Goal: Transaction & Acquisition: Purchase product/service

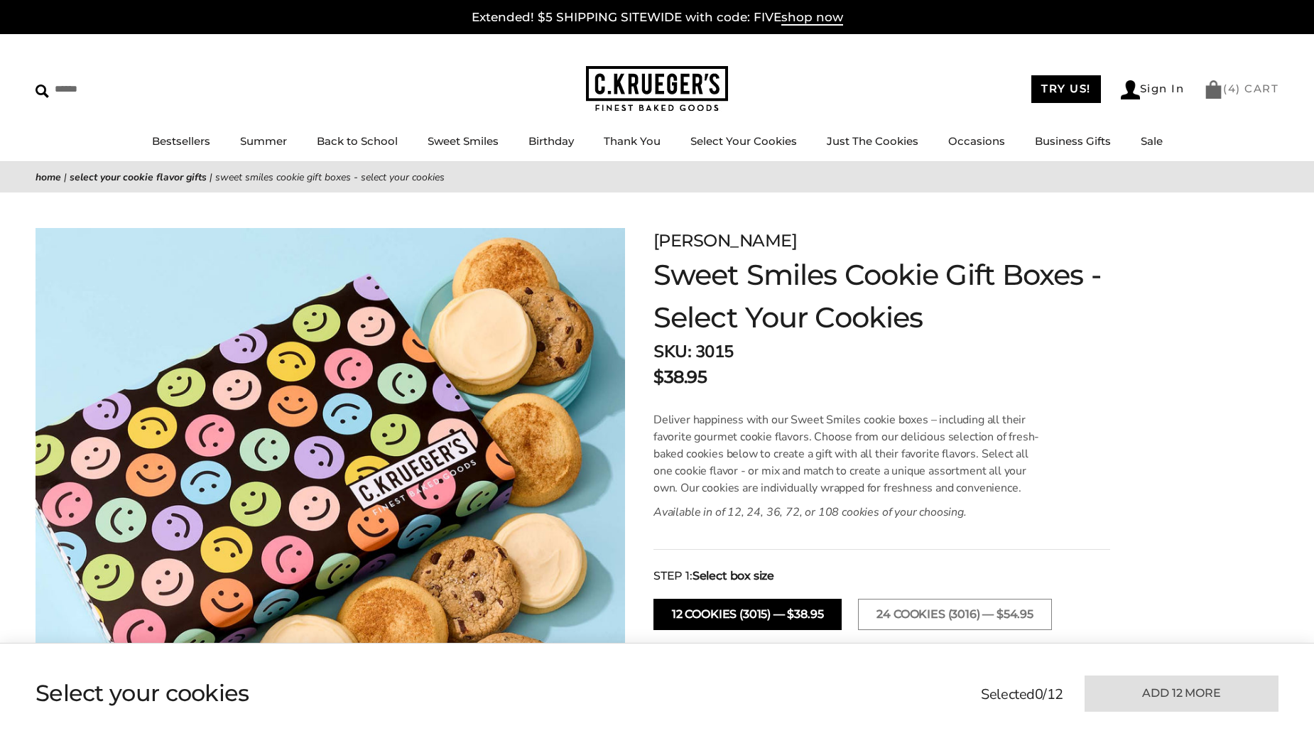
click at [1220, 88] on link "( 4 ) CART" at bounding box center [1241, 88] width 75 height 13
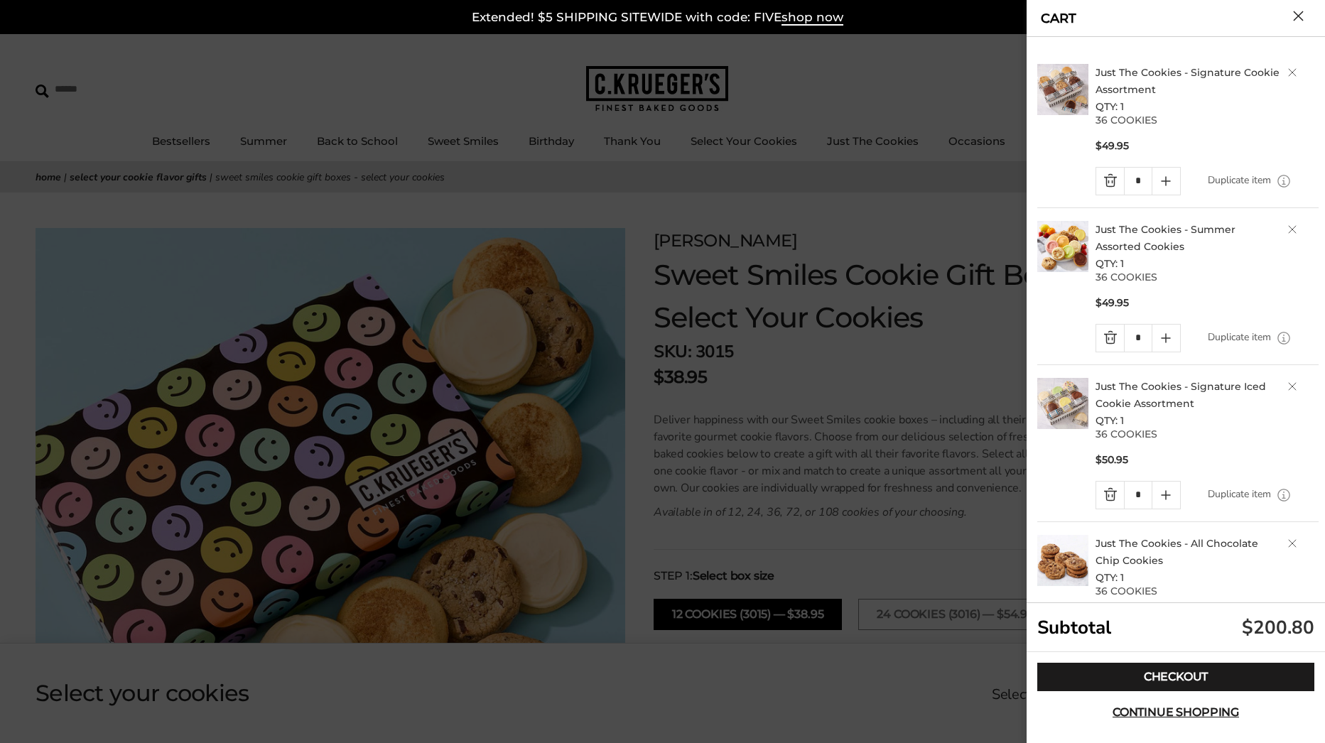
click at [1296, 16] on button "Close cart" at bounding box center [1298, 16] width 11 height 11
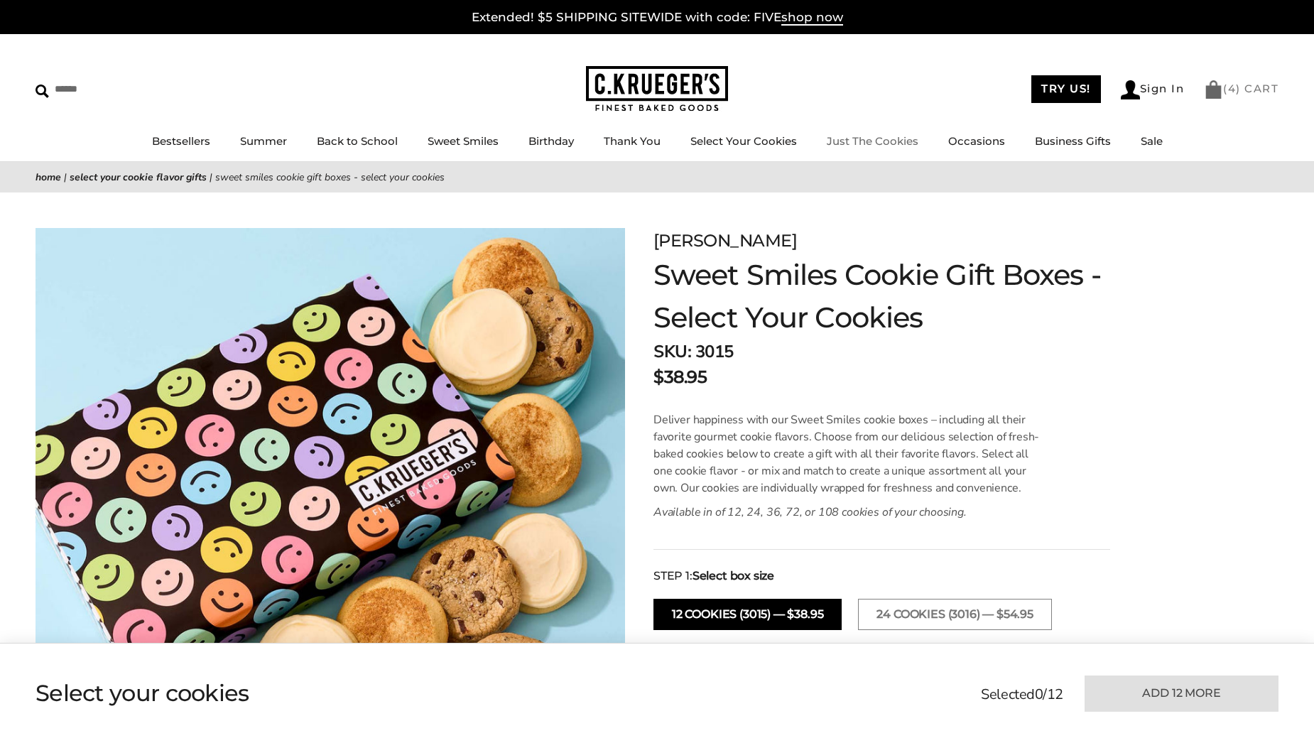
click at [1230, 89] on span "4" at bounding box center [1232, 88] width 9 height 13
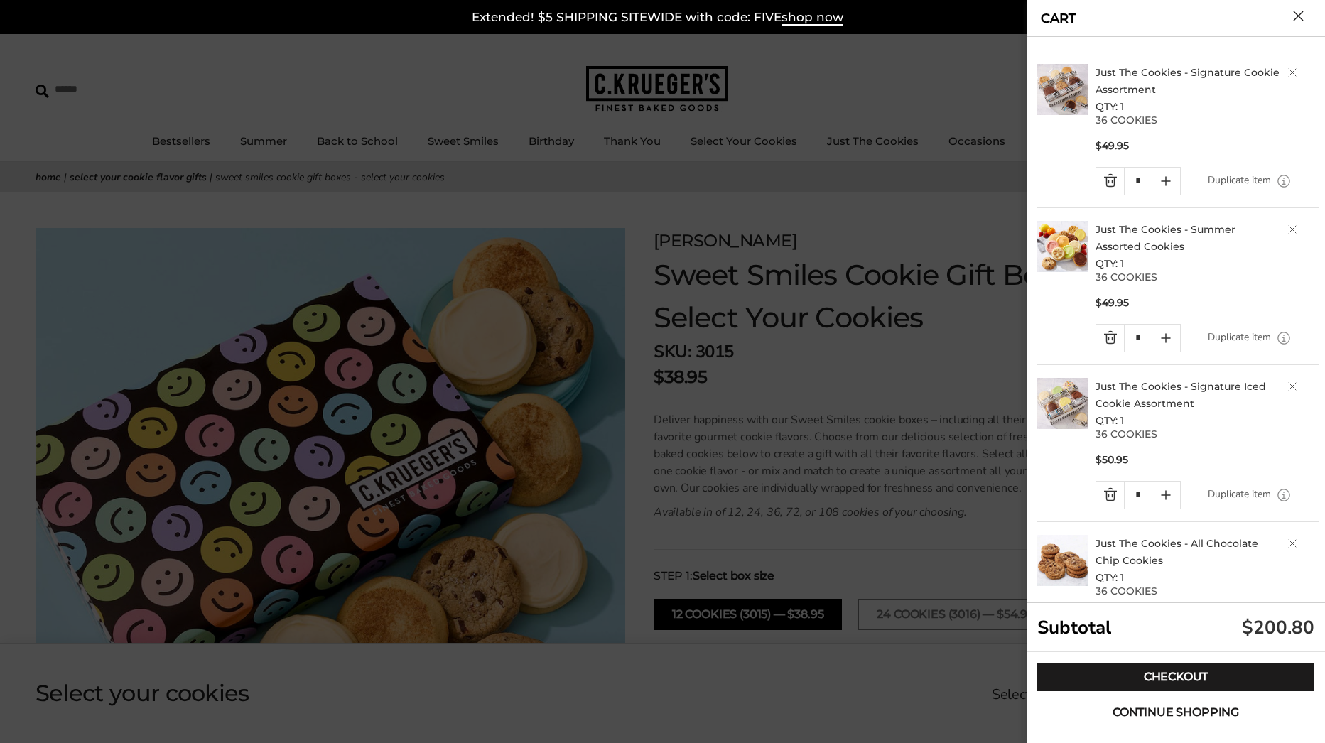
click at [901, 195] on div at bounding box center [662, 371] width 1325 height 743
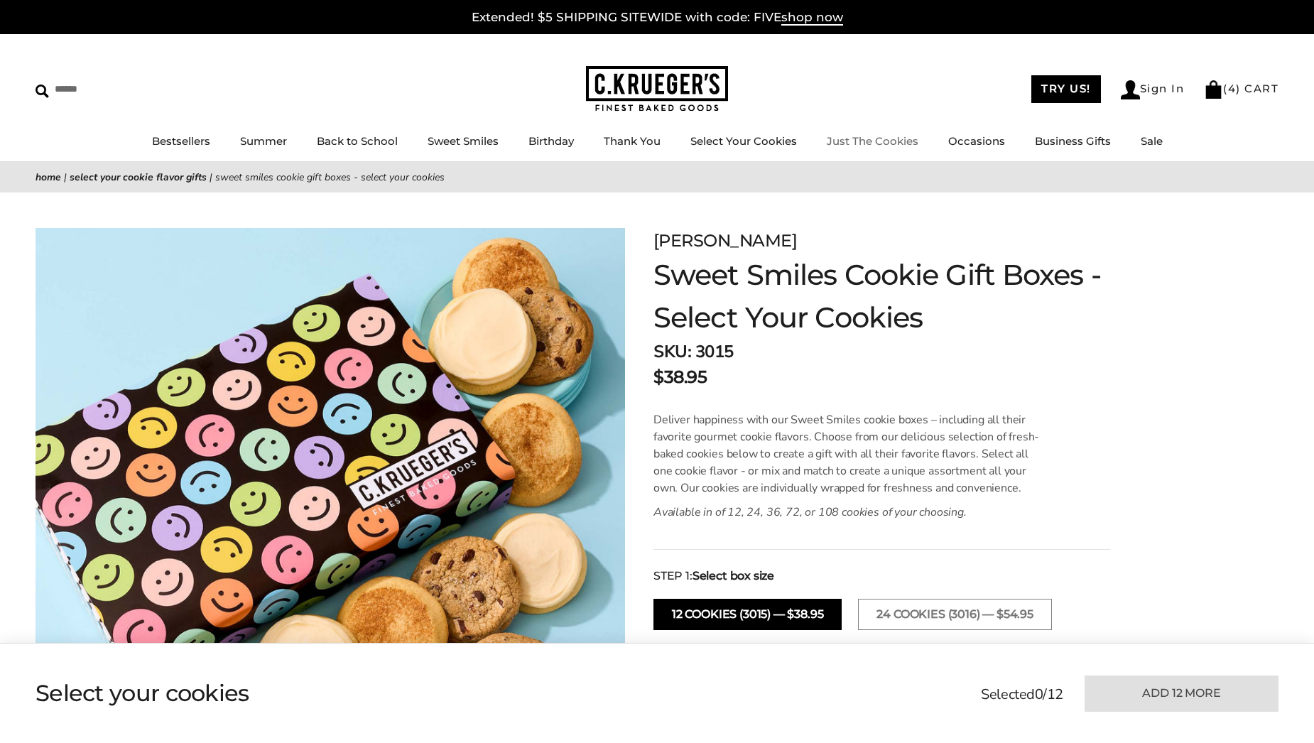
click at [871, 143] on link "Just The Cookies" at bounding box center [873, 140] width 92 height 13
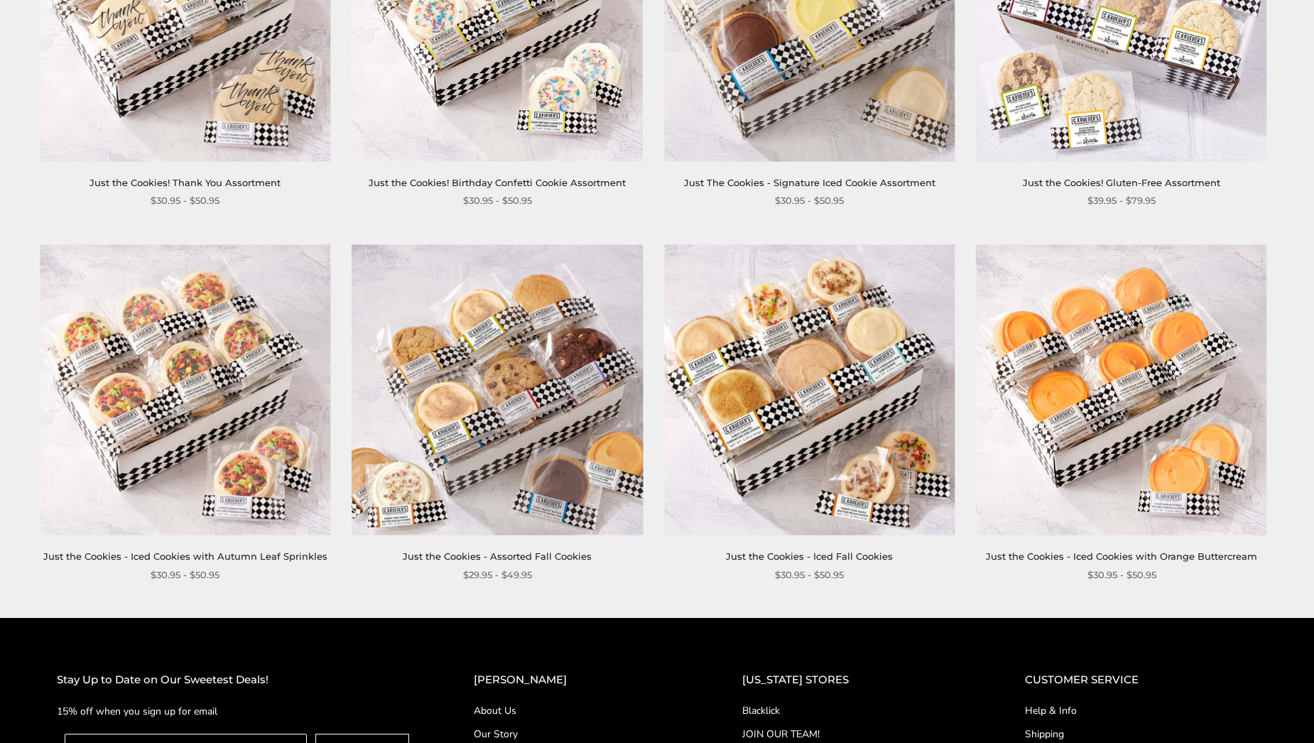
scroll to position [1190, 0]
click at [537, 421] on img at bounding box center [497, 389] width 290 height 290
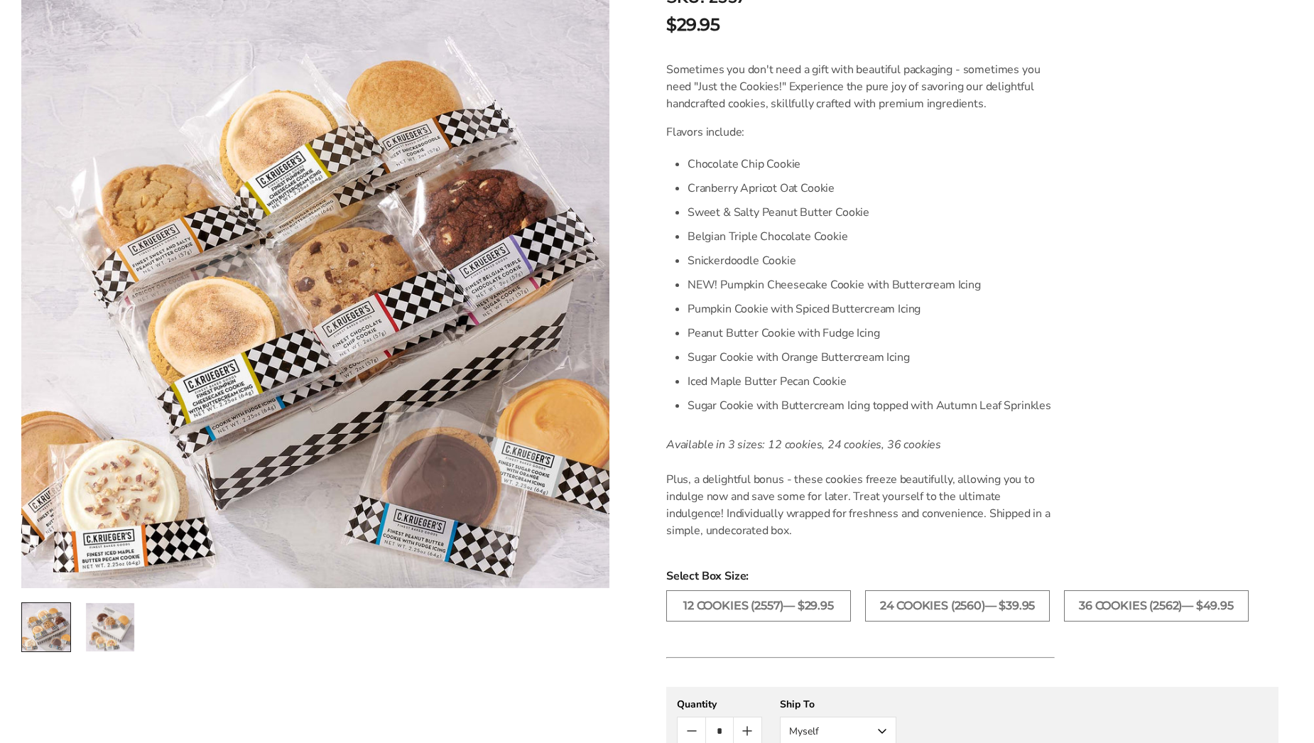
scroll to position [352, 0]
click at [1126, 607] on label "36 COOKIES (2562)— $49.95" at bounding box center [1156, 604] width 185 height 31
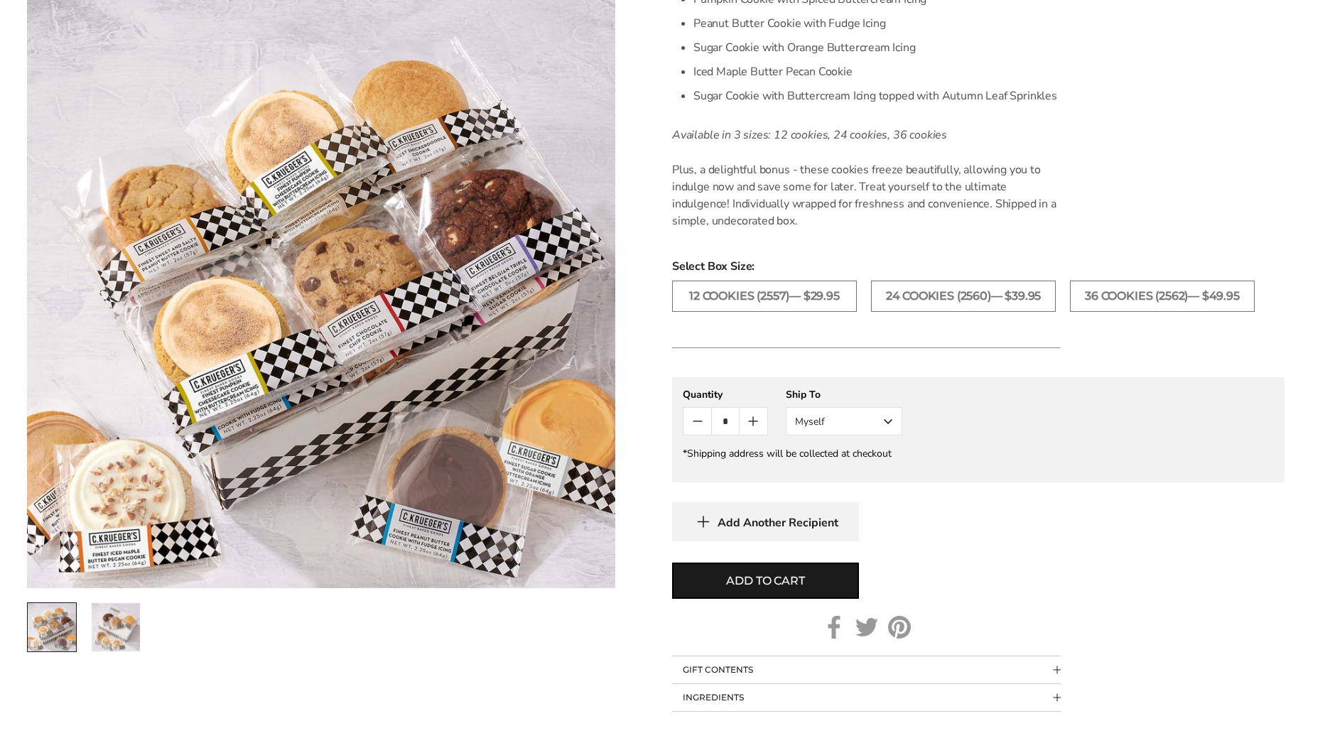
scroll to position [661, 0]
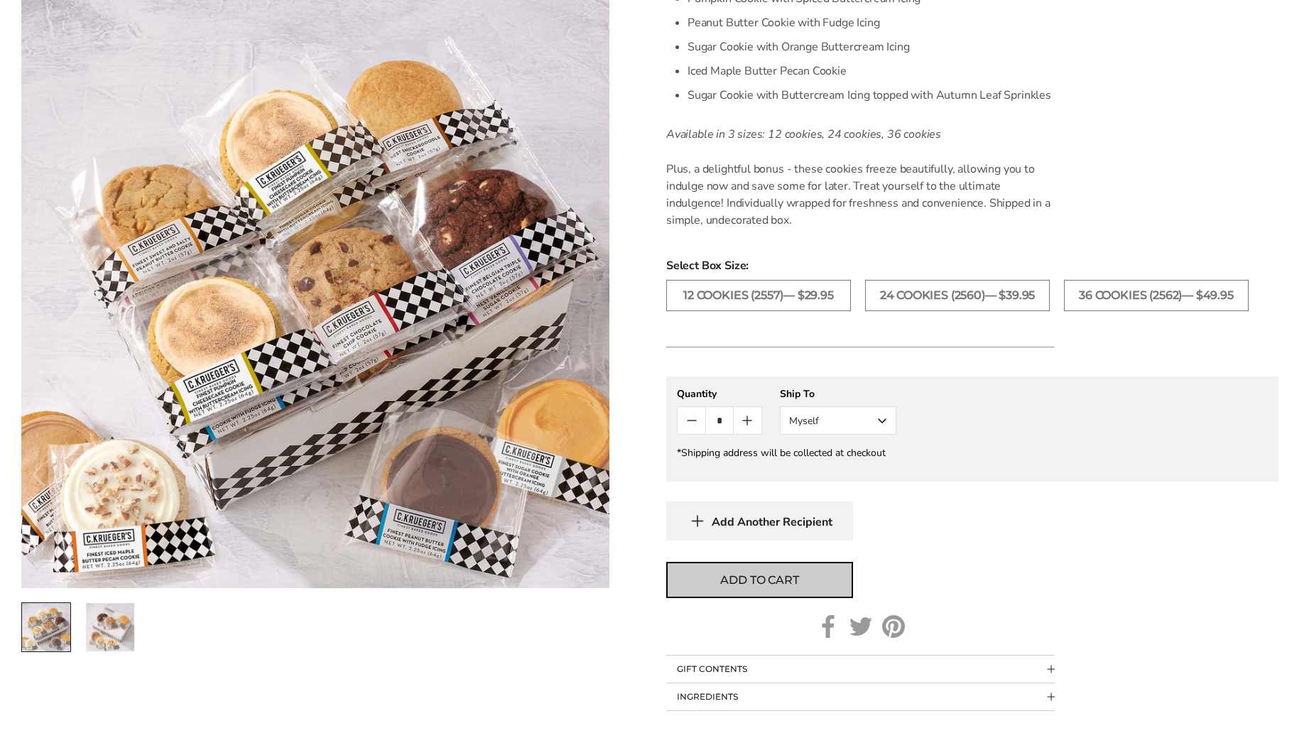
click at [793, 589] on button "Add to cart" at bounding box center [759, 580] width 187 height 36
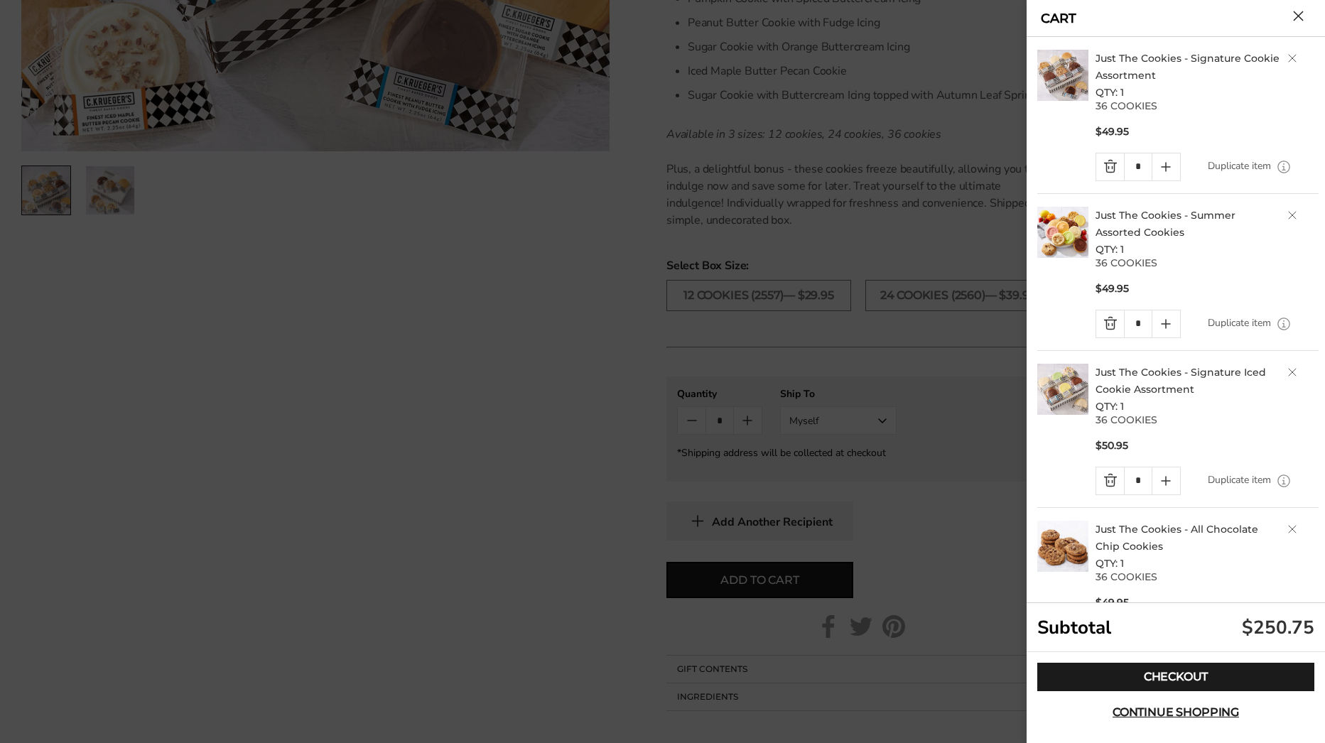
scroll to position [0, 0]
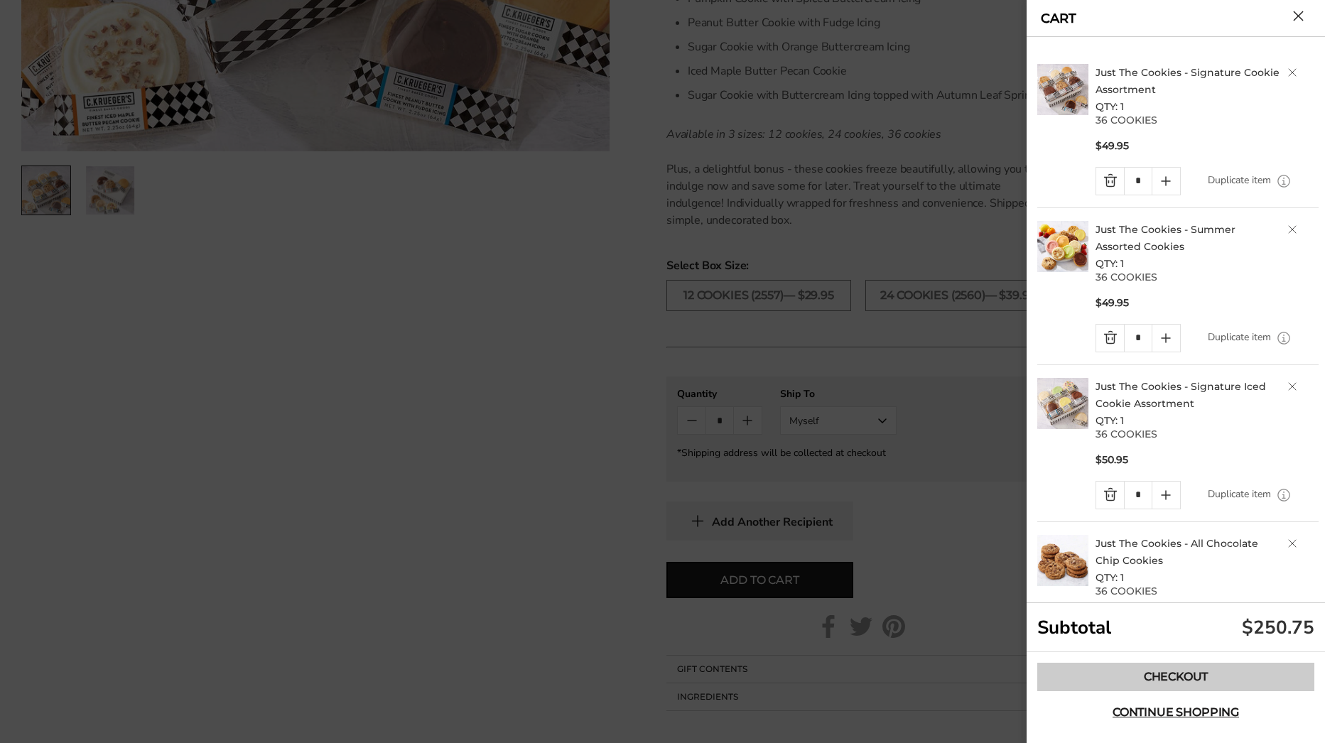
click at [1140, 675] on link "Checkout" at bounding box center [1175, 677] width 277 height 28
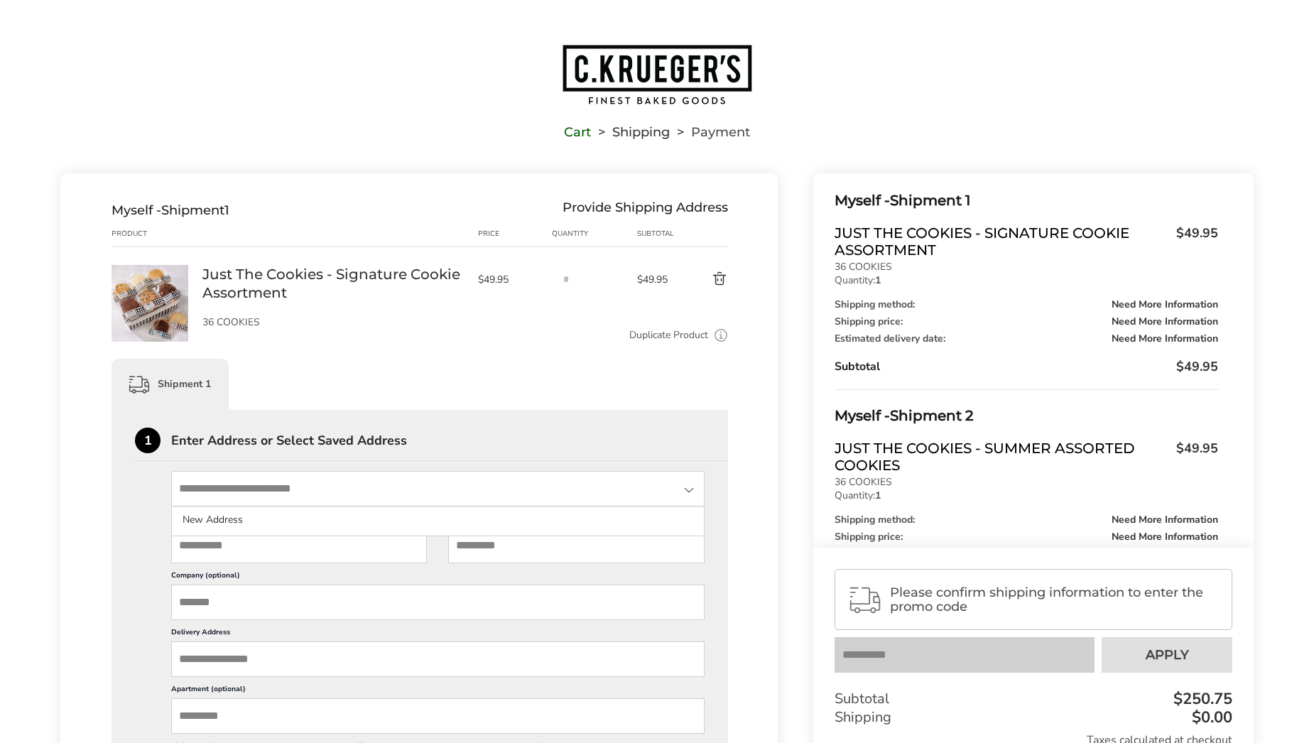
click at [325, 492] on input "State" at bounding box center [437, 489] width 533 height 36
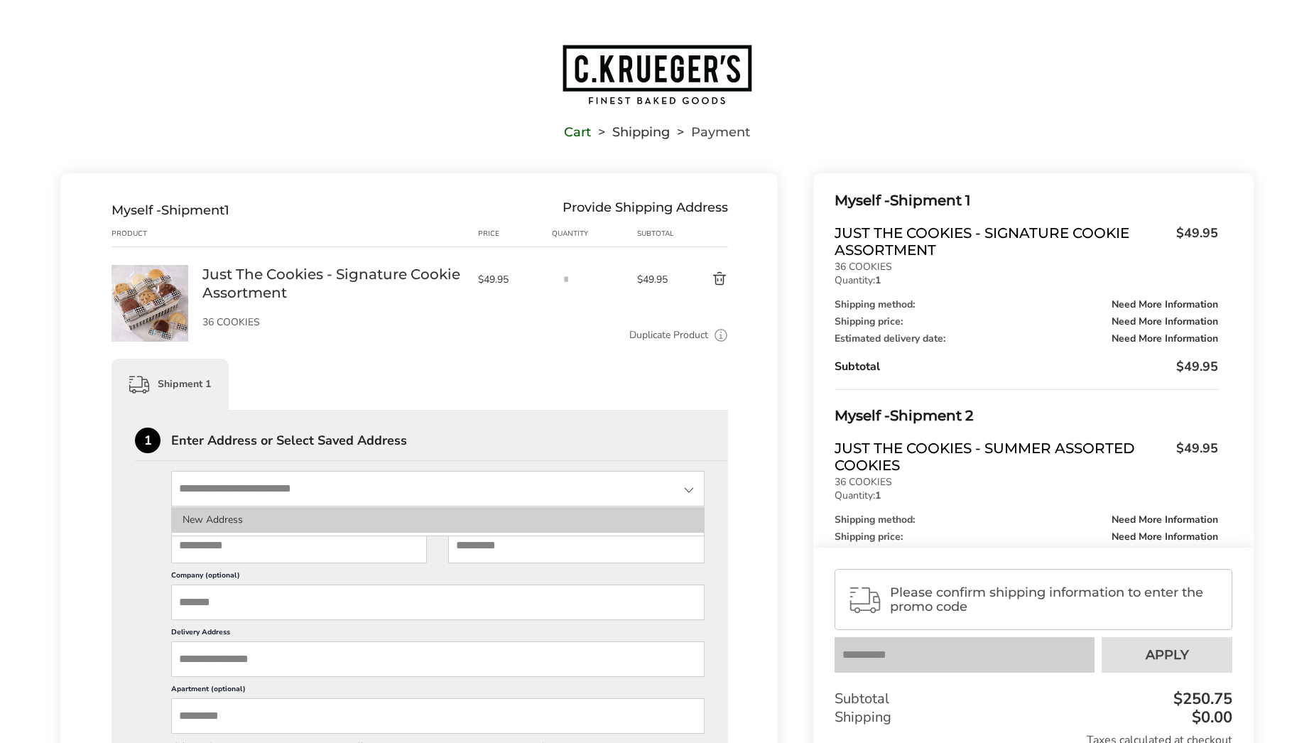
click at [288, 523] on li "New Address" at bounding box center [438, 520] width 532 height 26
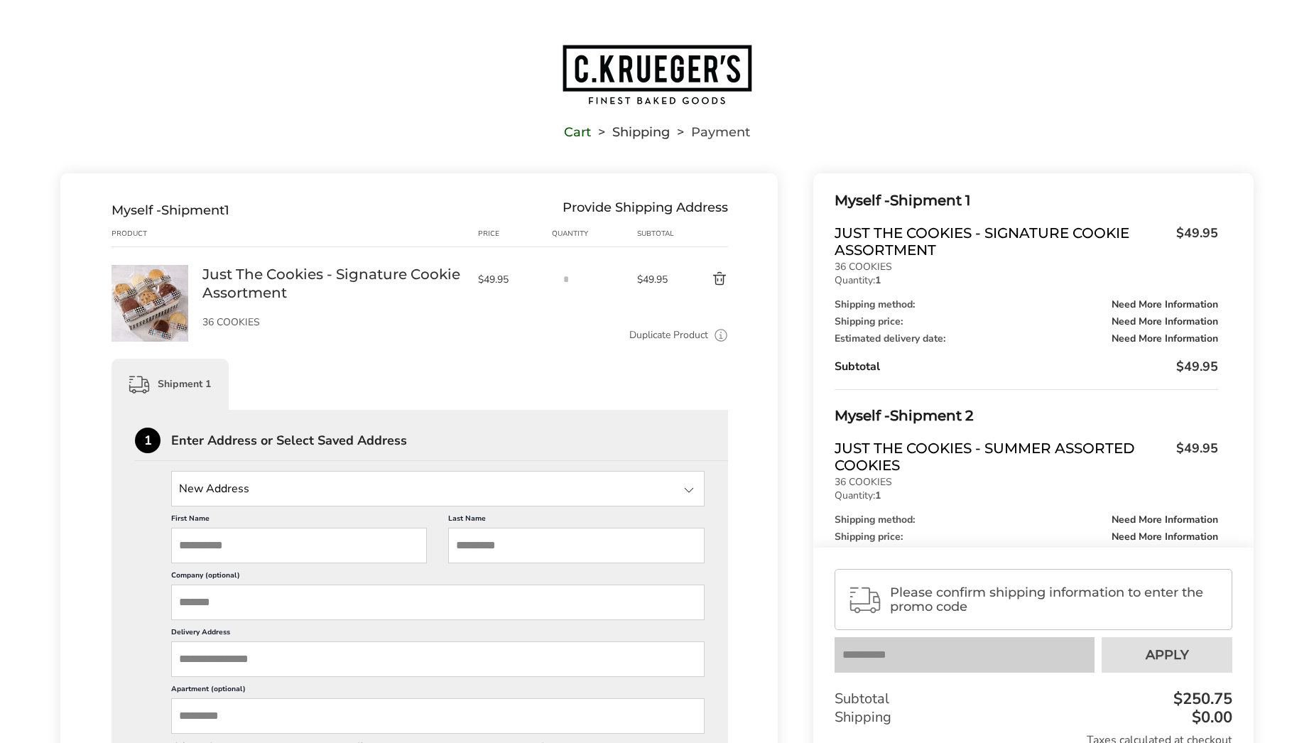
click at [254, 541] on input "First Name" at bounding box center [299, 546] width 256 height 36
type input "****"
type input "******"
type input "*"
type input "***"
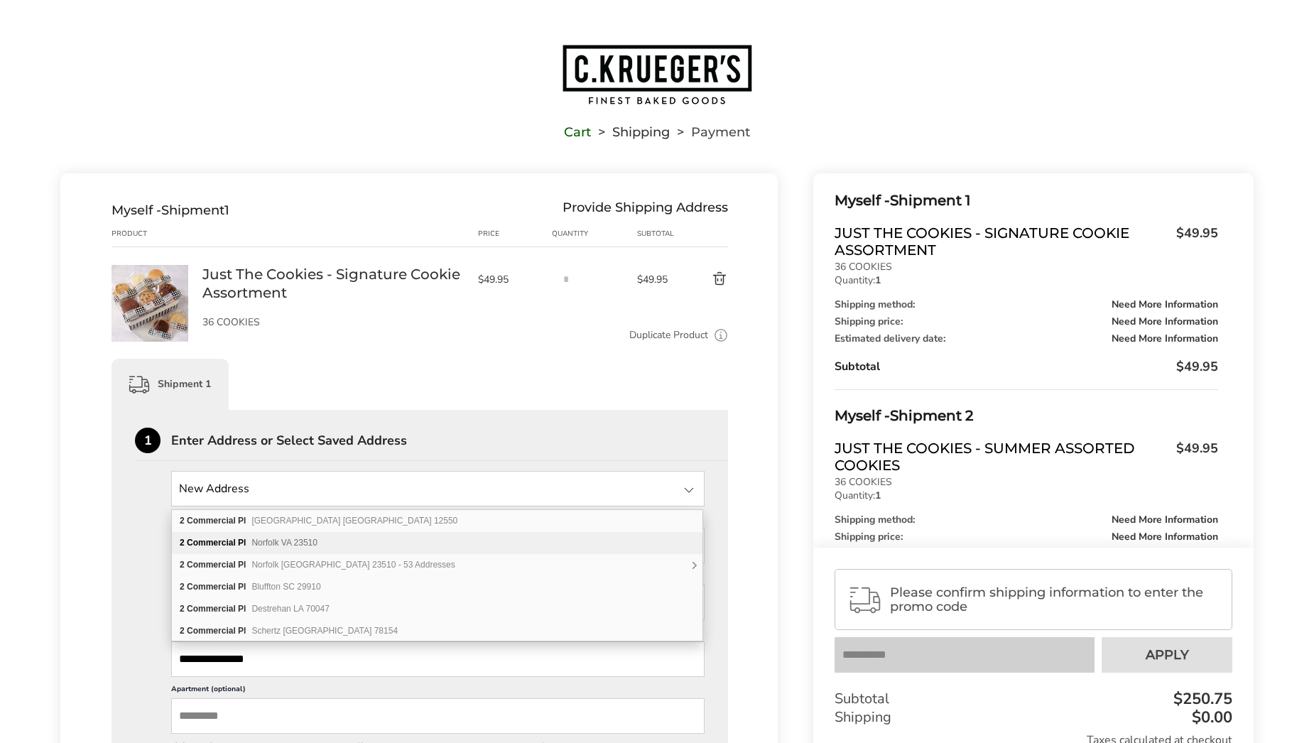
click at [254, 540] on span "Norfolk VA 23510" at bounding box center [284, 543] width 66 height 10
type input "**********"
type input "*******"
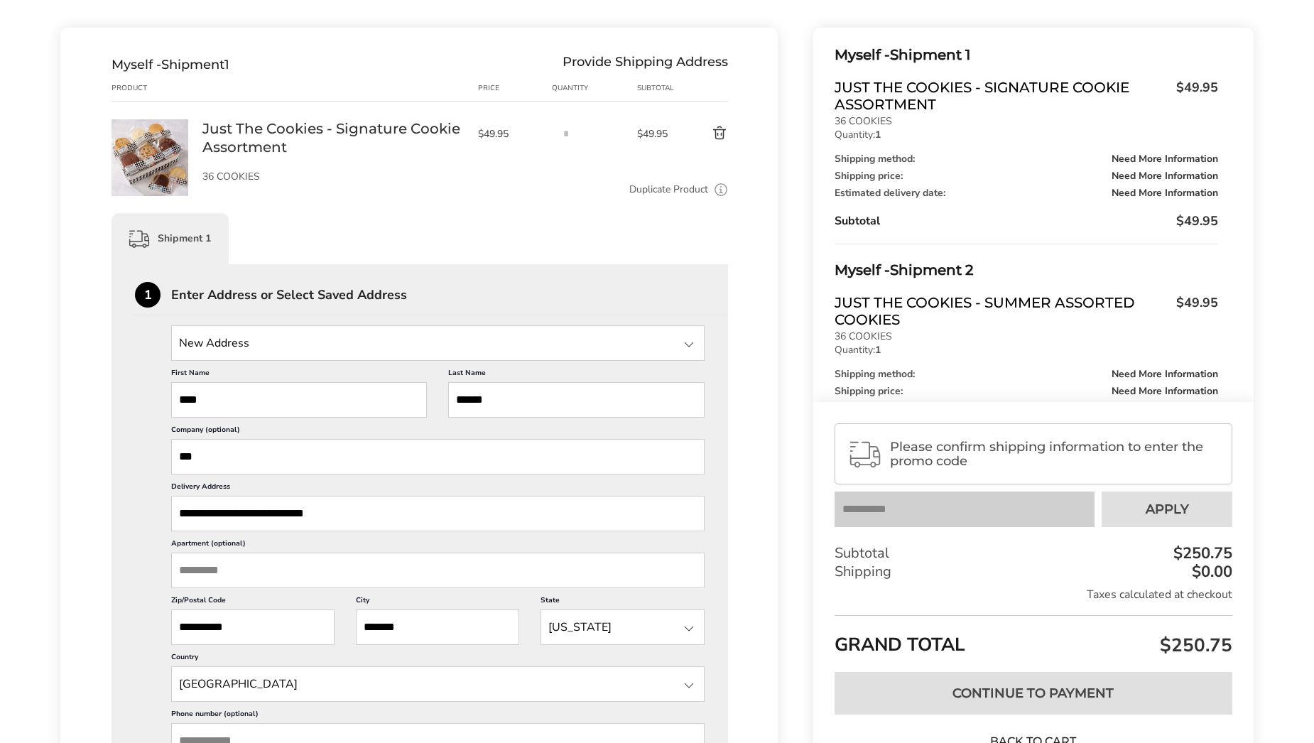
scroll to position [1, 0]
drag, startPoint x: 352, startPoint y: 521, endPoint x: 345, endPoint y: 534, distance: 15.2
click at [345, 534] on div "**********" at bounding box center [437, 589] width 533 height 456
click at [142, 584] on div "**********" at bounding box center [420, 570] width 570 height 491
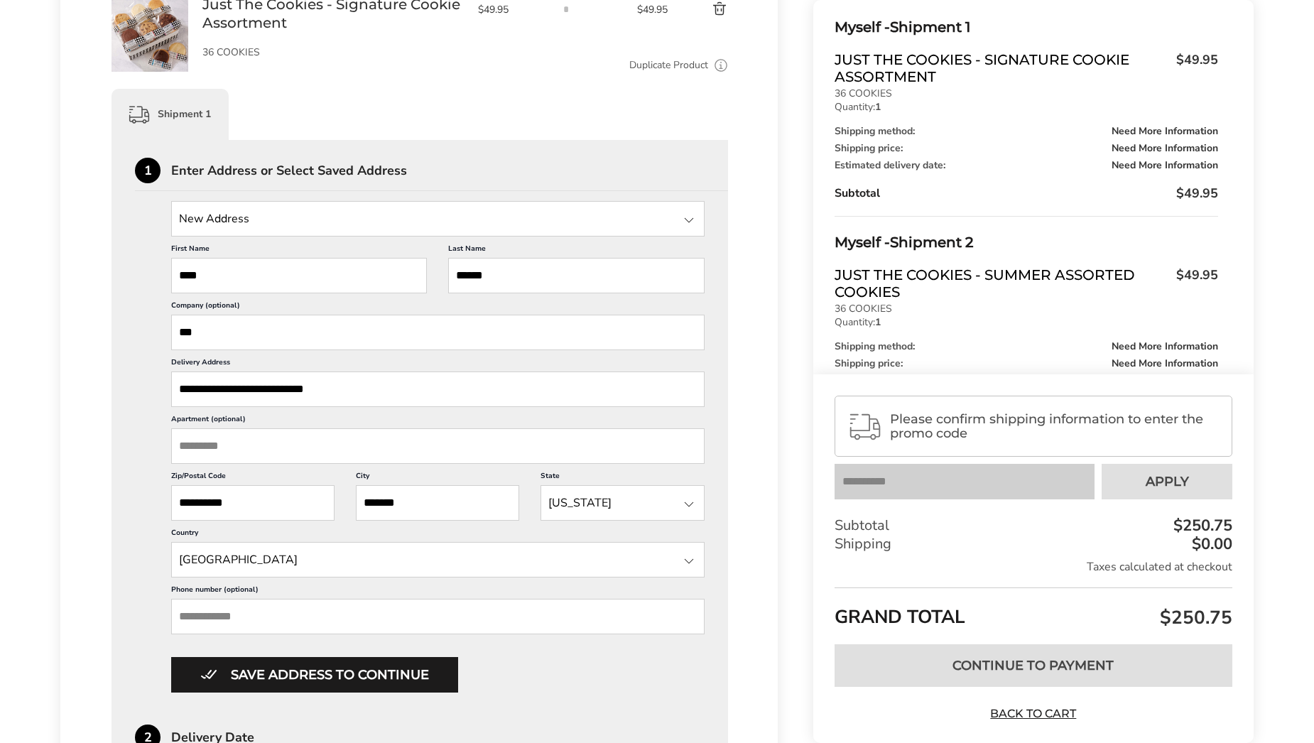
scroll to position [271, 0]
click at [263, 615] on input "Phone number (optional)" at bounding box center [437, 616] width 533 height 36
type input "**********"
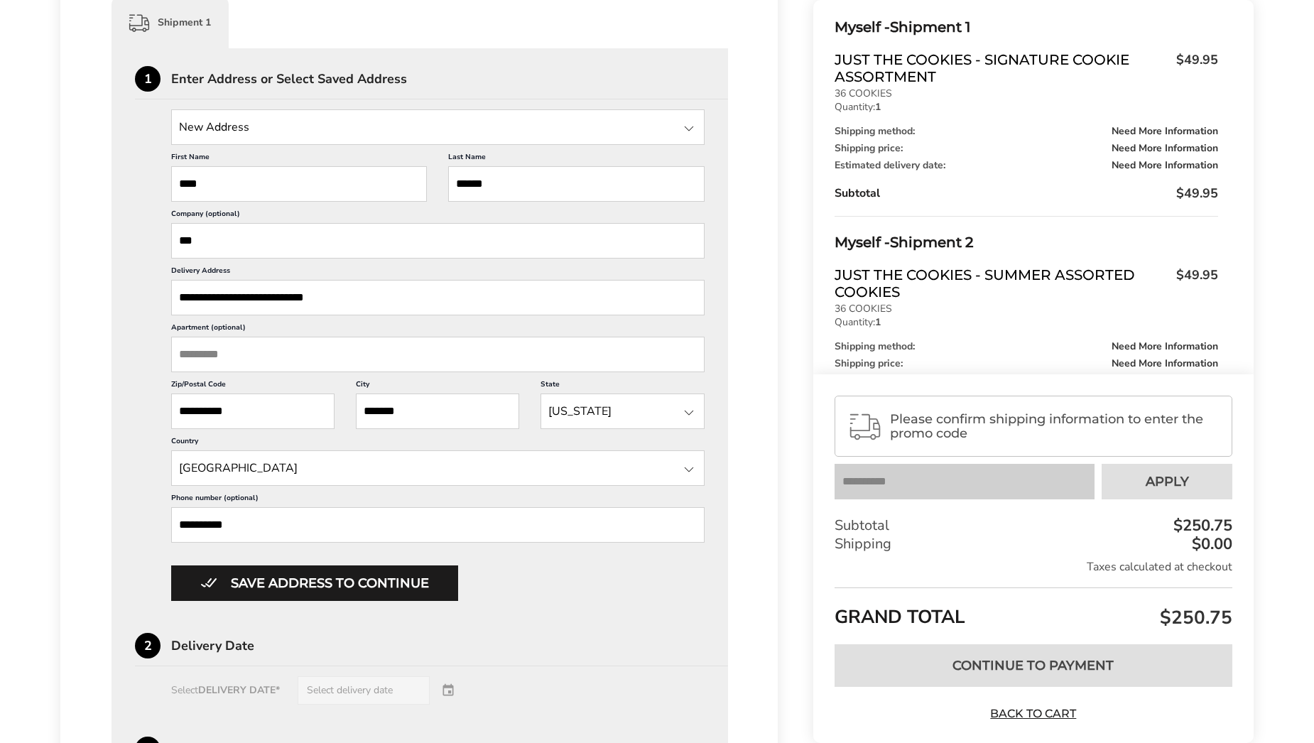
scroll to position [362, 0]
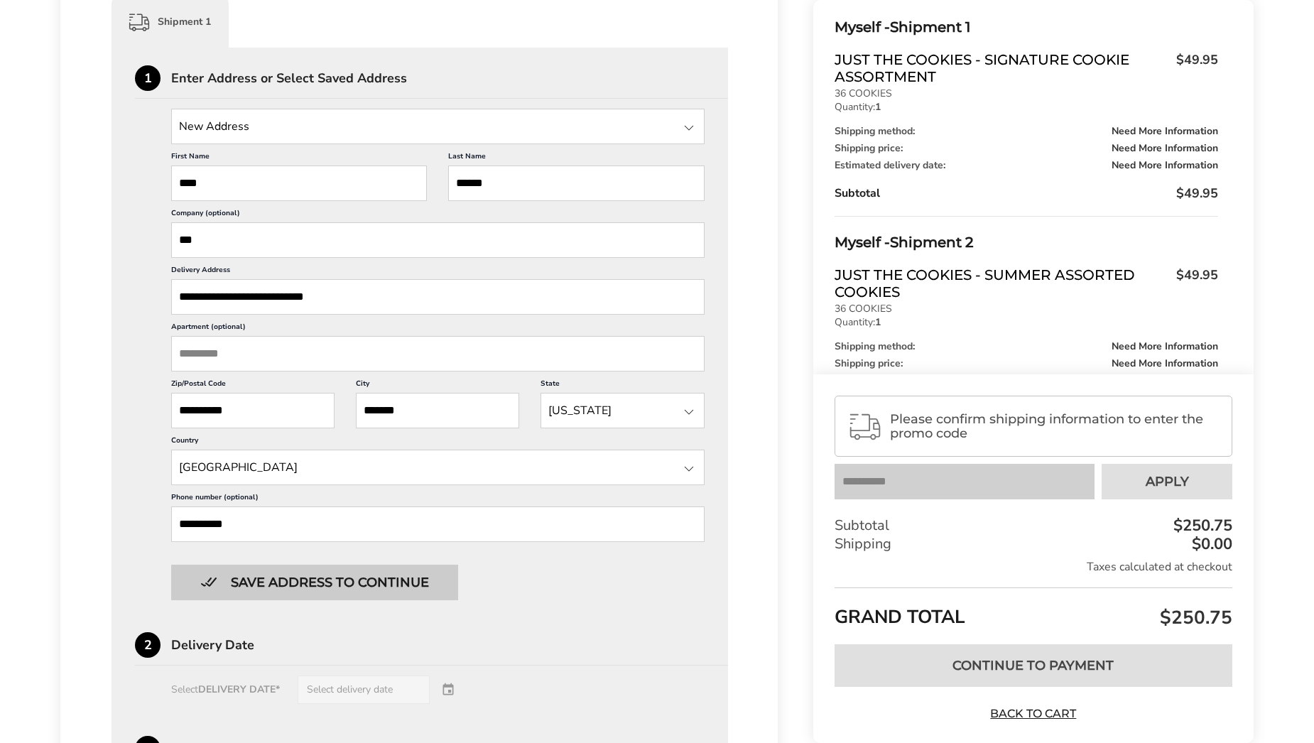
click at [275, 585] on button "Save address to continue" at bounding box center [314, 583] width 287 height 36
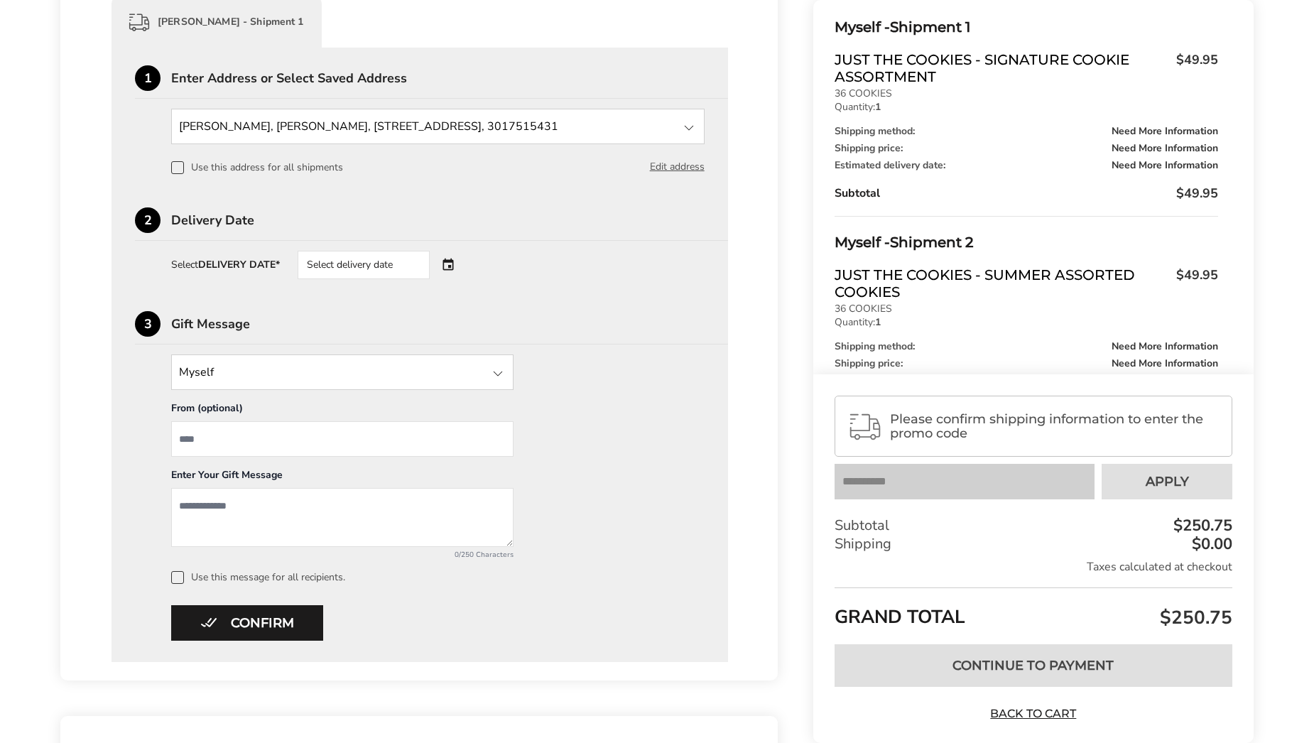
click at [373, 256] on div "Select delivery date" at bounding box center [364, 265] width 132 height 28
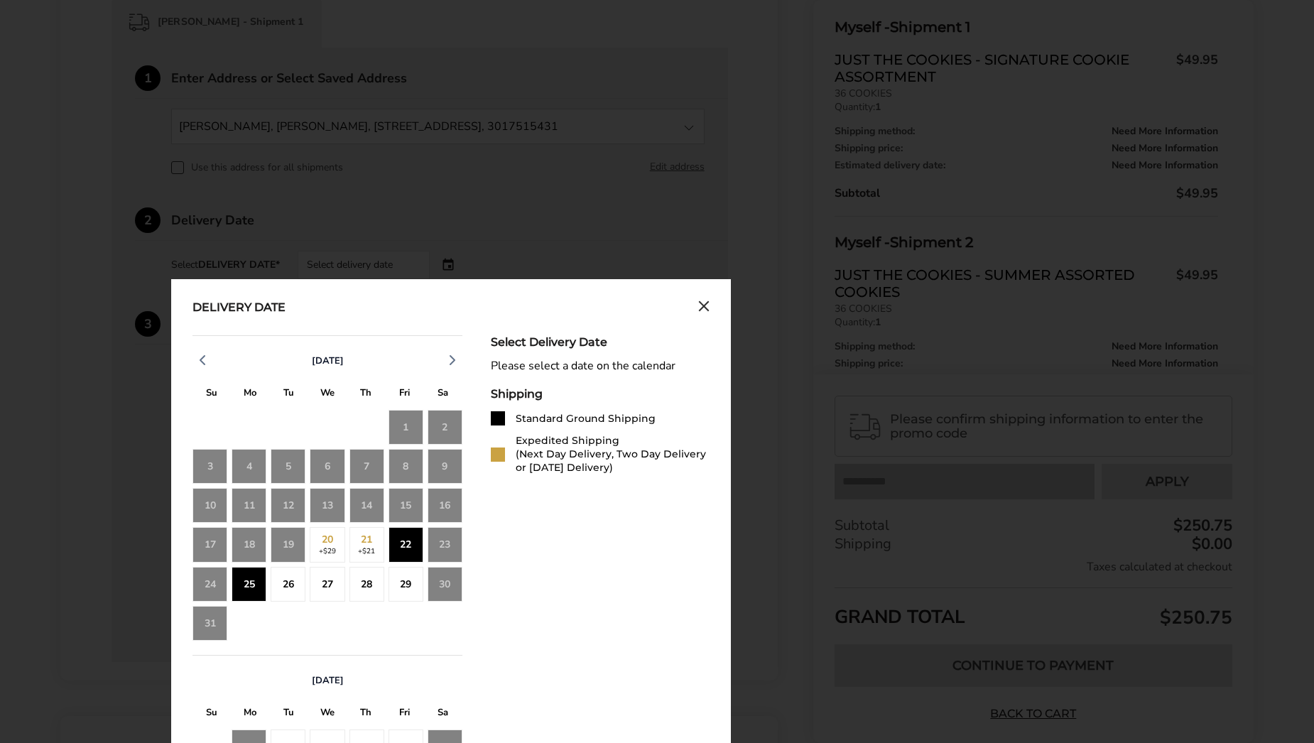
click at [256, 587] on div "25" at bounding box center [249, 584] width 35 height 35
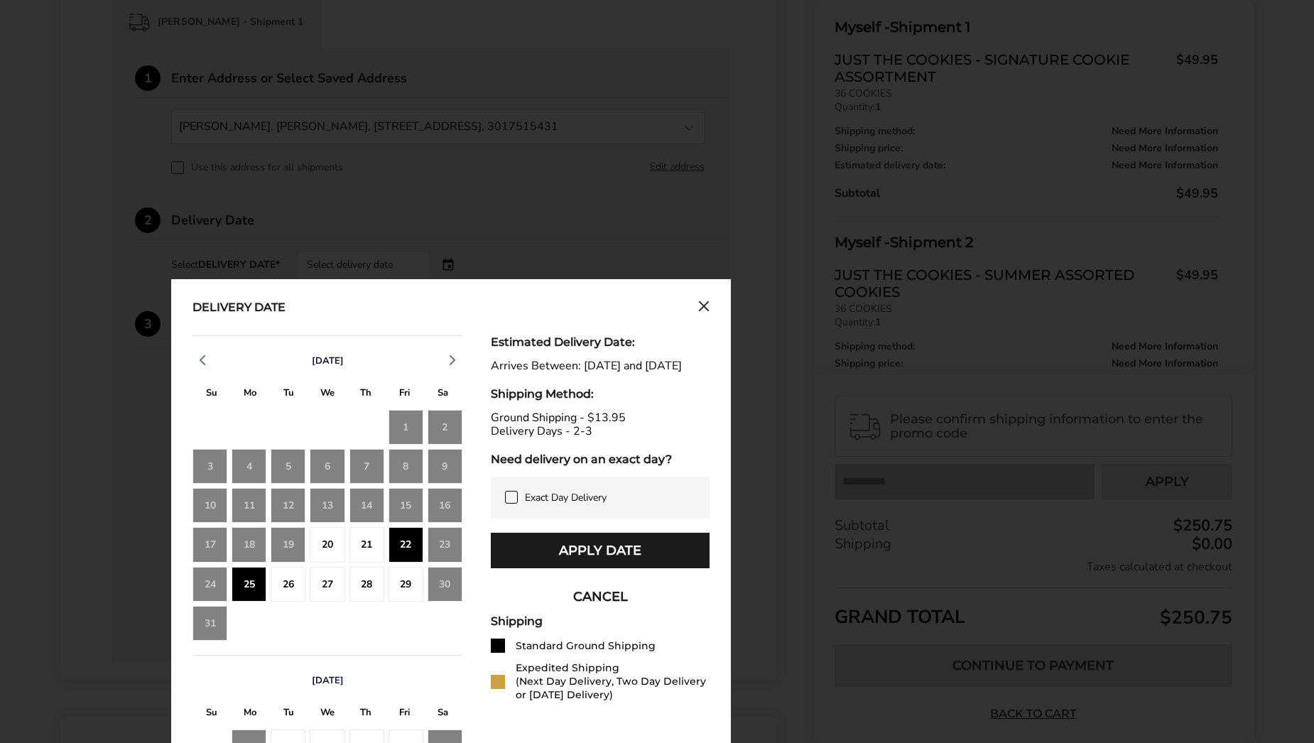
click at [517, 504] on span at bounding box center [511, 497] width 13 height 13
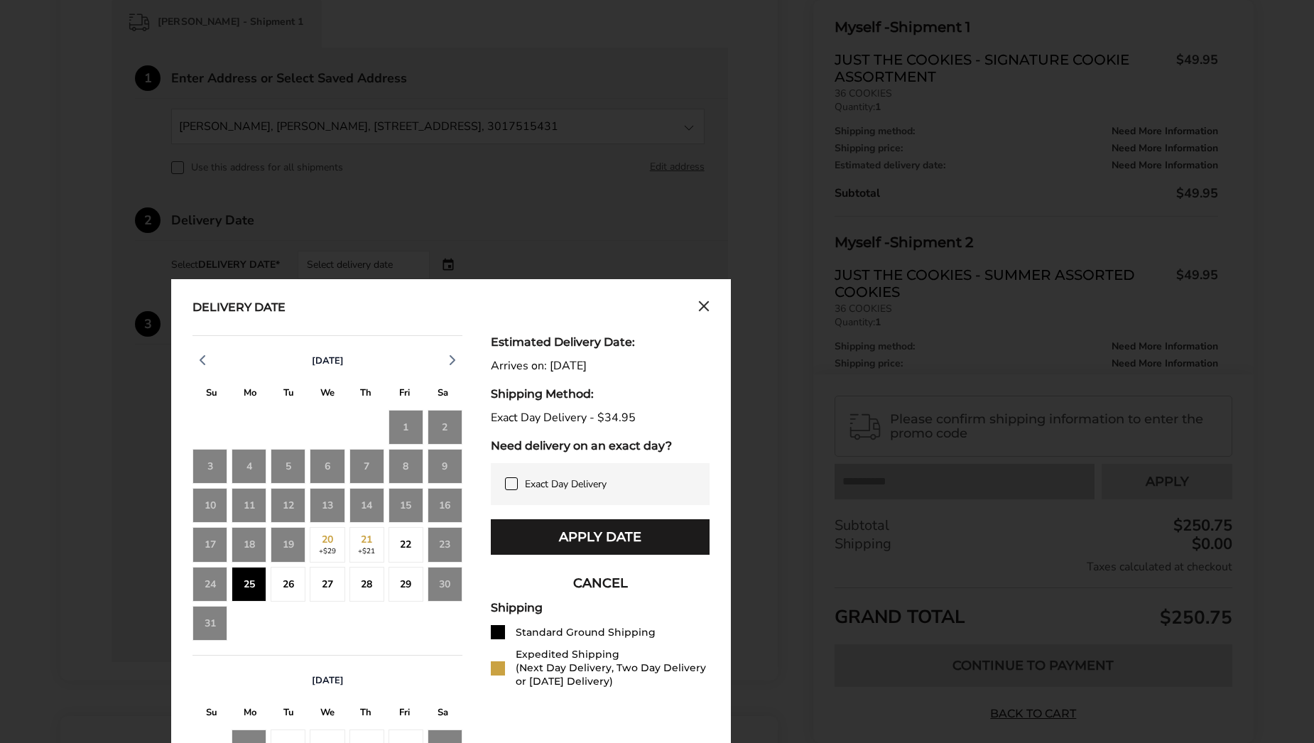
click at [512, 486] on icon at bounding box center [511, 483] width 11 height 11
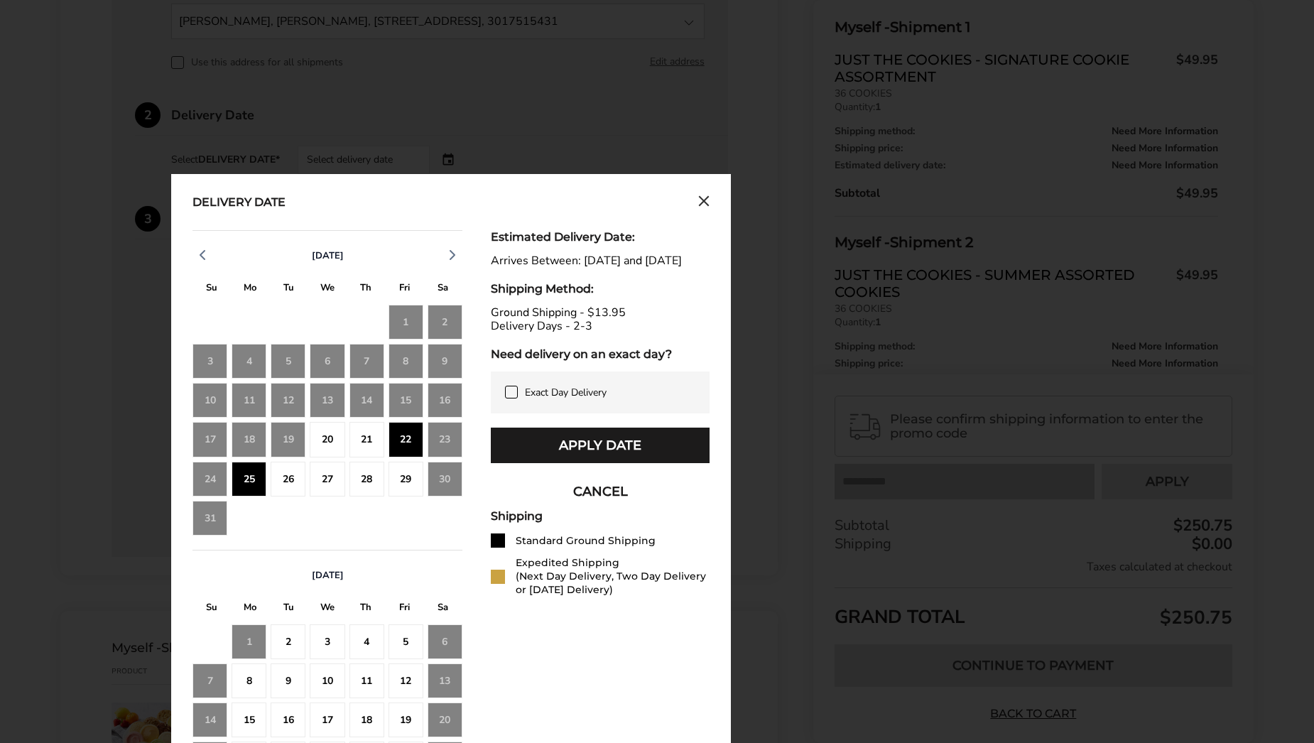
scroll to position [469, 0]
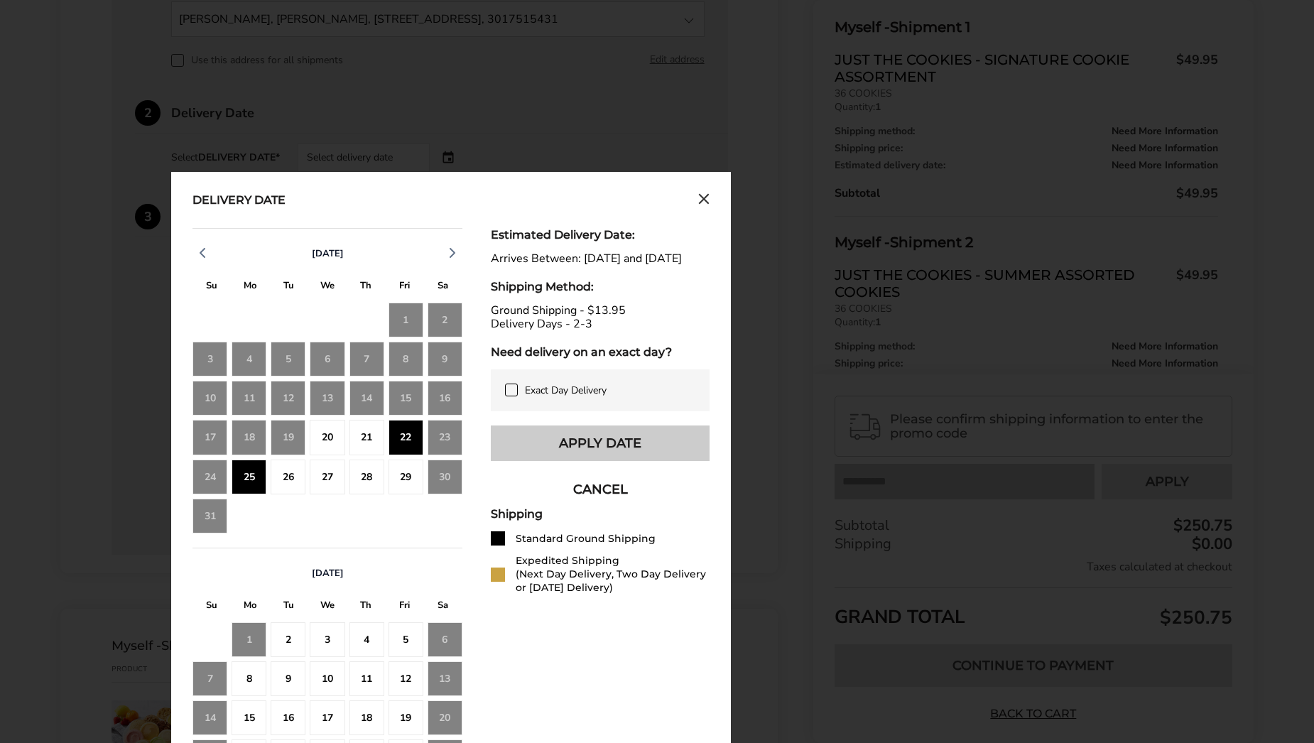
click at [602, 454] on button "Apply Date" at bounding box center [600, 443] width 219 height 36
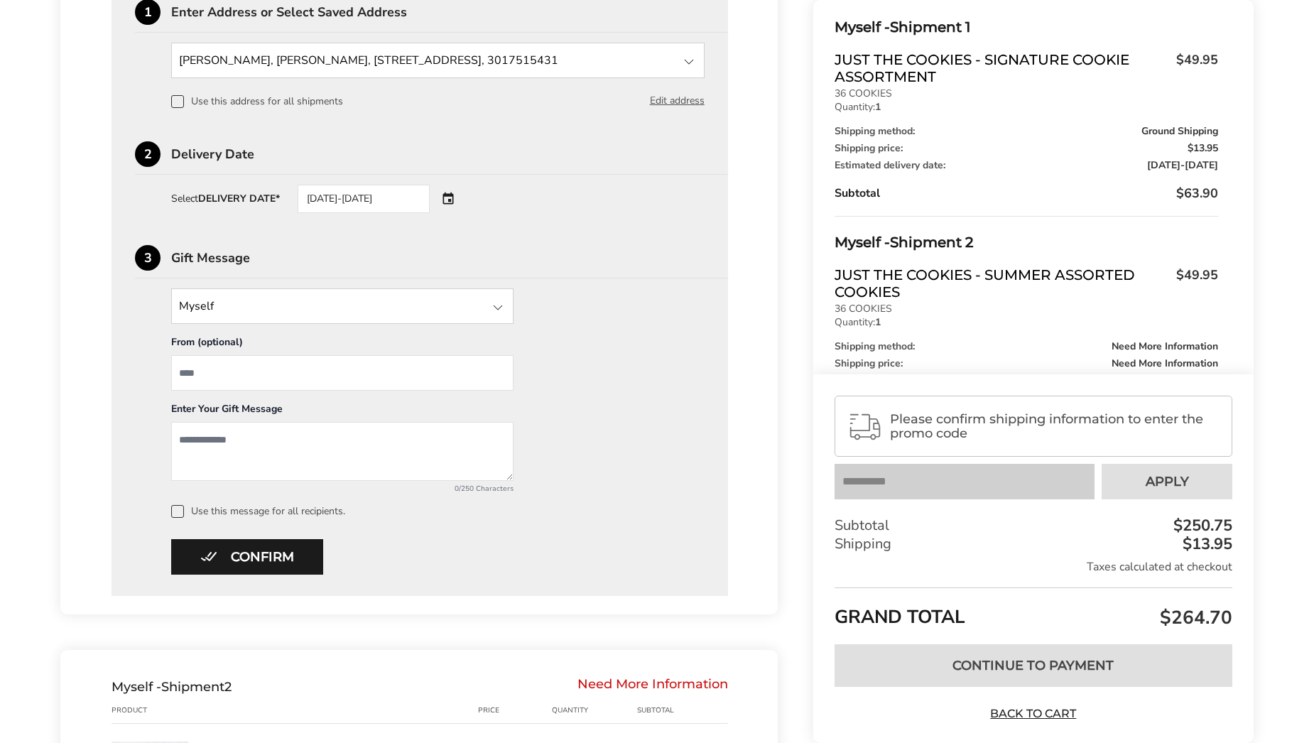
scroll to position [427, 0]
click at [281, 553] on button "Confirm" at bounding box center [247, 558] width 152 height 36
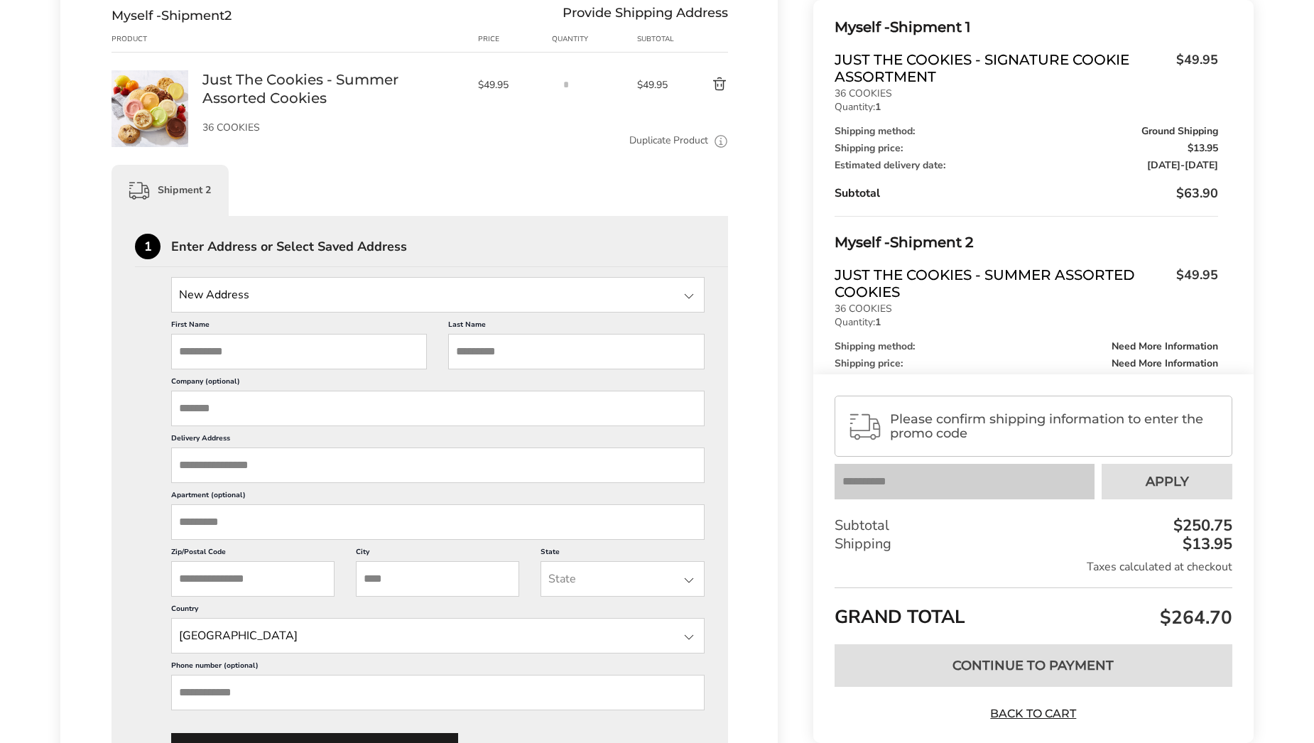
scroll to position [515, 0]
click at [358, 353] on input "First Name" at bounding box center [299, 353] width 256 height 36
click at [347, 310] on input "State" at bounding box center [437, 296] width 533 height 36
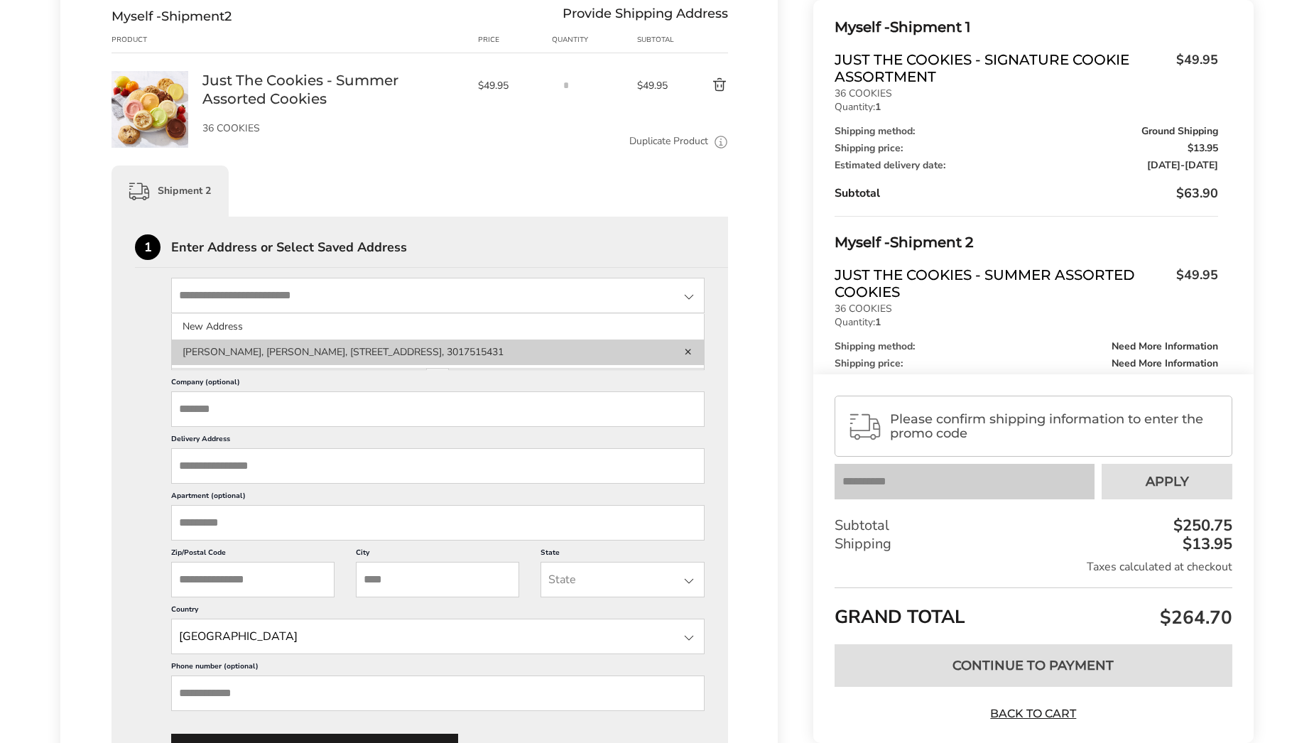
click at [329, 349] on li "Ella Thomas, Royster Bldg, 2 Commercial Pl, Norfolk, VA, 23510-2104, United Sta…" at bounding box center [438, 352] width 532 height 26
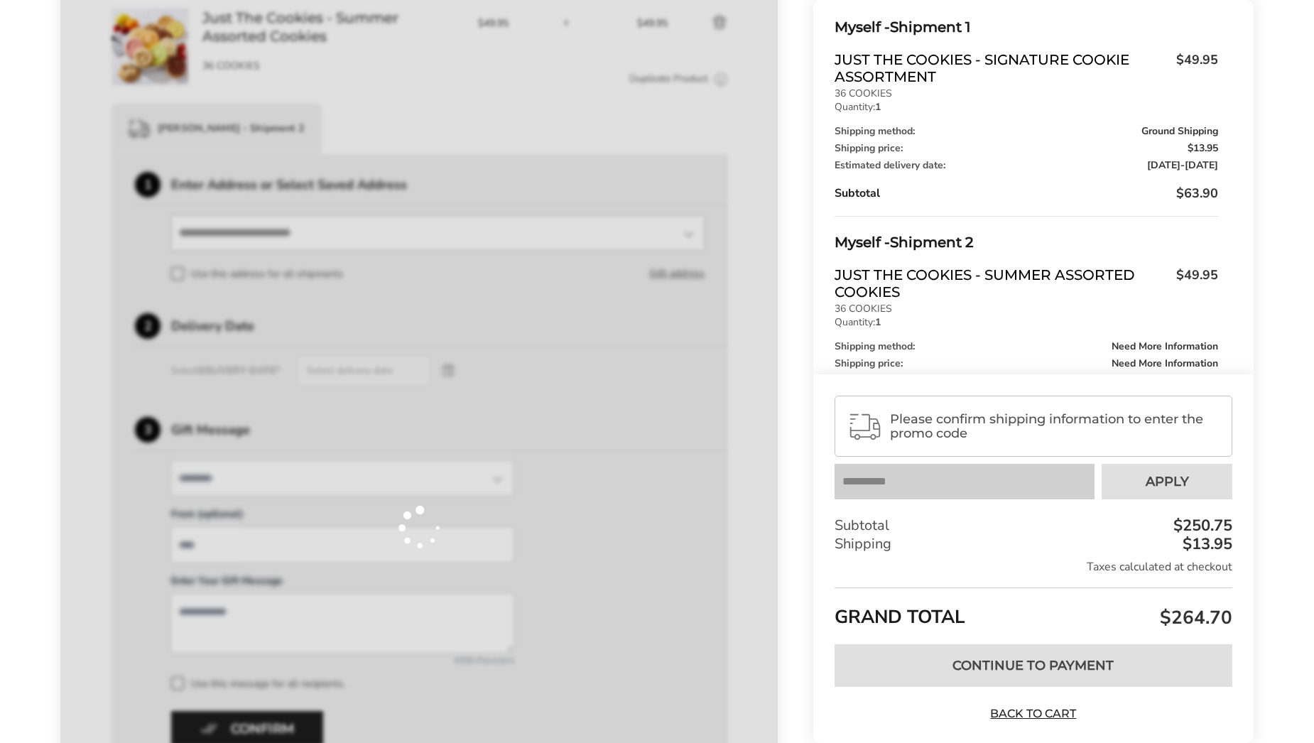
scroll to position [579, 0]
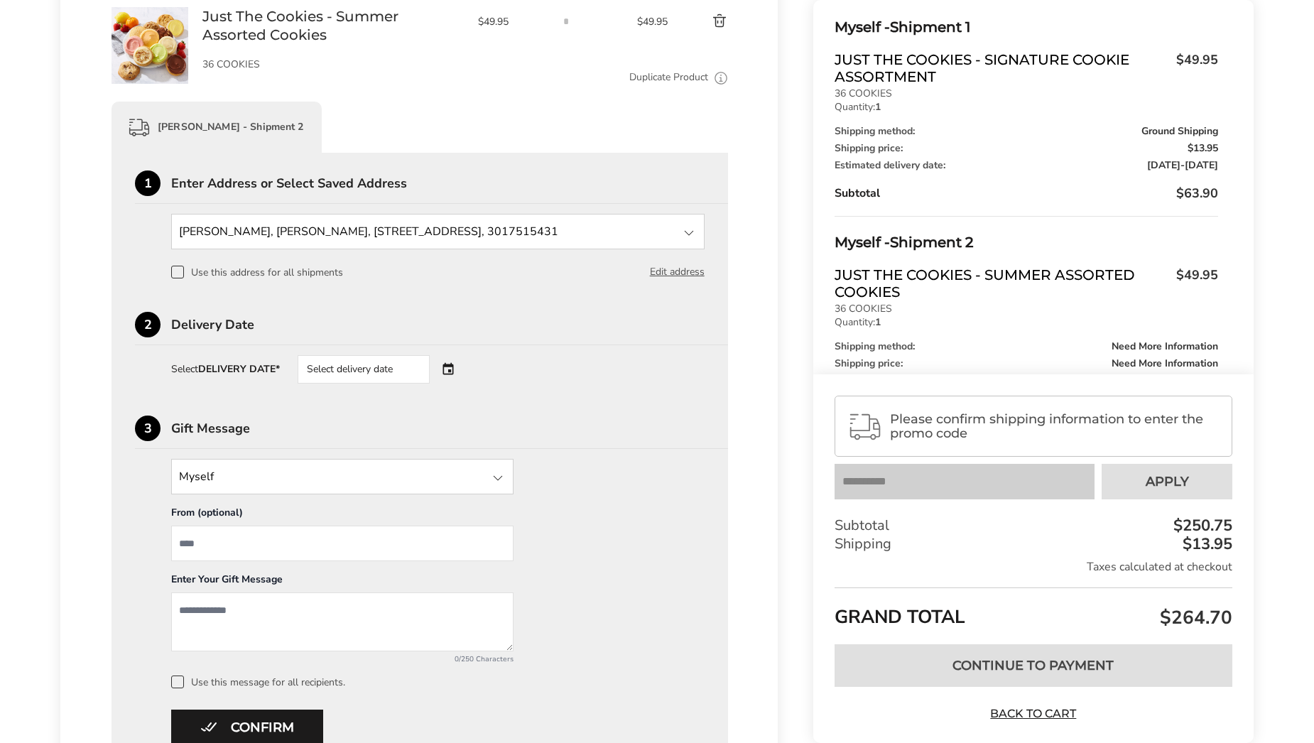
click at [358, 369] on div "Select delivery date" at bounding box center [364, 369] width 132 height 28
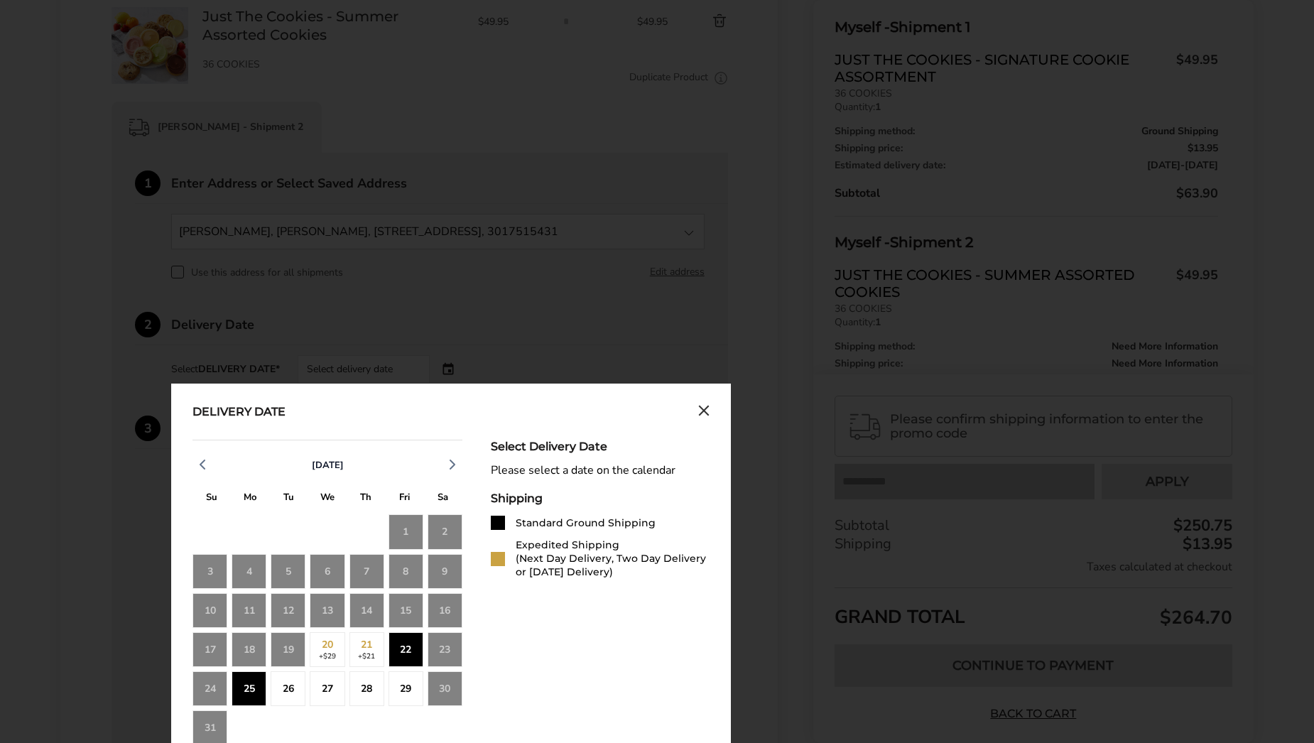
click at [239, 689] on div "25" at bounding box center [249, 688] width 35 height 35
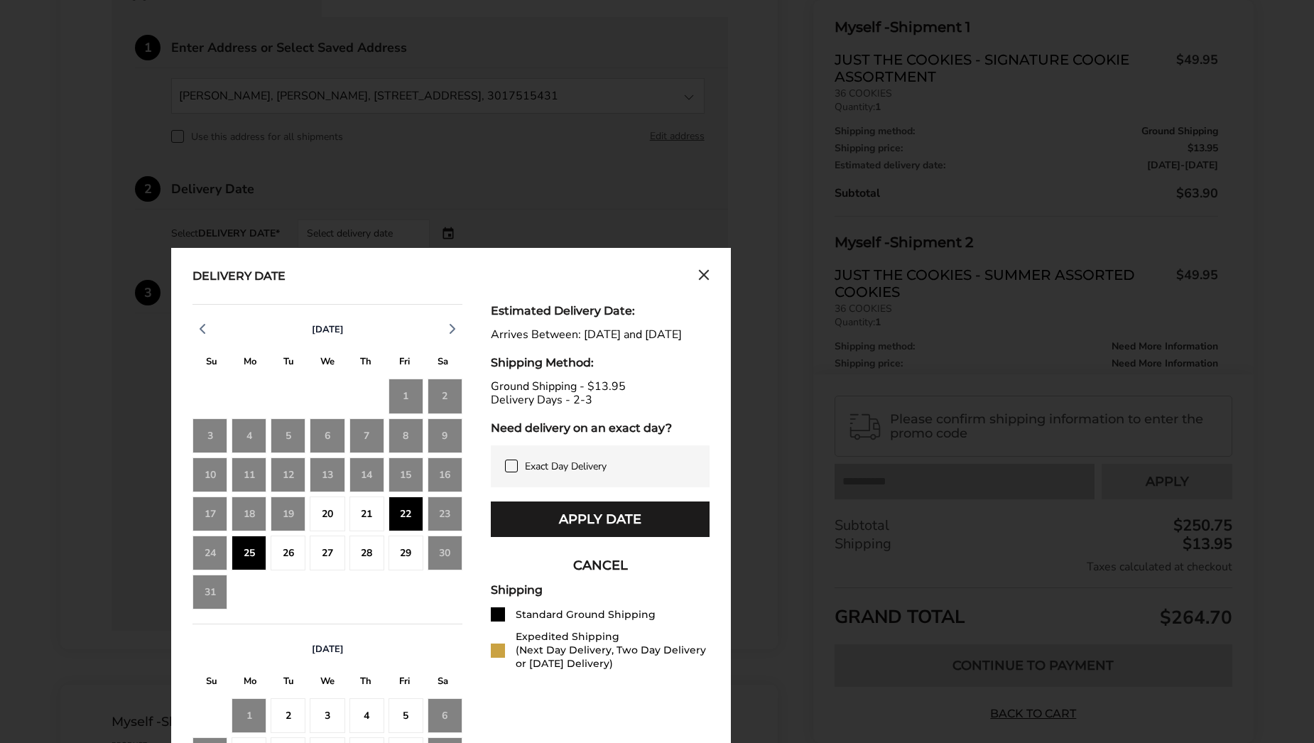
scroll to position [716, 0]
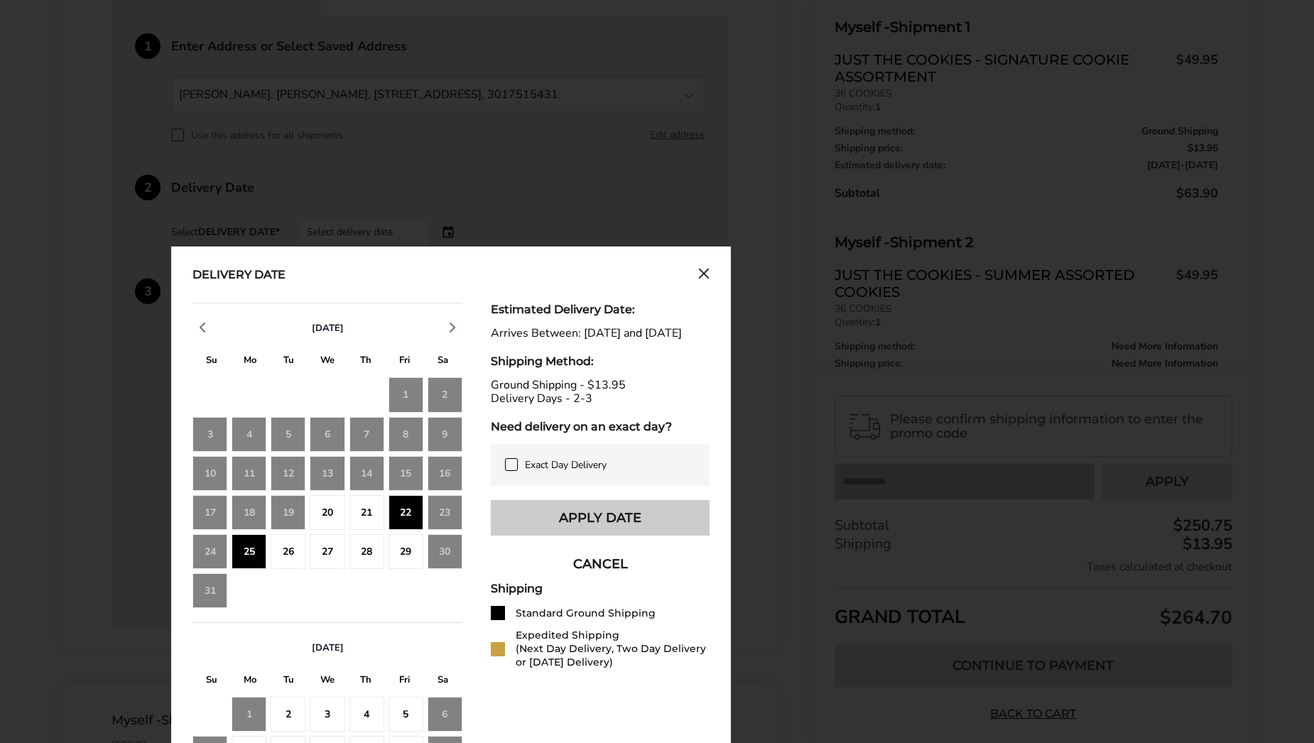
click at [636, 523] on button "Apply Date" at bounding box center [600, 518] width 219 height 36
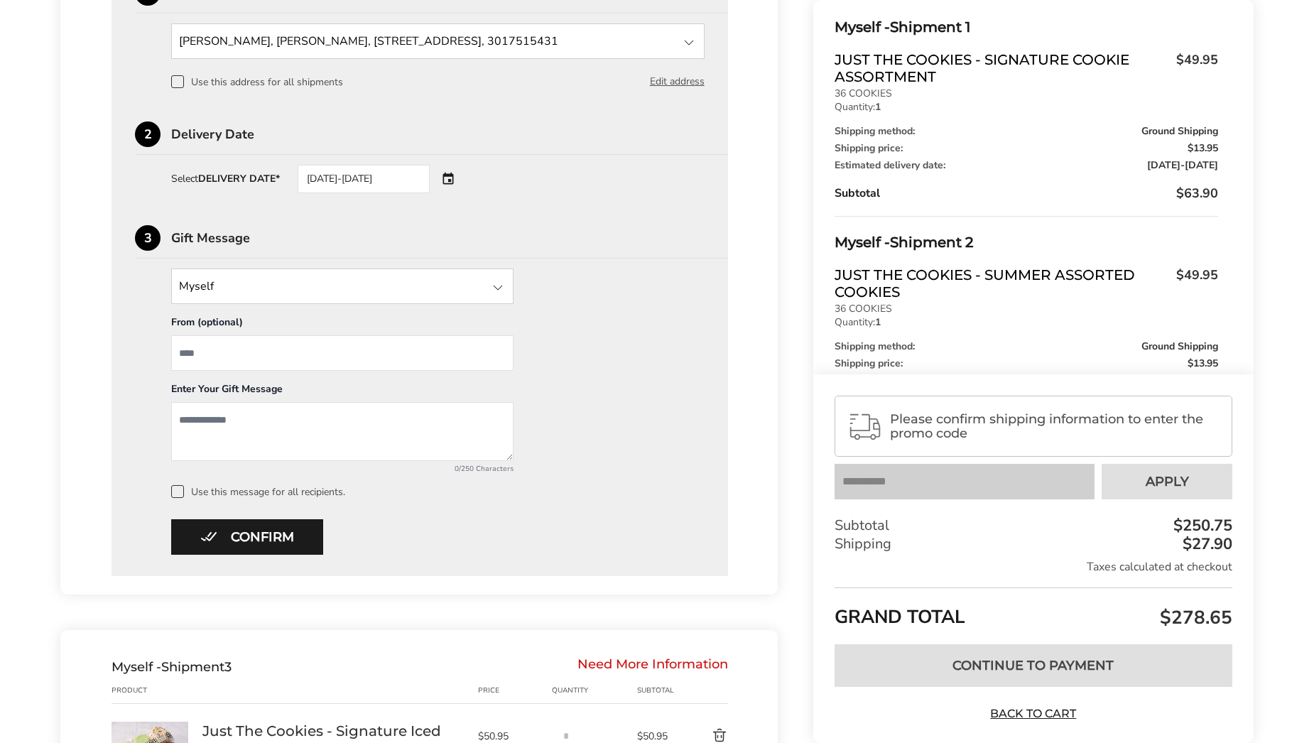
scroll to position [770, 0]
click at [282, 533] on button "Confirm" at bounding box center [247, 536] width 152 height 36
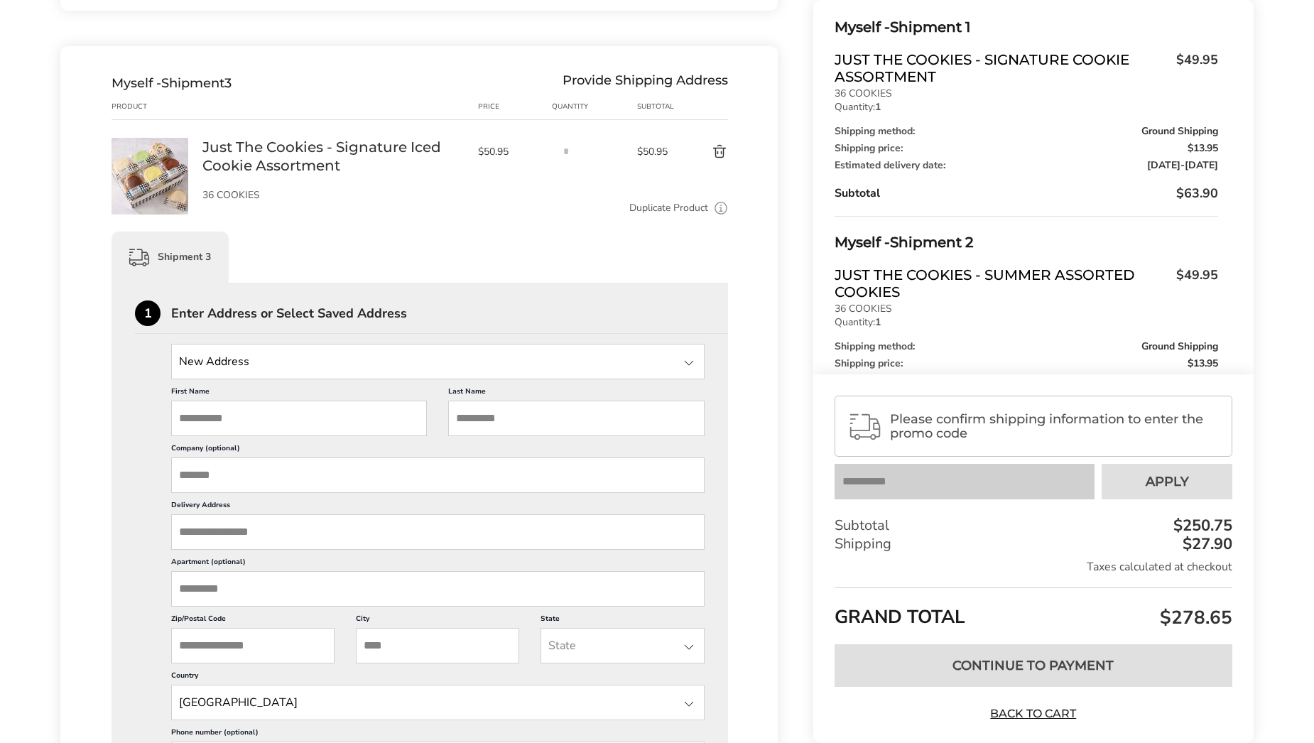
click at [413, 359] on input "State" at bounding box center [437, 362] width 533 height 36
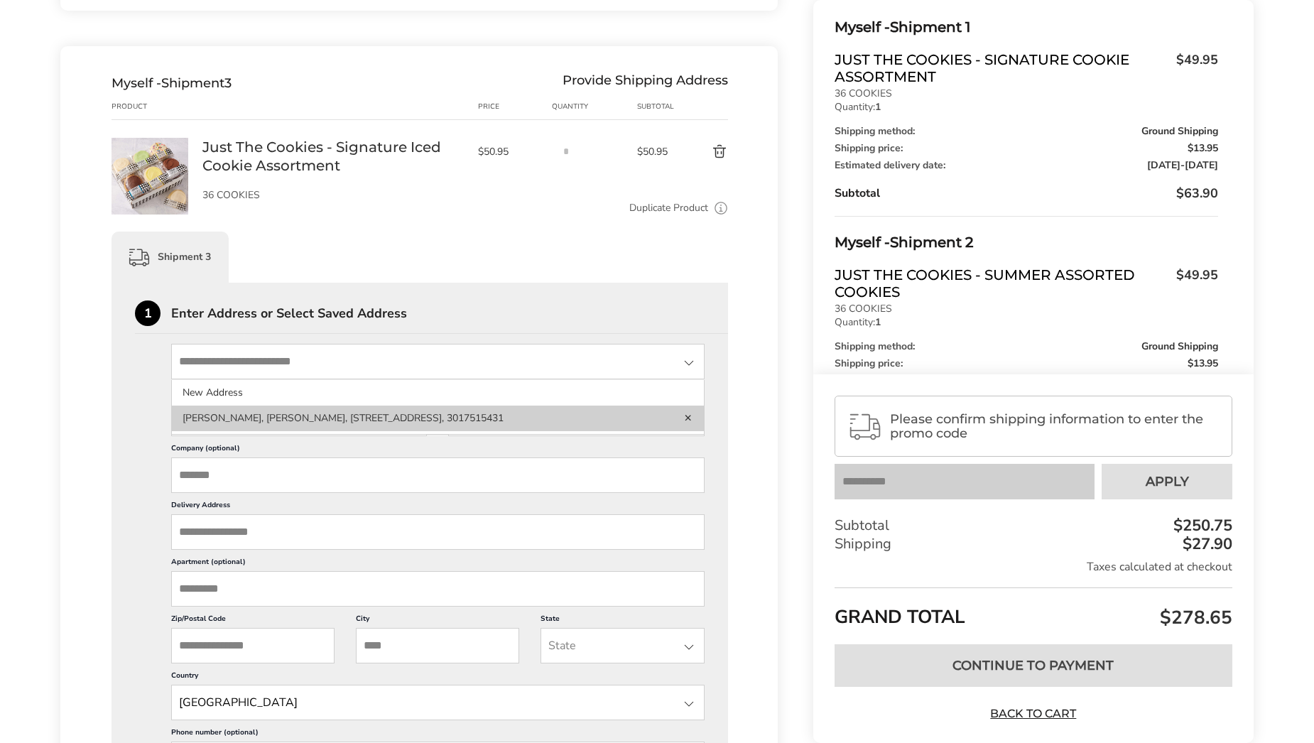
click at [373, 418] on li "Ella Thomas, Royster Bldg, 2 Commercial Pl, Norfolk, VA, 23510-2104, United Sta…" at bounding box center [438, 419] width 532 height 26
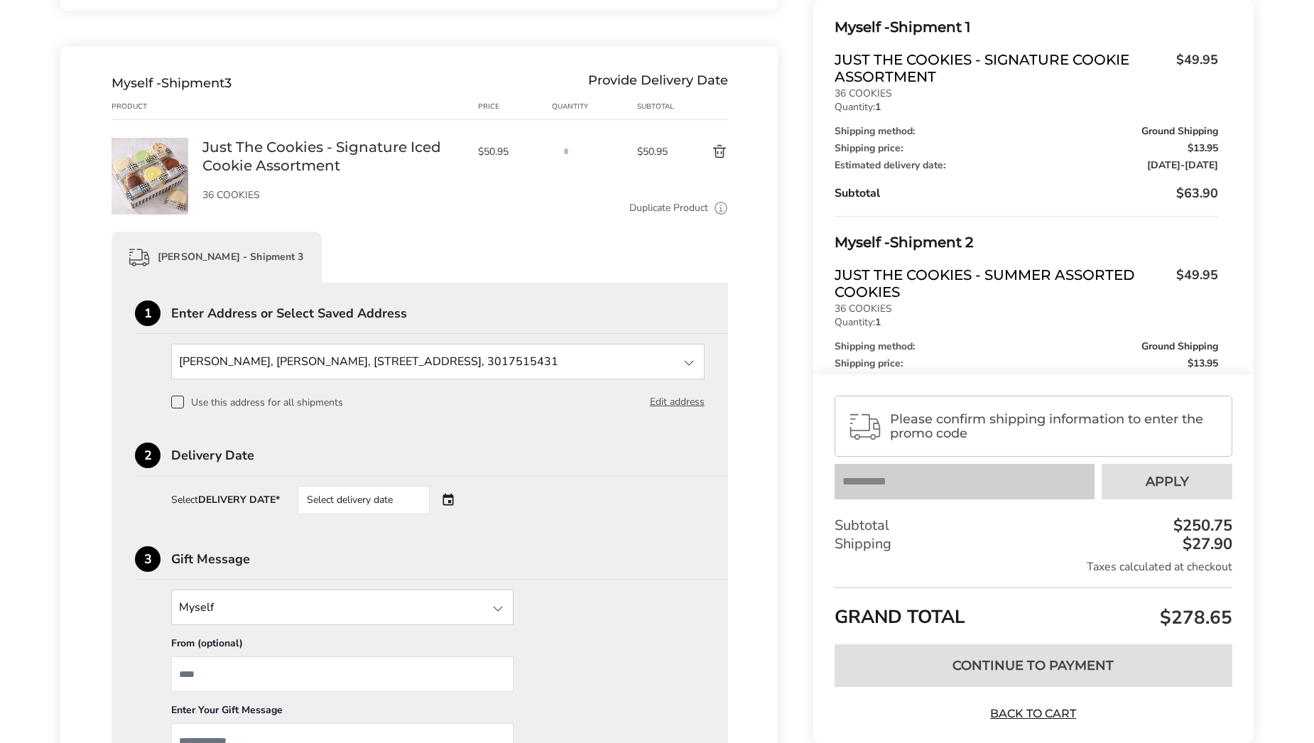
click at [361, 499] on div "Select delivery date" at bounding box center [364, 500] width 132 height 28
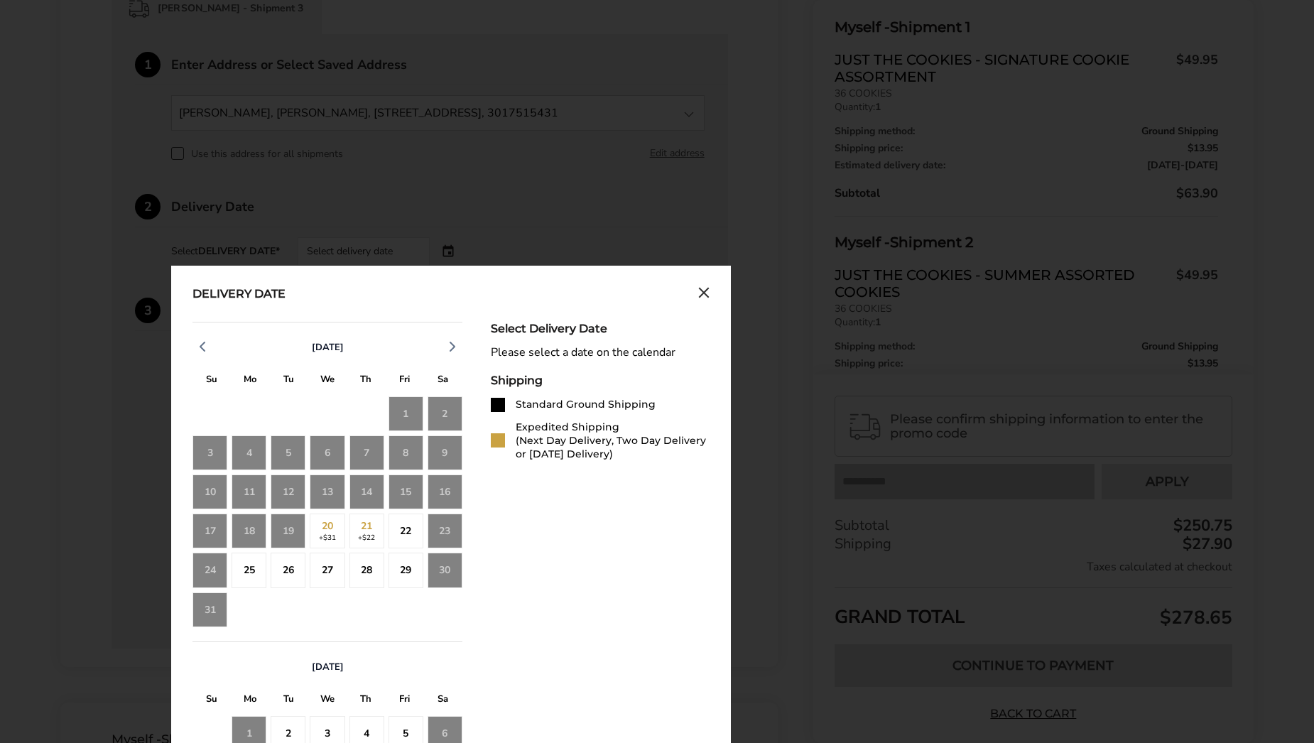
scroll to position [1019, 0]
click at [254, 577] on div "25" at bounding box center [249, 569] width 35 height 35
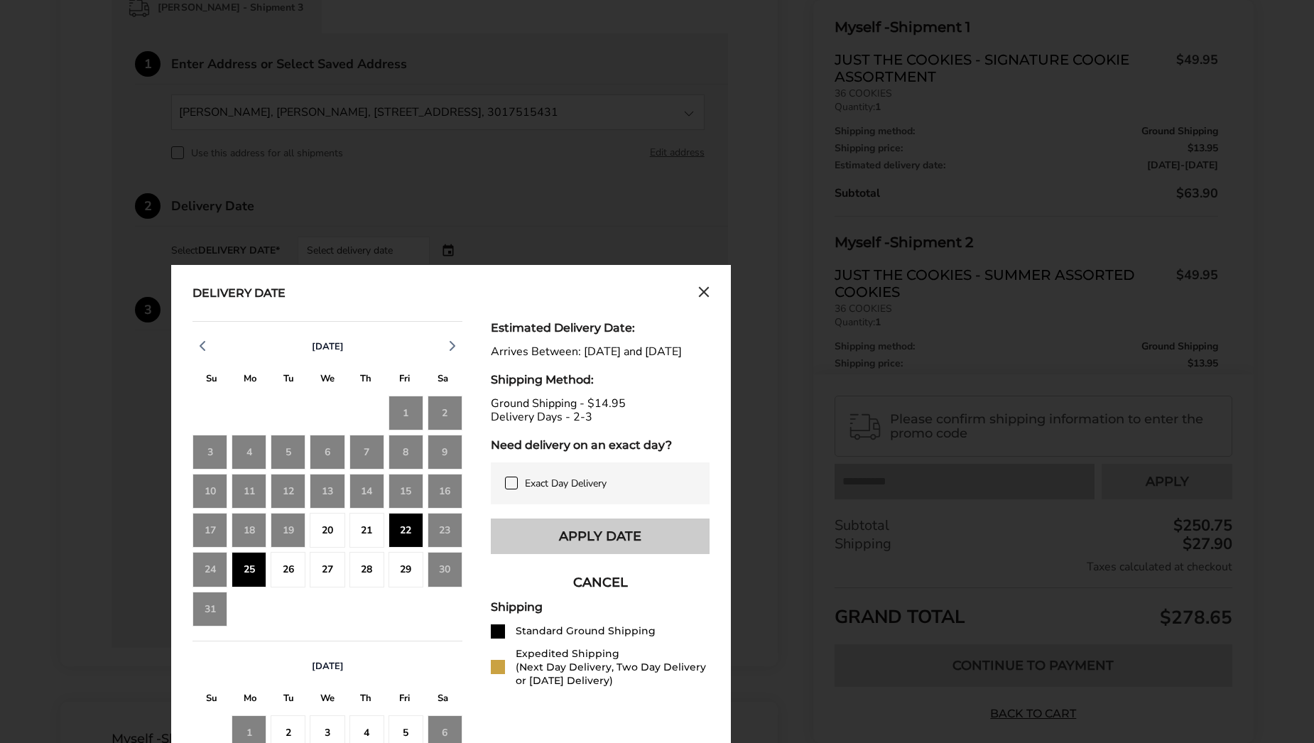
click at [597, 540] on button "Apply Date" at bounding box center [600, 536] width 219 height 36
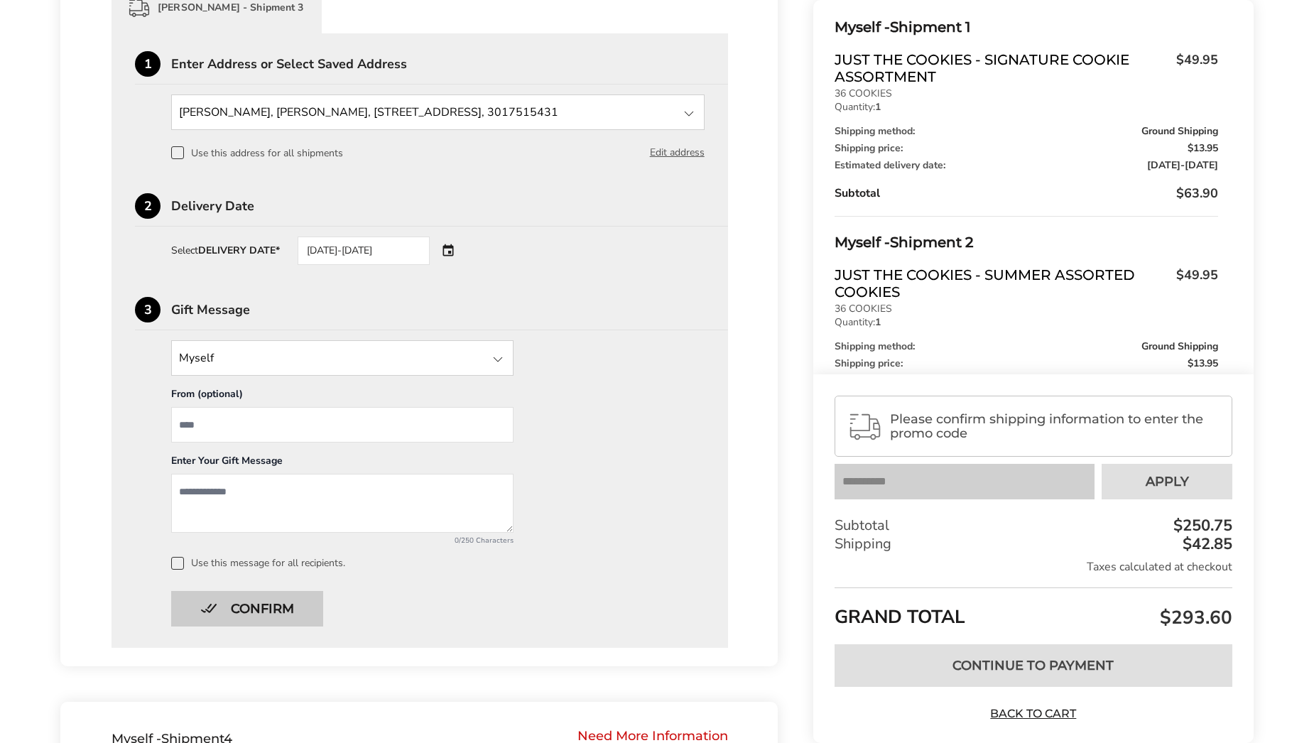
click at [263, 602] on button "Confirm" at bounding box center [247, 609] width 152 height 36
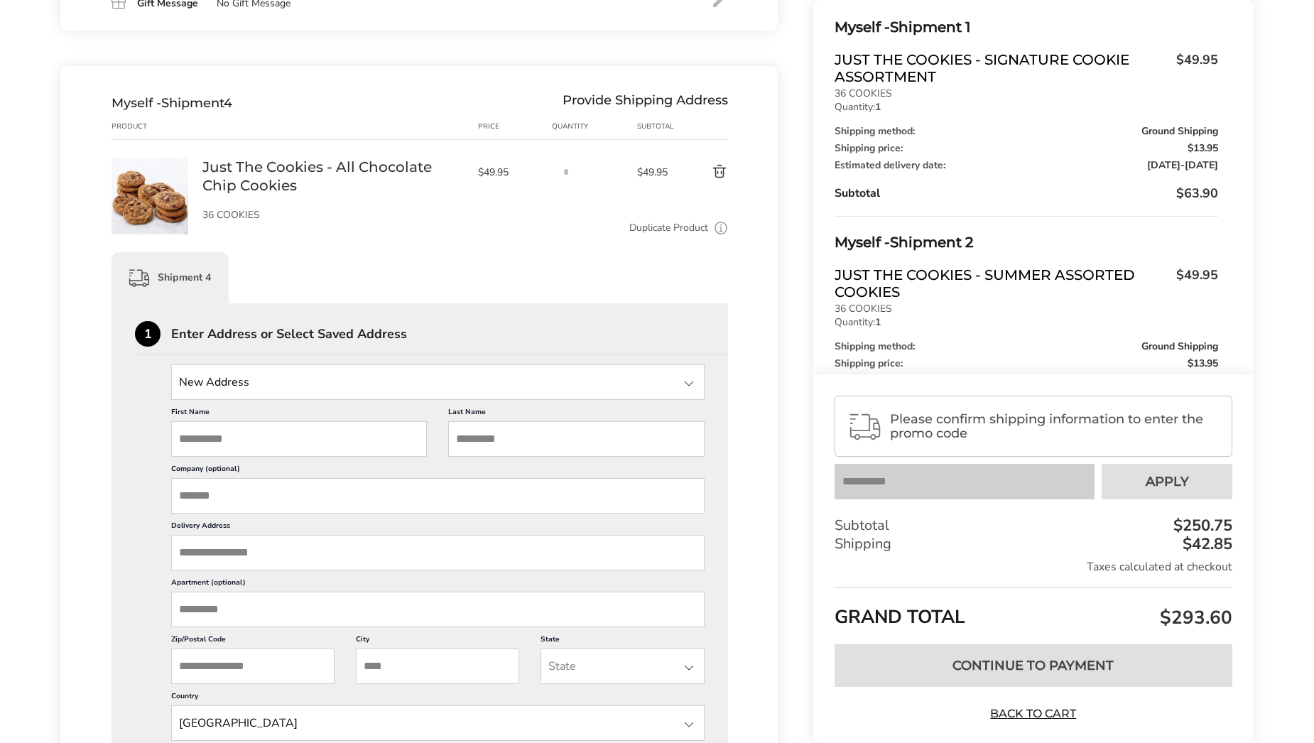
scroll to position [1072, 0]
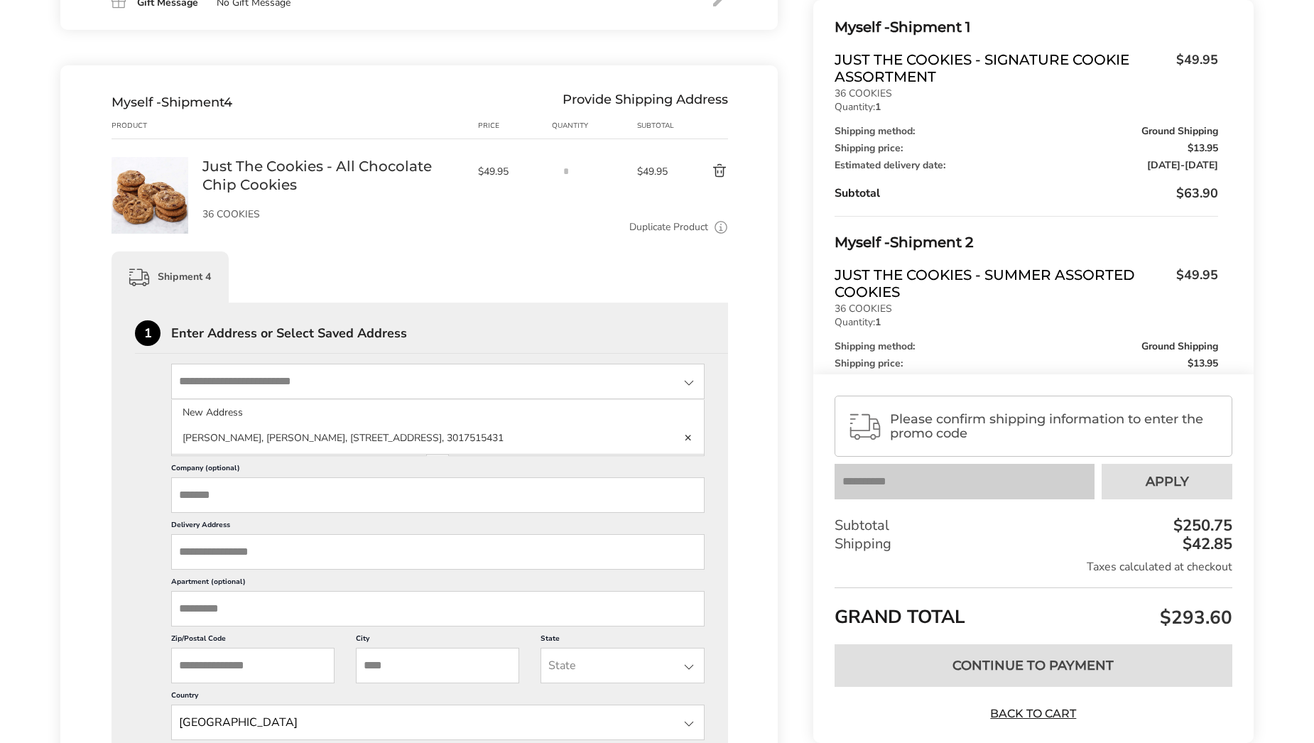
click at [391, 389] on input "State" at bounding box center [437, 382] width 533 height 36
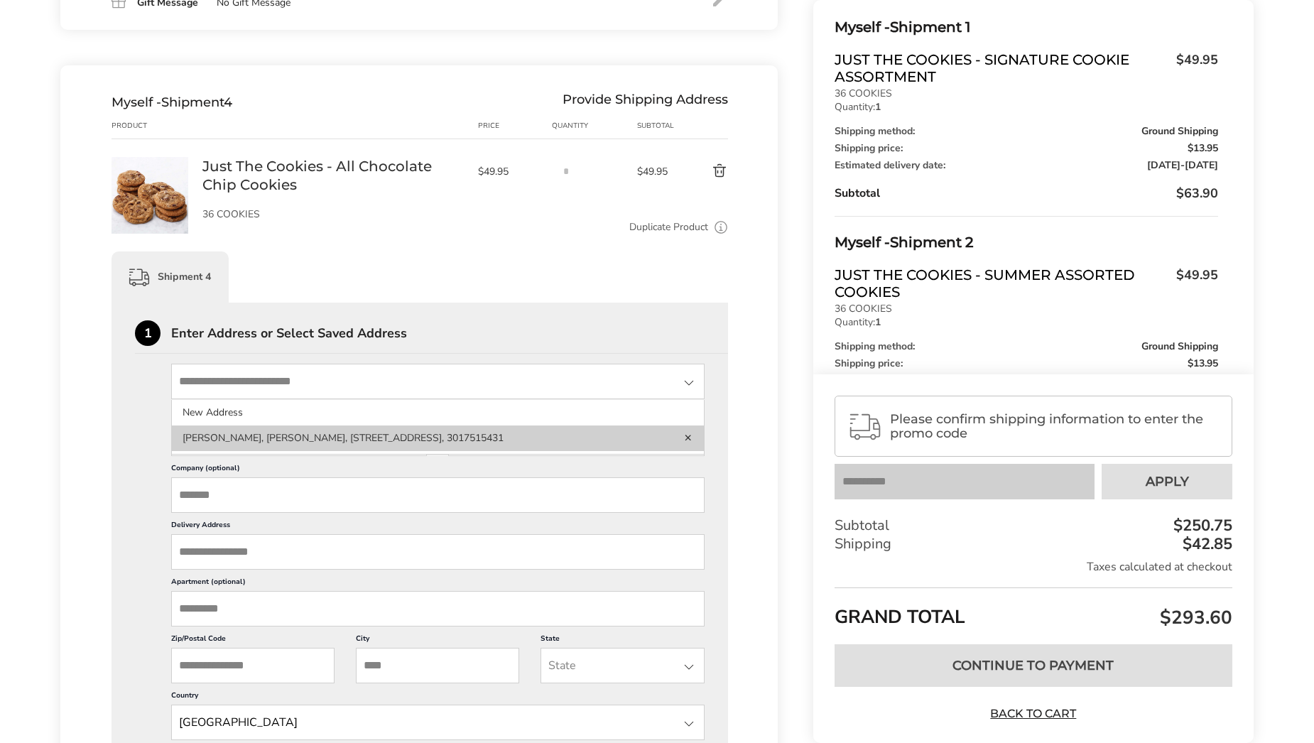
click at [359, 429] on li "Ella Thomas, Royster Bldg, 2 Commercial Pl, Norfolk, VA, 23510-2104, United Sta…" at bounding box center [438, 438] width 532 height 26
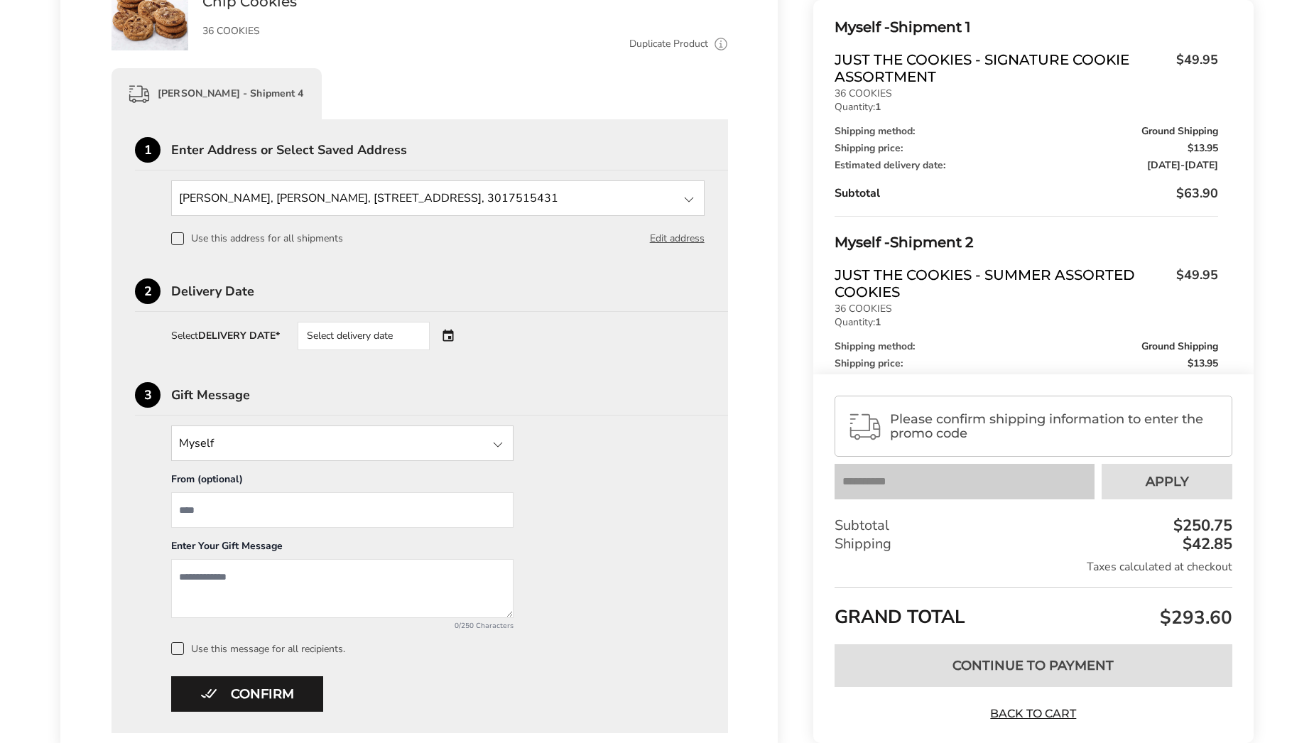
scroll to position [1258, 0]
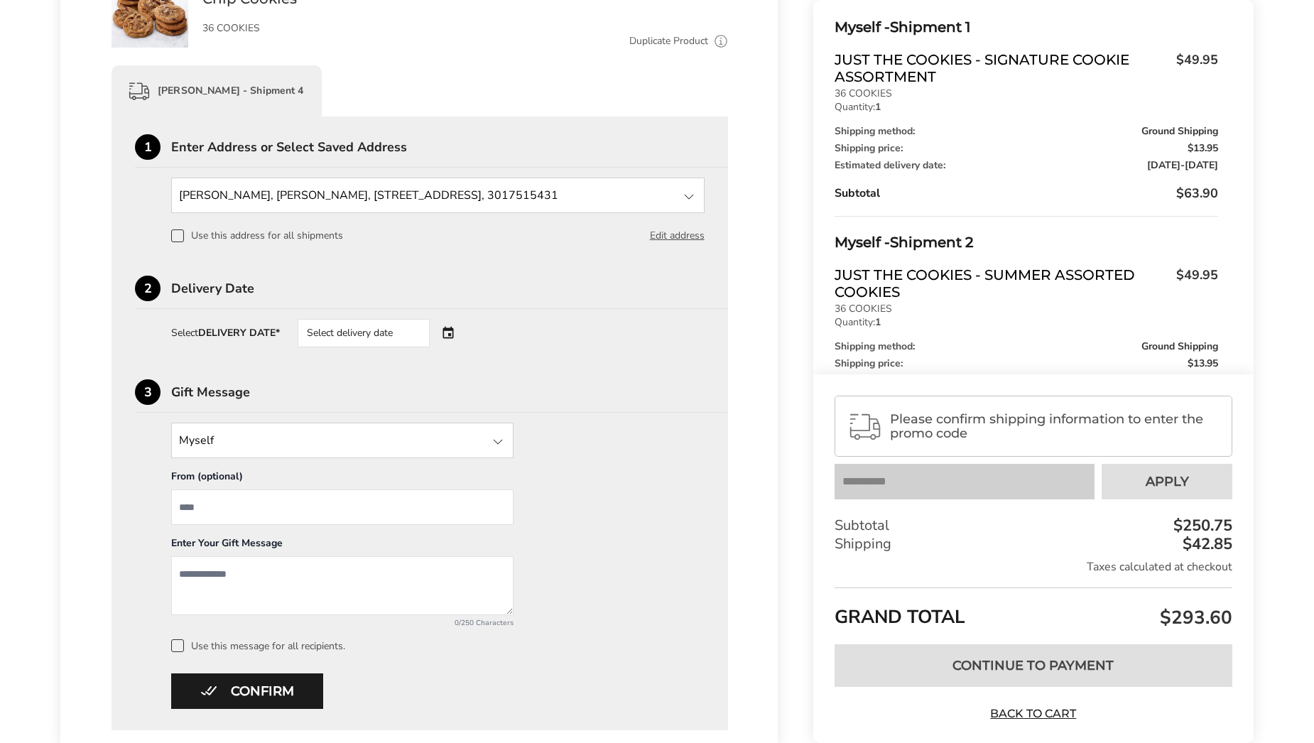
click at [367, 337] on div "Select delivery date" at bounding box center [364, 333] width 132 height 28
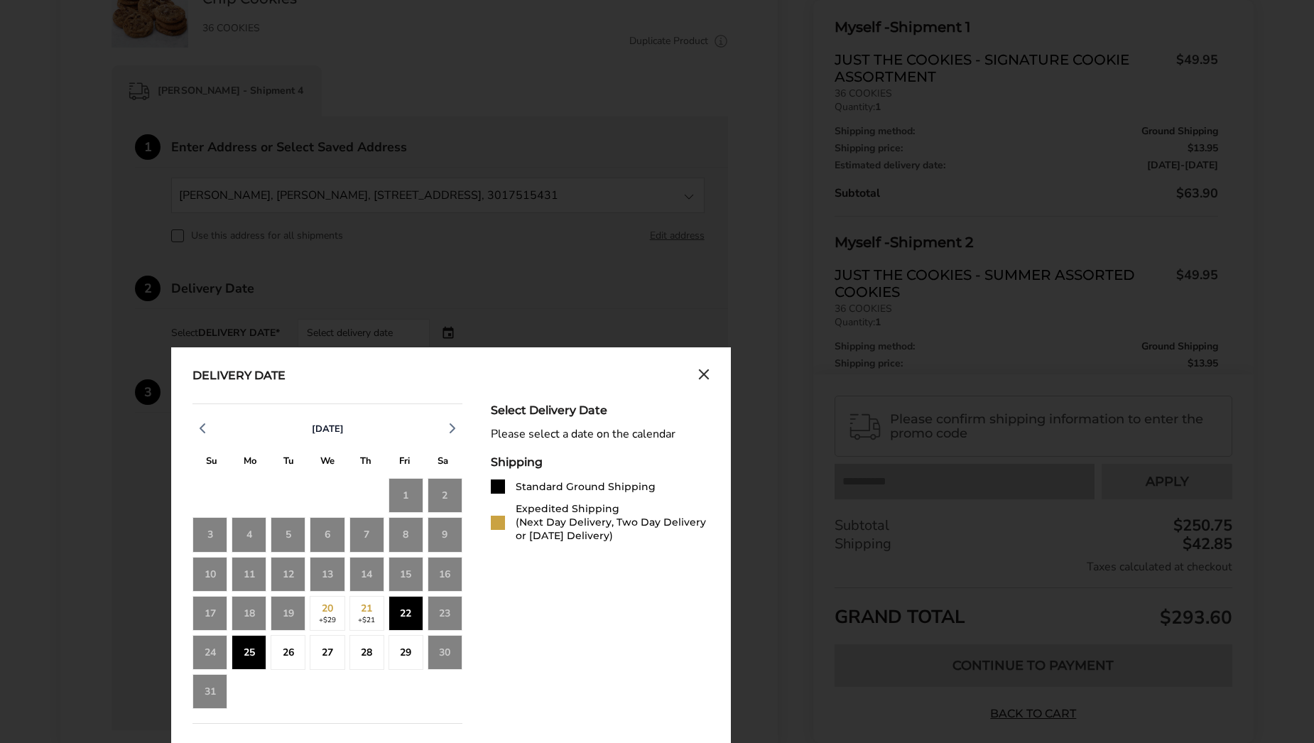
click at [251, 646] on div "25" at bounding box center [249, 652] width 35 height 35
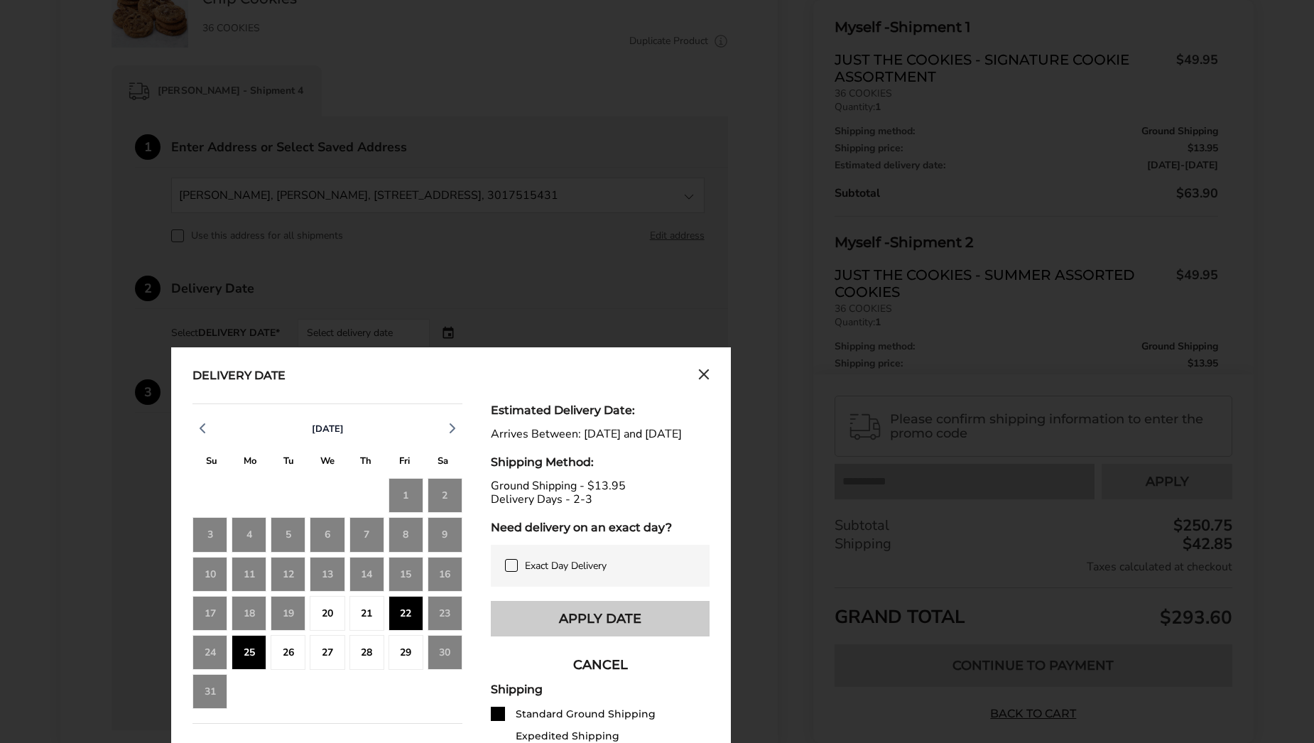
click at [567, 629] on button "Apply Date" at bounding box center [600, 619] width 219 height 36
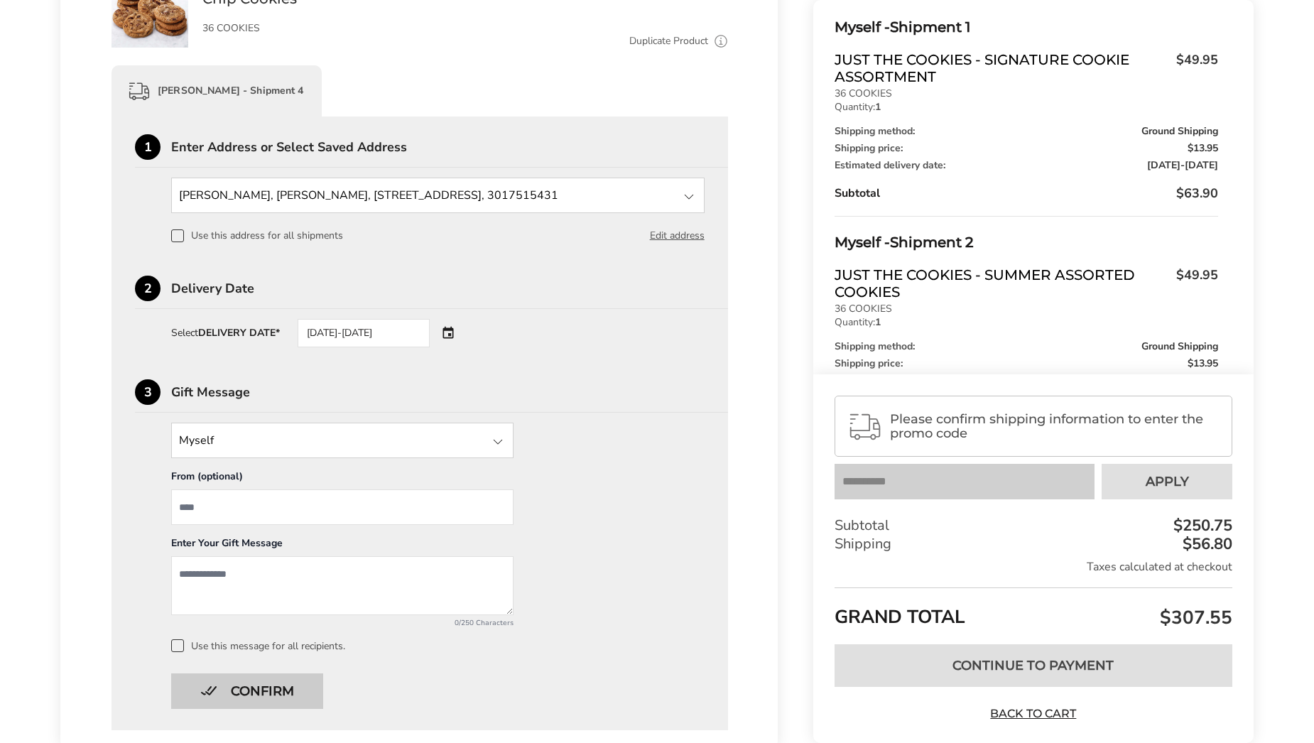
click at [255, 687] on button "Confirm" at bounding box center [247, 691] width 152 height 36
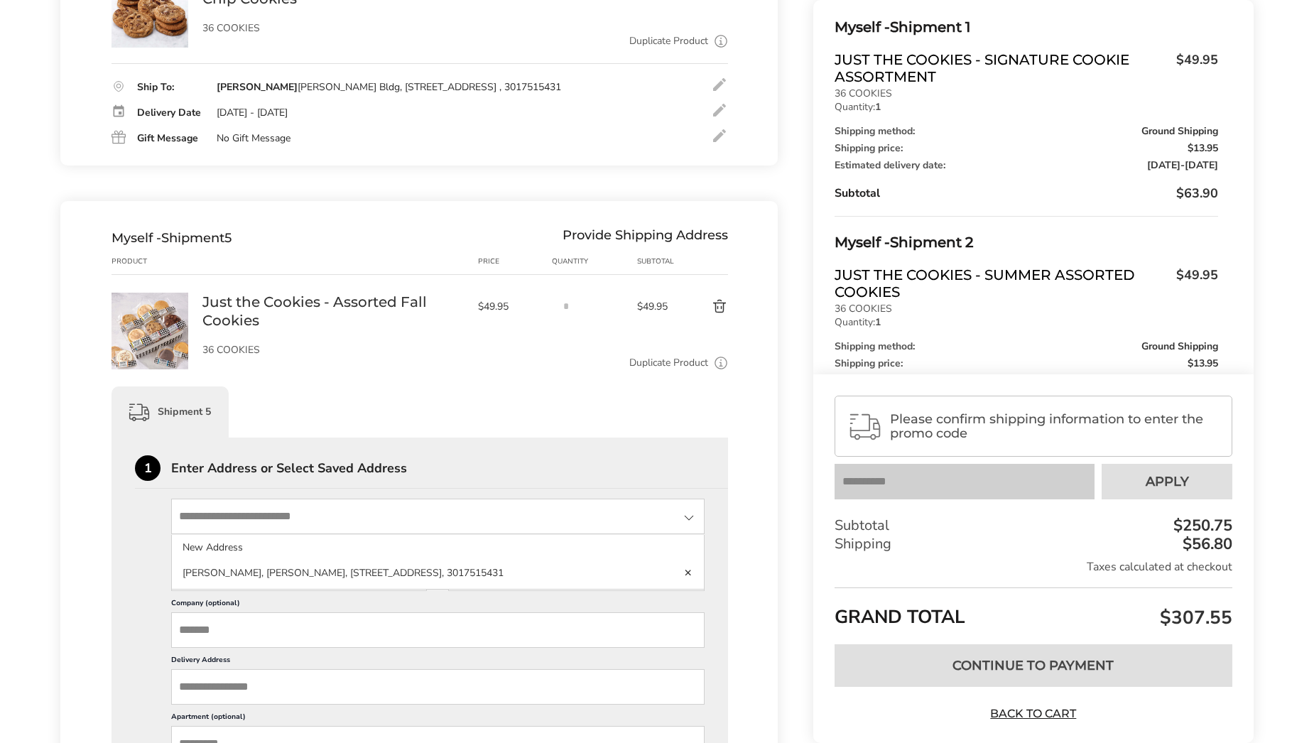
click at [386, 515] on input "State" at bounding box center [437, 517] width 533 height 36
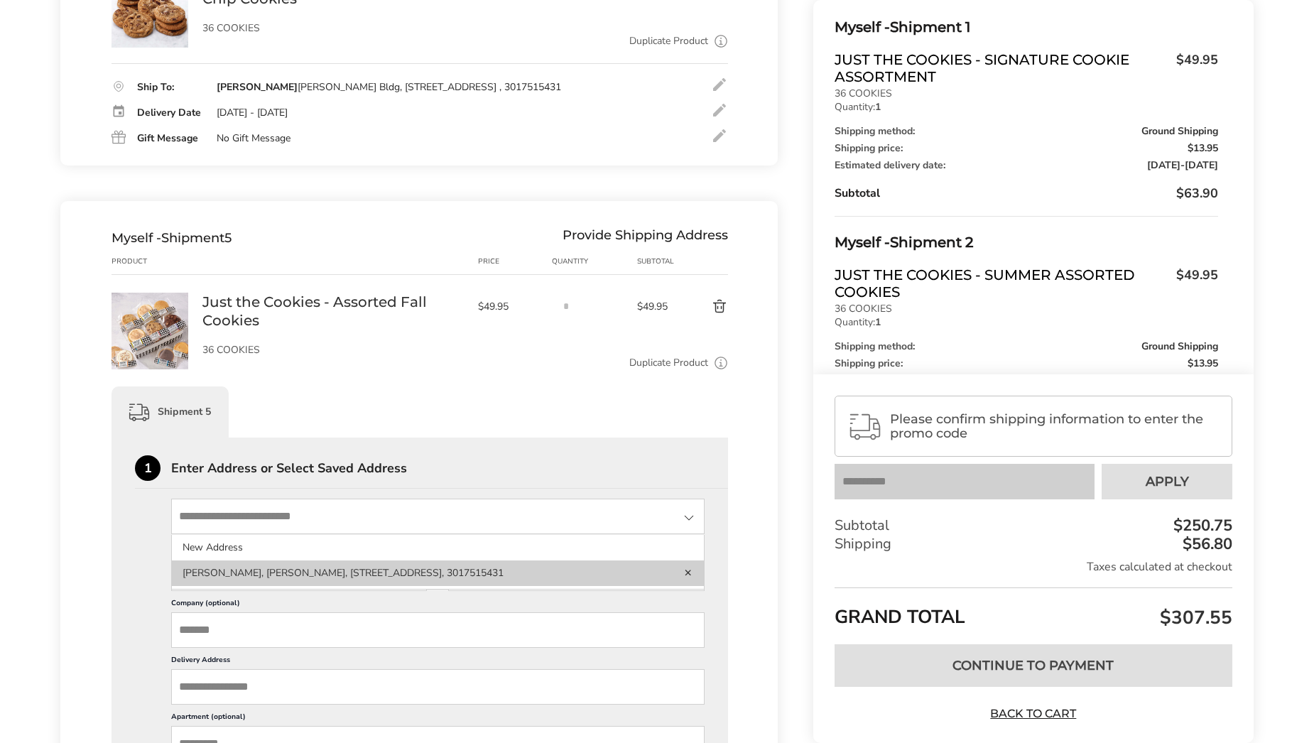
click at [364, 569] on li "Ella Thomas, Royster Bldg, 2 Commercial Pl, Norfolk, VA, 23510-2104, United Sta…" at bounding box center [438, 573] width 532 height 26
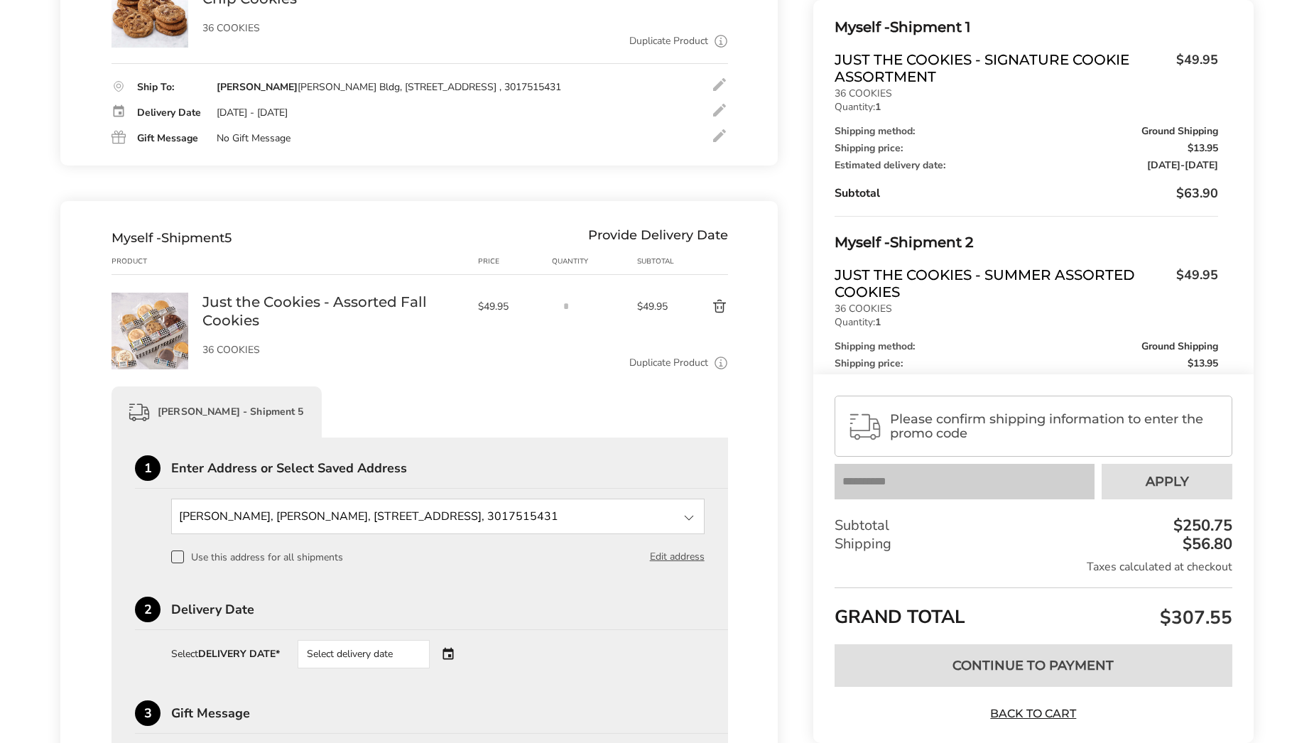
click at [369, 659] on div "Select delivery date" at bounding box center [364, 654] width 132 height 28
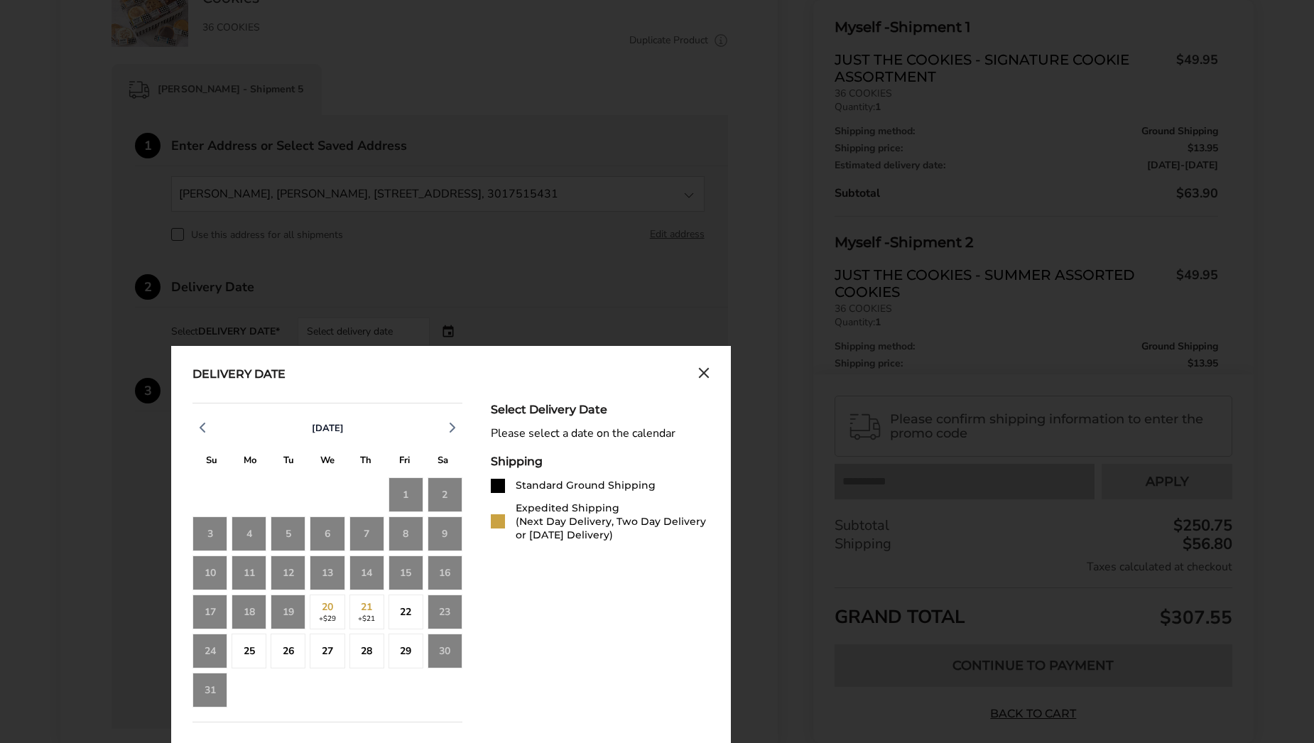
scroll to position [1581, 0]
click at [254, 656] on div "25" at bounding box center [249, 650] width 35 height 35
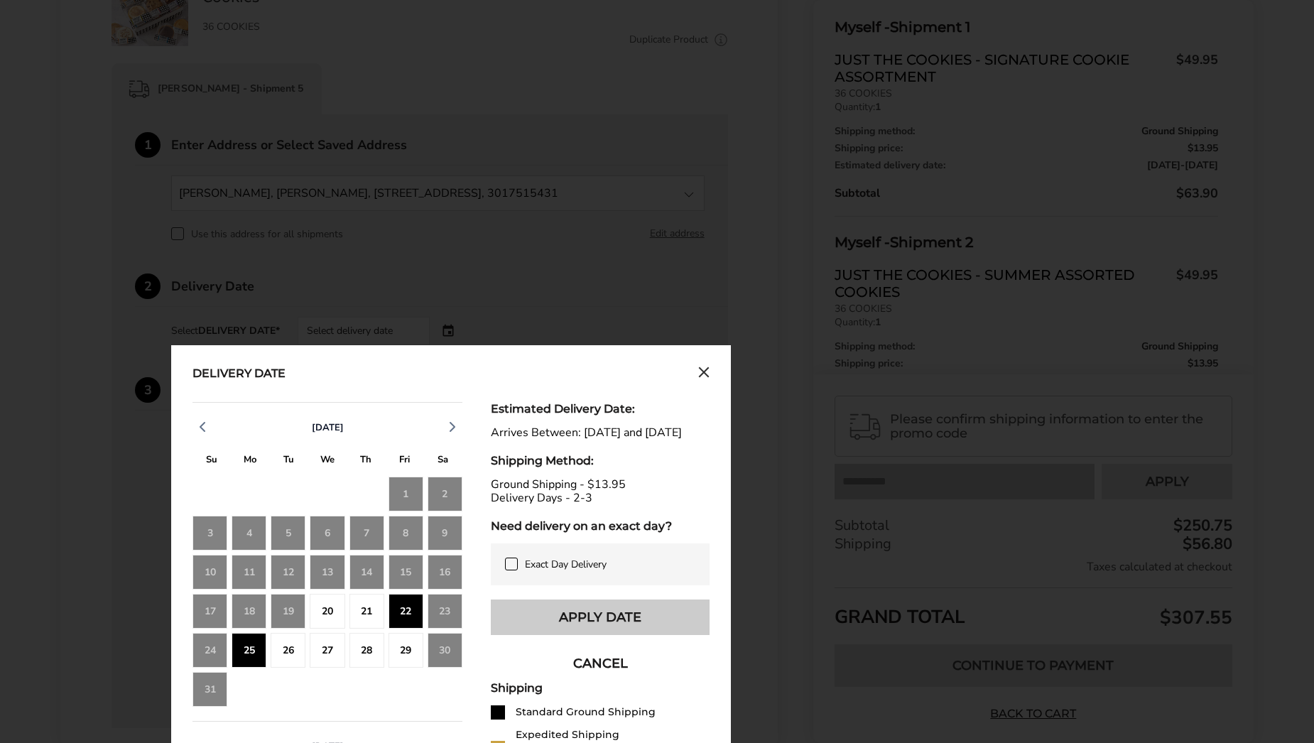
click at [568, 635] on button "Apply Date" at bounding box center [600, 617] width 219 height 36
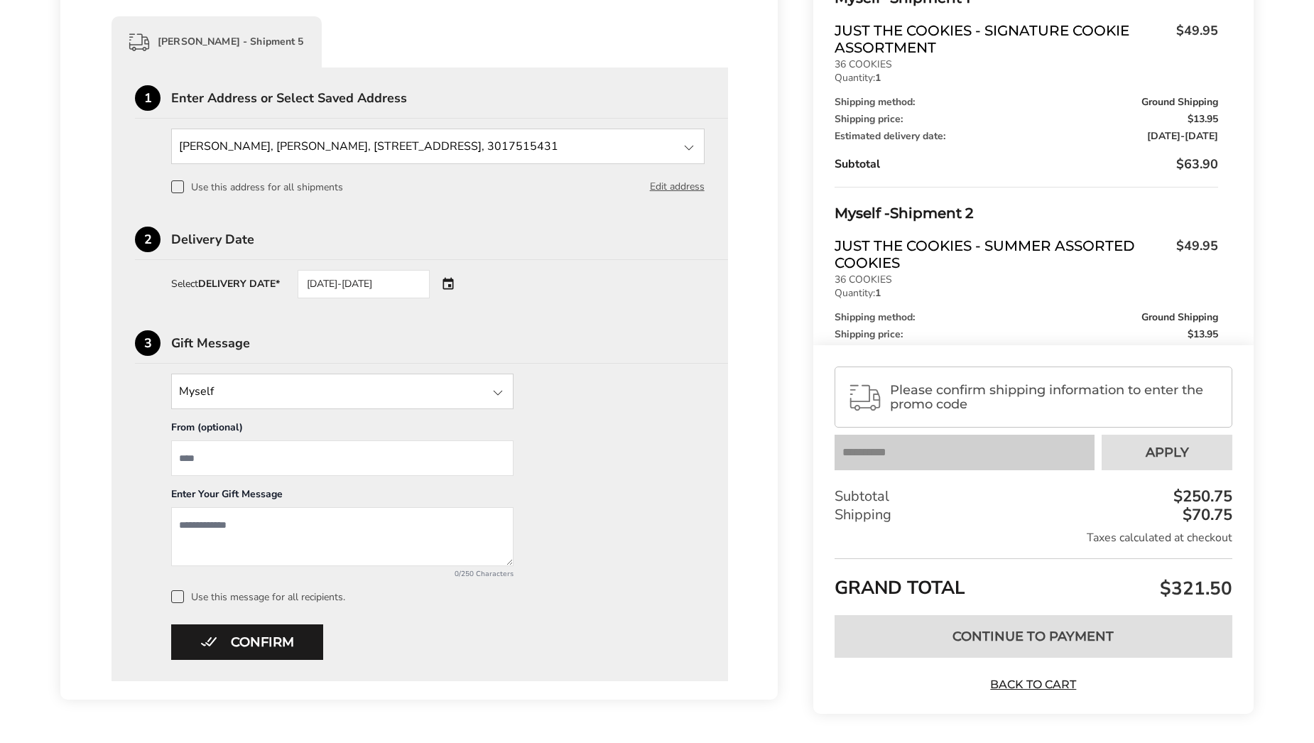
scroll to position [1629, 0]
click at [286, 636] on button "Confirm" at bounding box center [247, 642] width 152 height 36
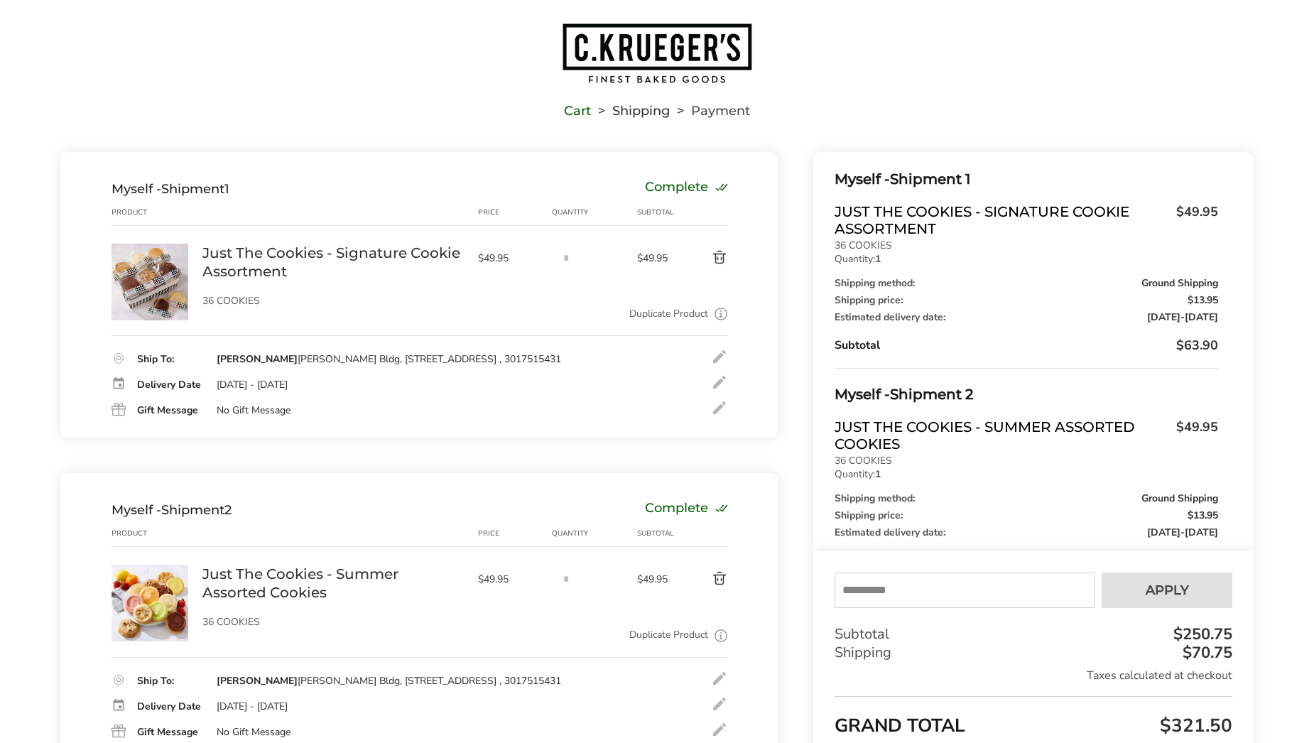
scroll to position [16, 0]
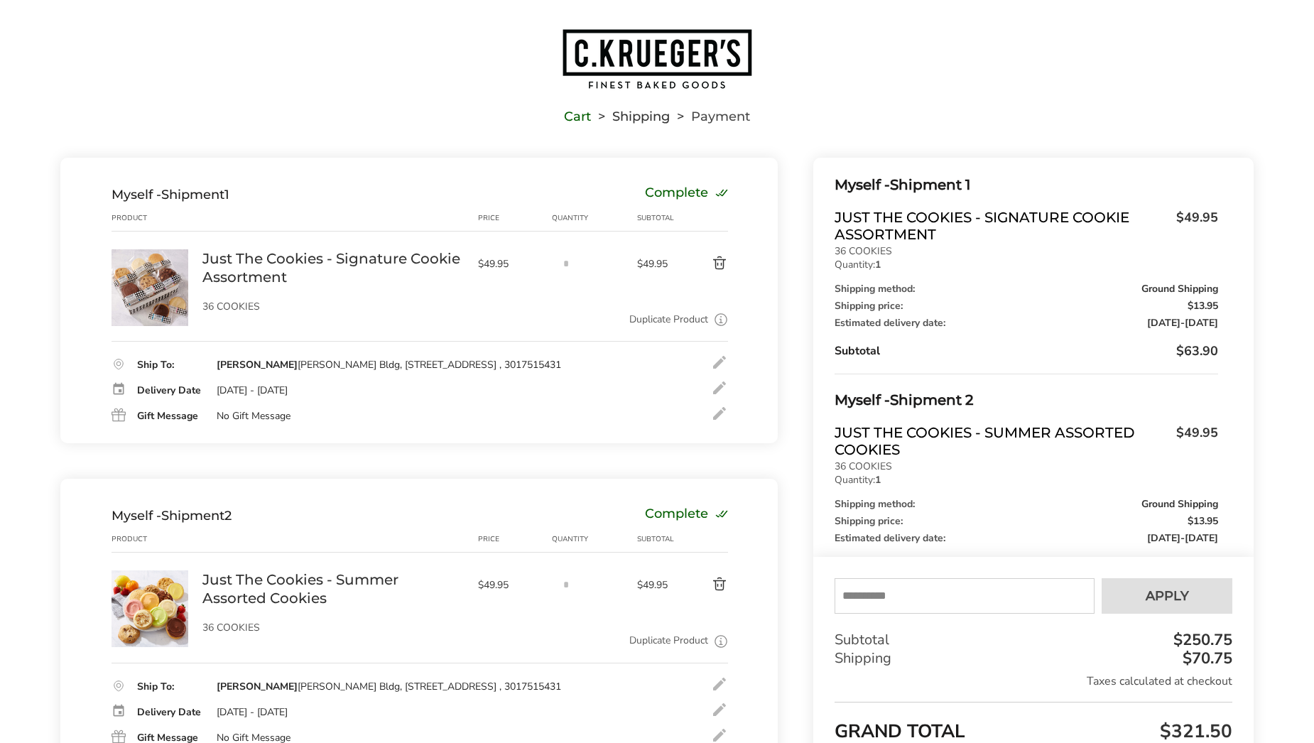
click at [723, 388] on div at bounding box center [719, 387] width 17 height 17
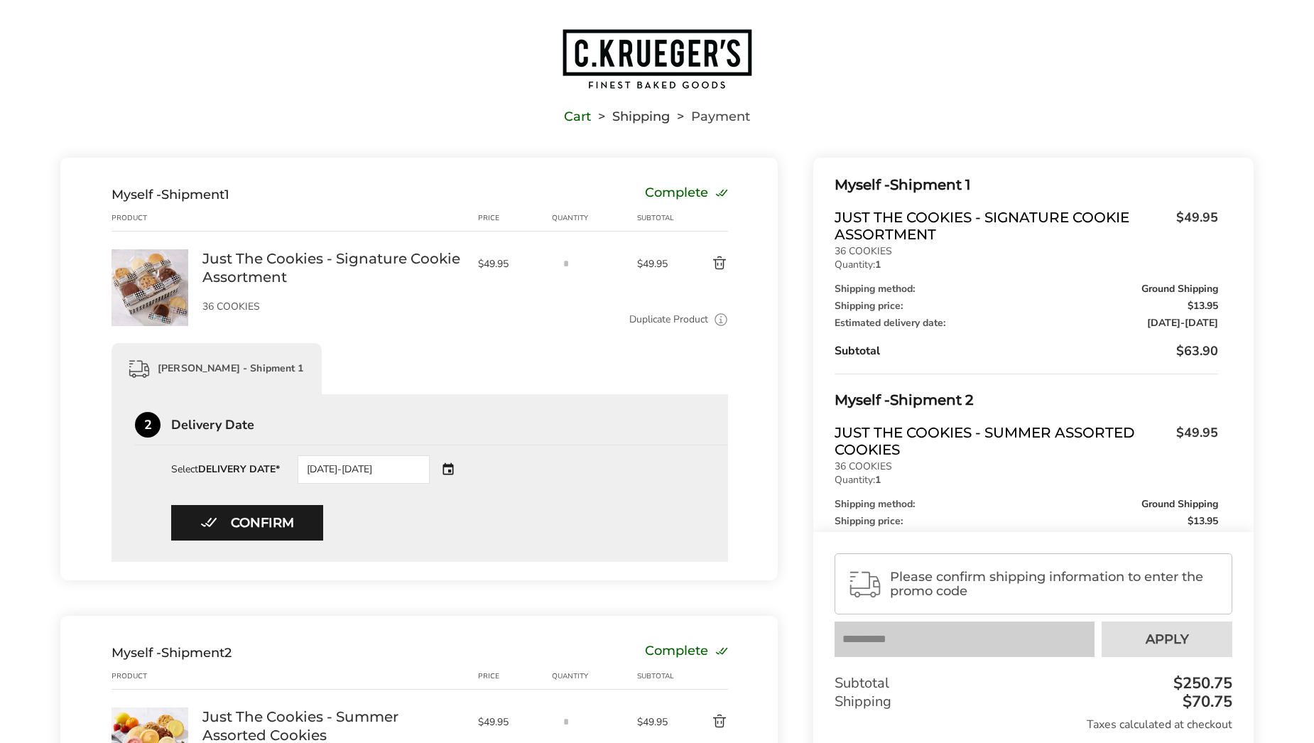
click at [442, 467] on div "08/22/2025-08/25/2025" at bounding box center [384, 469] width 172 height 28
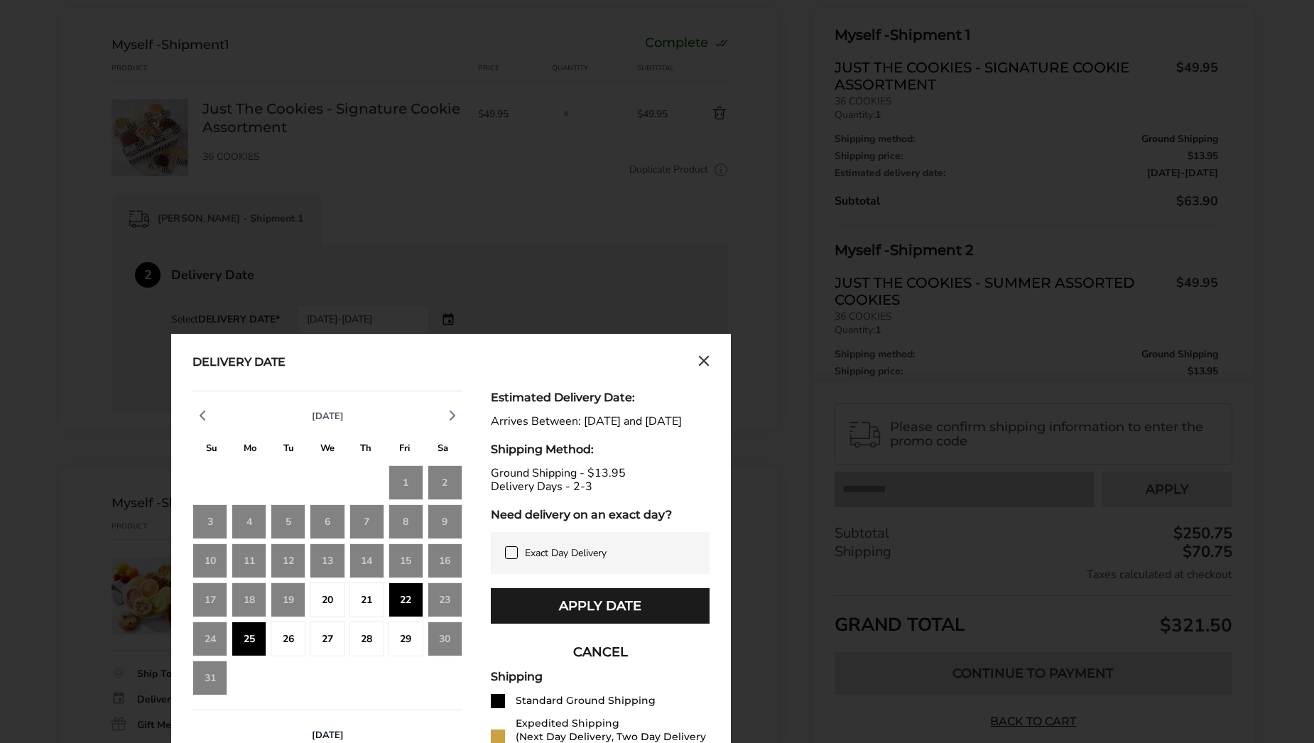
scroll to position [175, 0]
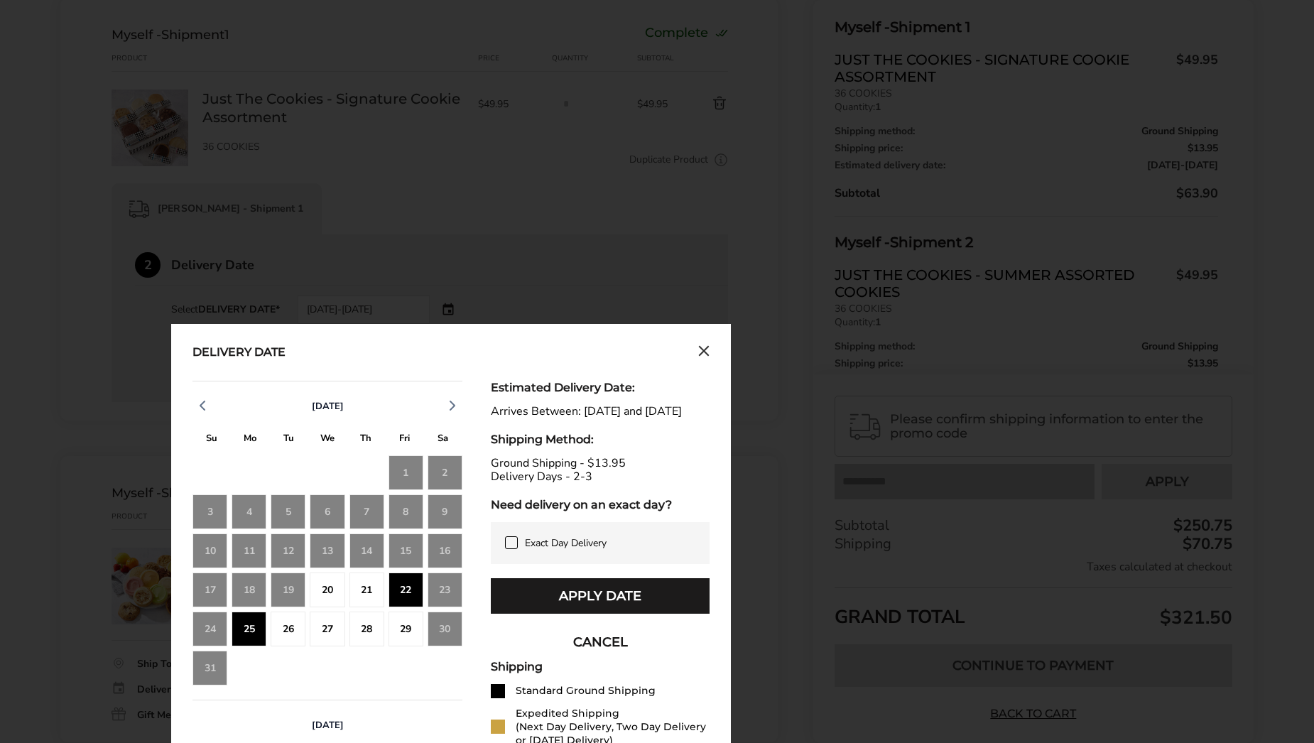
click at [287, 639] on div "26" at bounding box center [288, 628] width 35 height 35
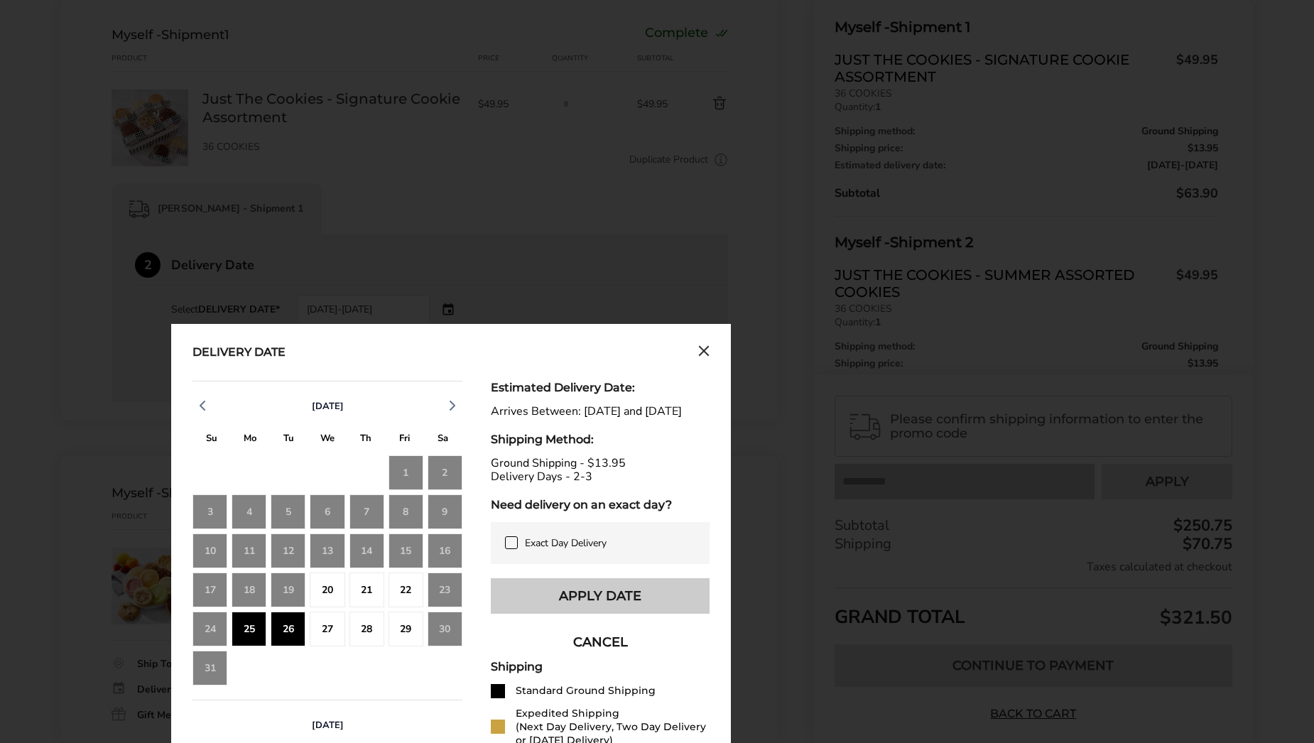
click at [614, 610] on button "Apply Date" at bounding box center [600, 596] width 219 height 36
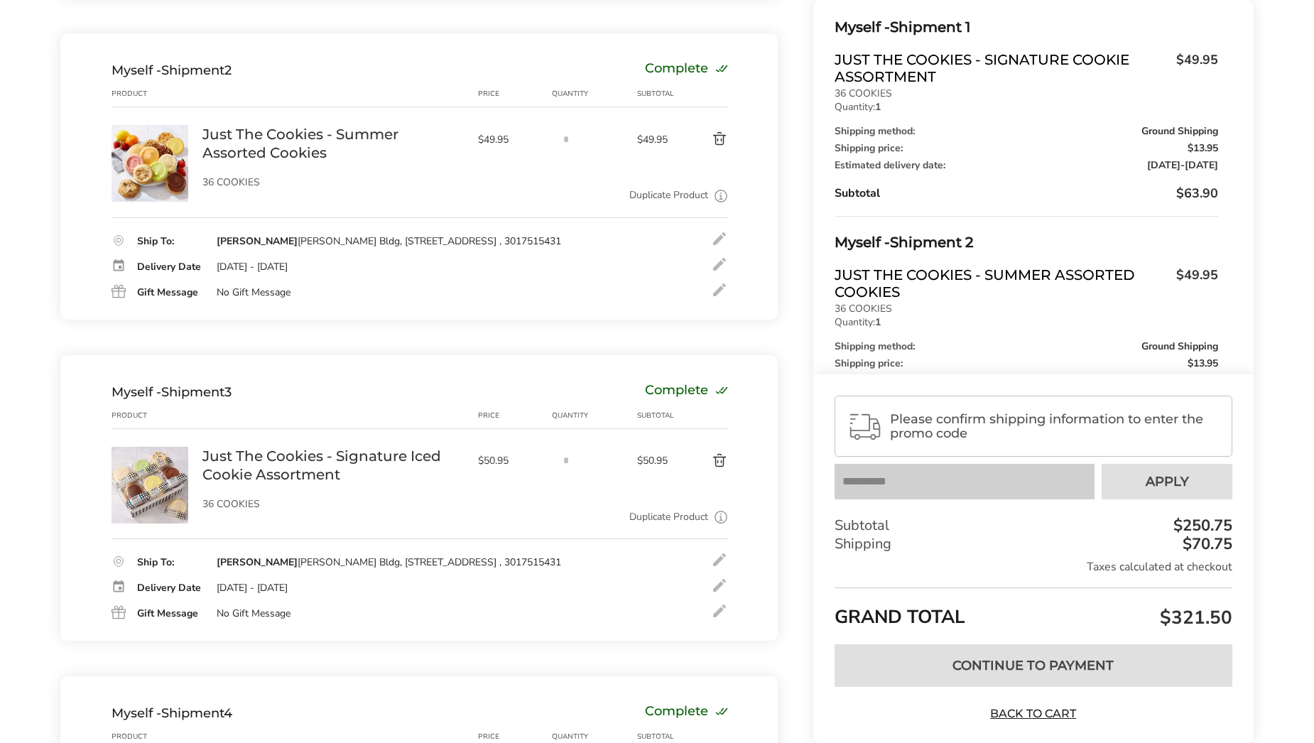
scroll to position [597, 0]
click at [722, 266] on div at bounding box center [719, 264] width 17 height 17
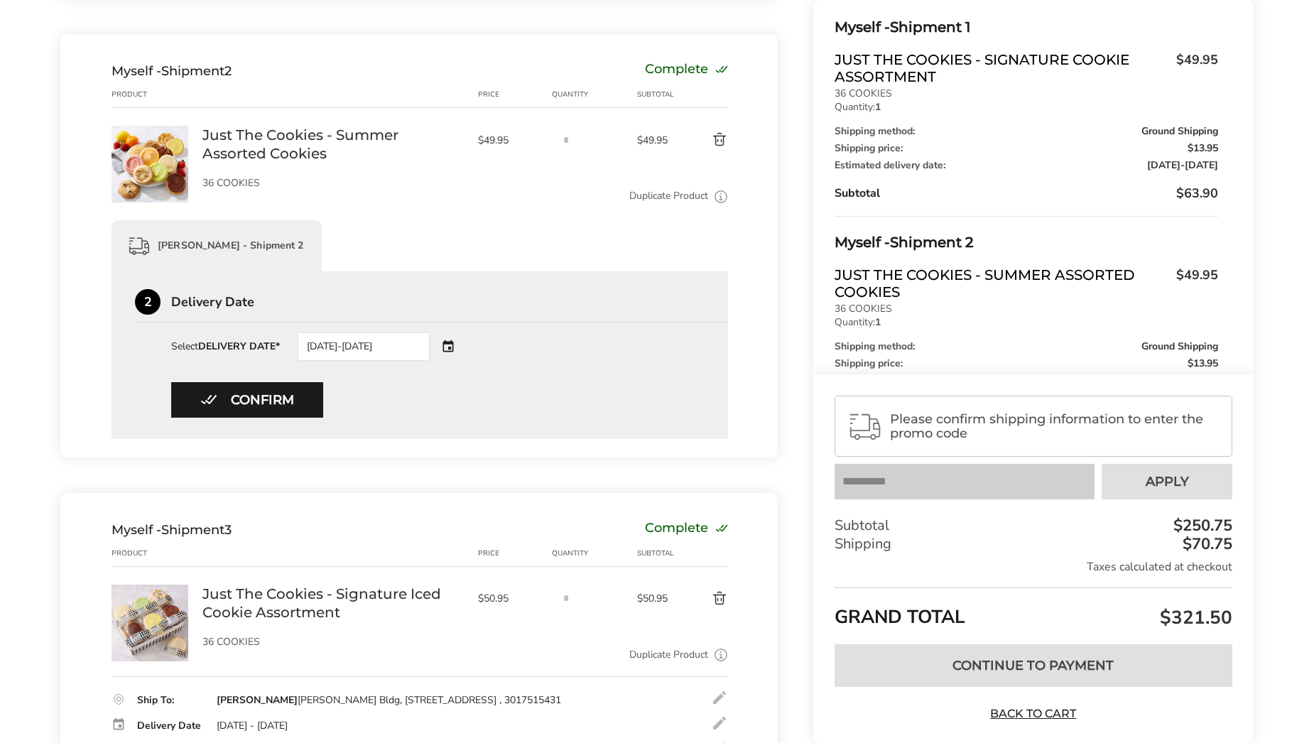
click at [449, 349] on div "08/22/2025-08/25/2025" at bounding box center [384, 346] width 172 height 28
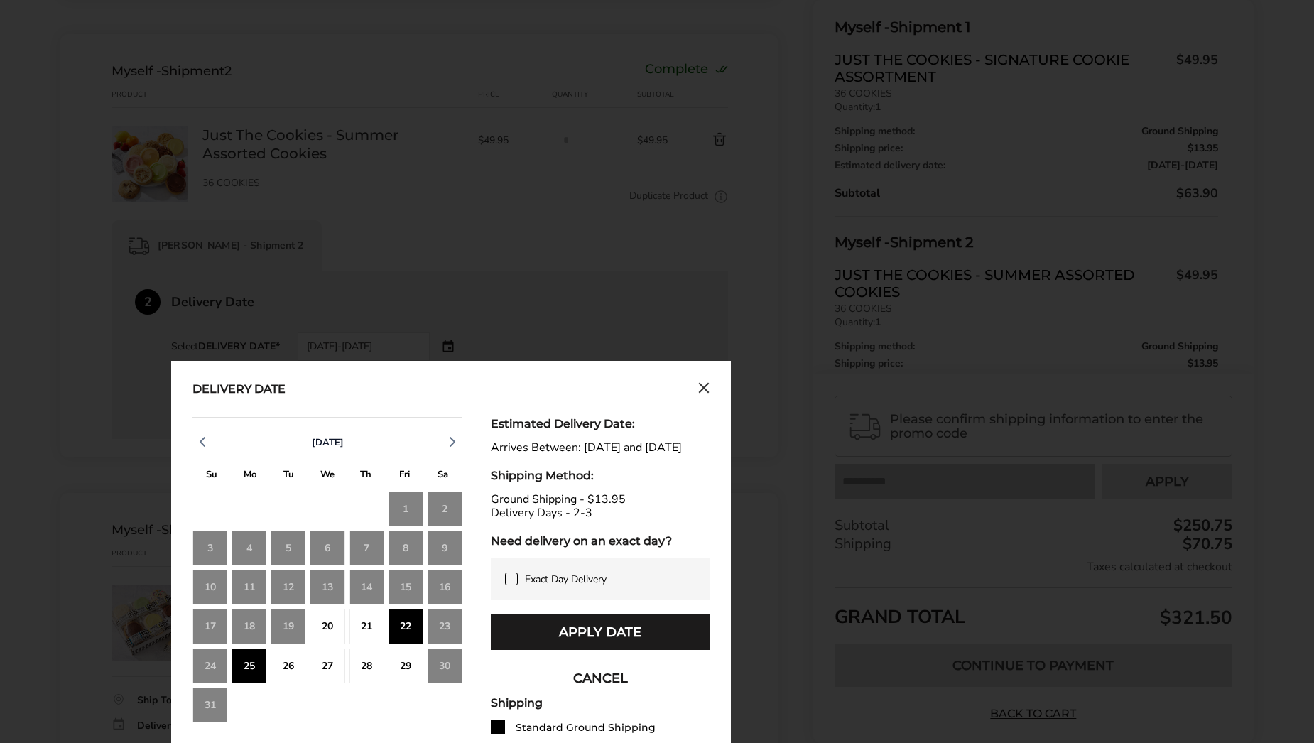
click at [287, 656] on div "26" at bounding box center [288, 665] width 35 height 35
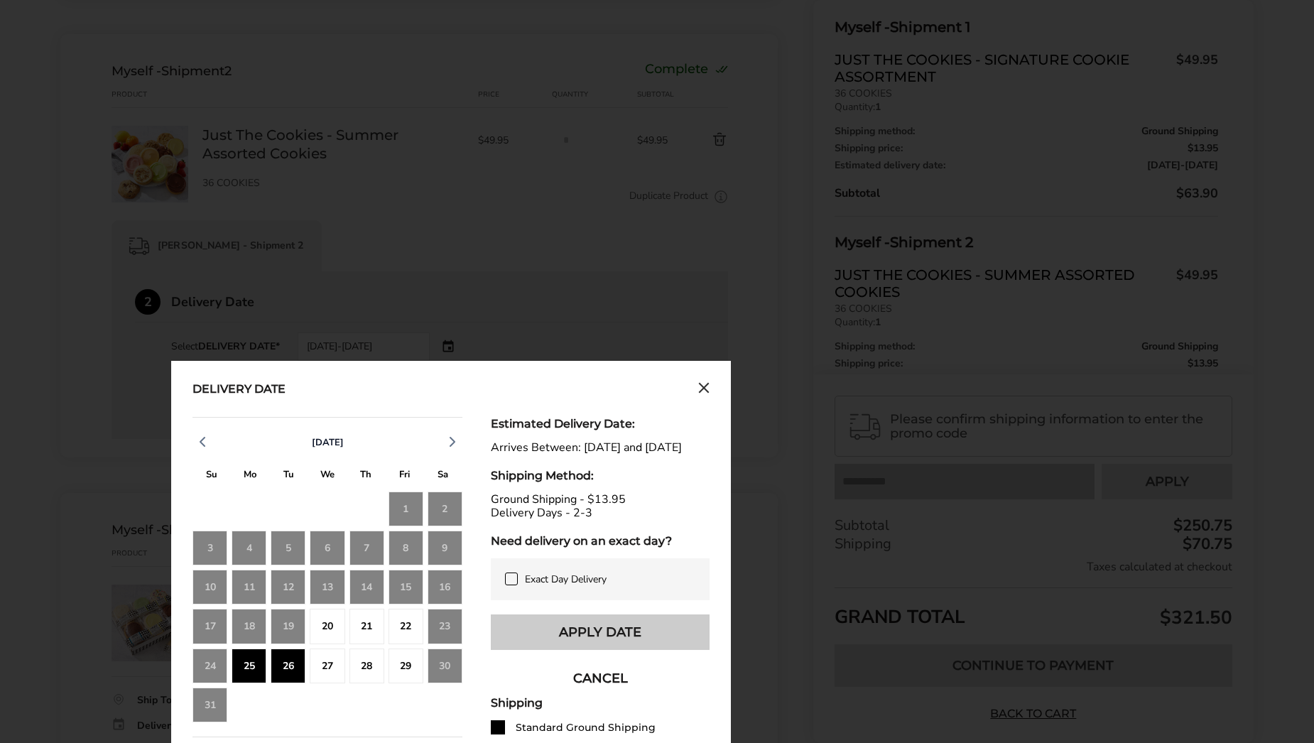
click at [565, 648] on button "Apply Date" at bounding box center [600, 632] width 219 height 36
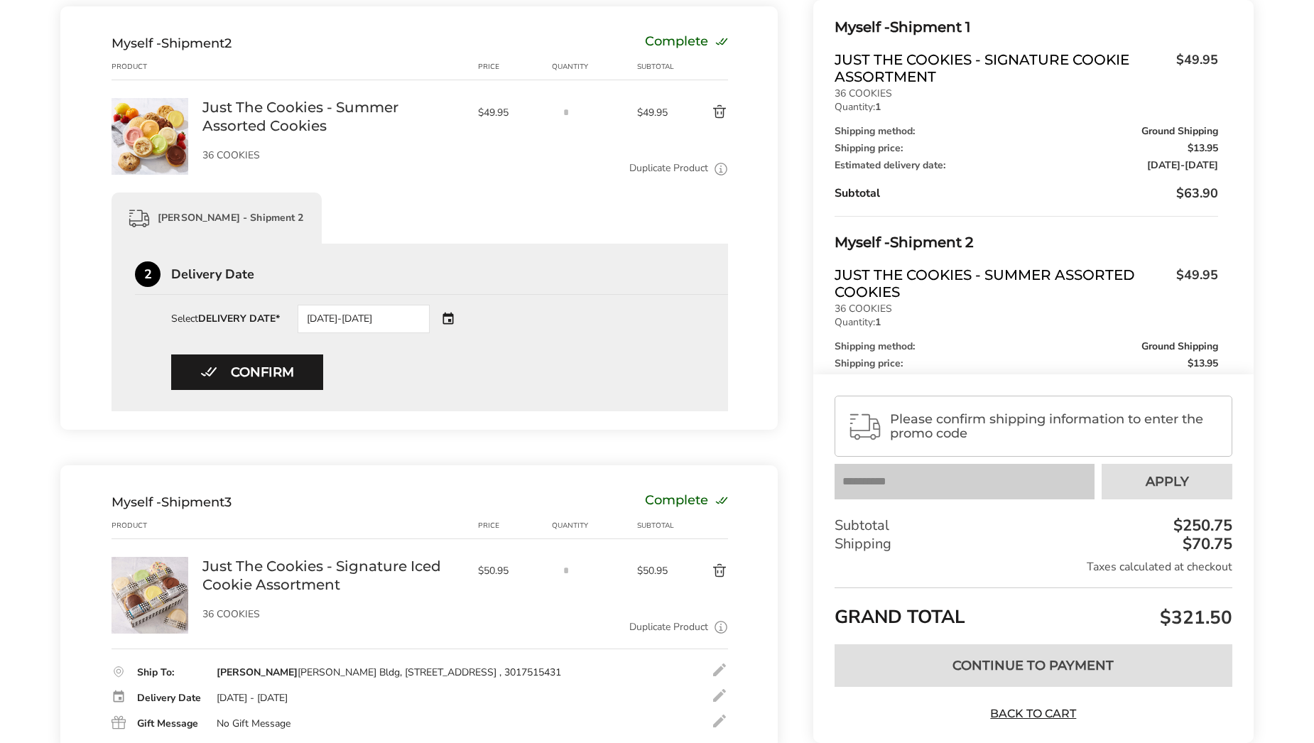
scroll to position [626, 0]
click at [273, 371] on button "Confirm" at bounding box center [247, 372] width 152 height 36
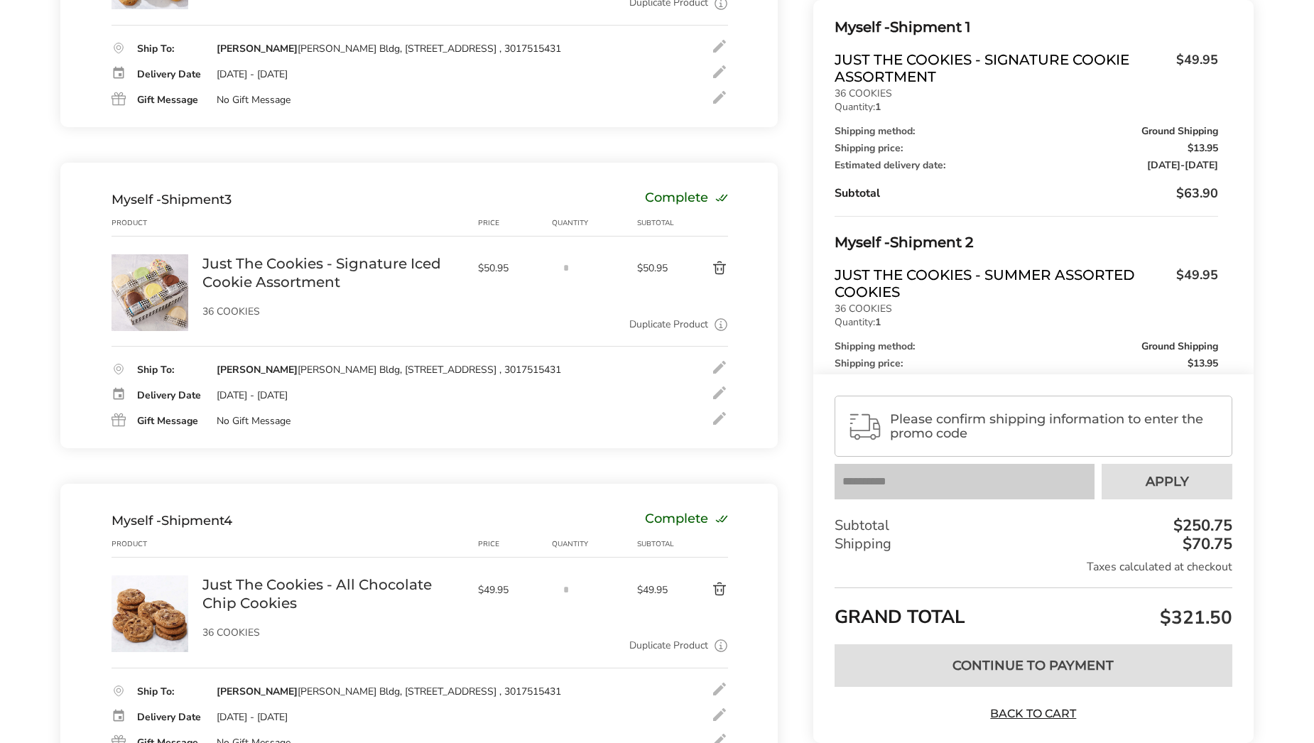
scroll to position [793, 0]
click at [719, 389] on div at bounding box center [719, 389] width 17 height 17
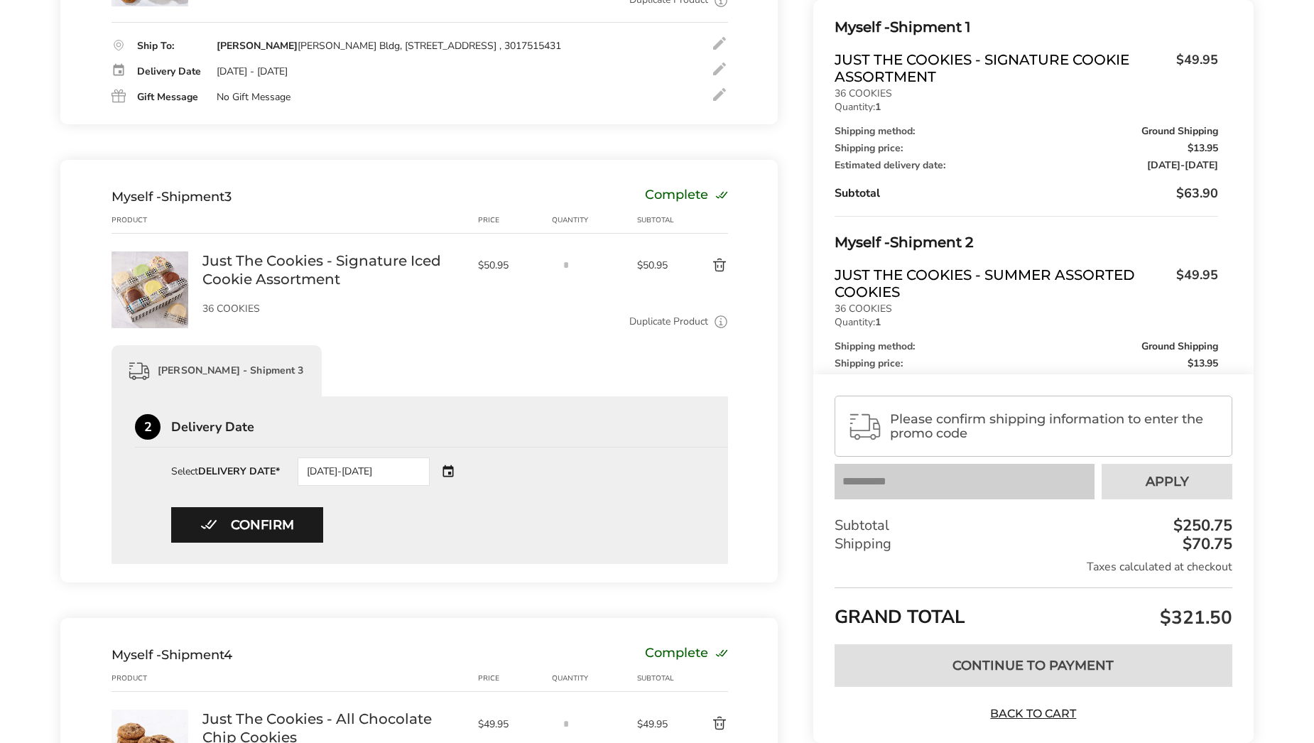
click at [450, 474] on div "08/22/2025-08/25/2025" at bounding box center [384, 471] width 172 height 28
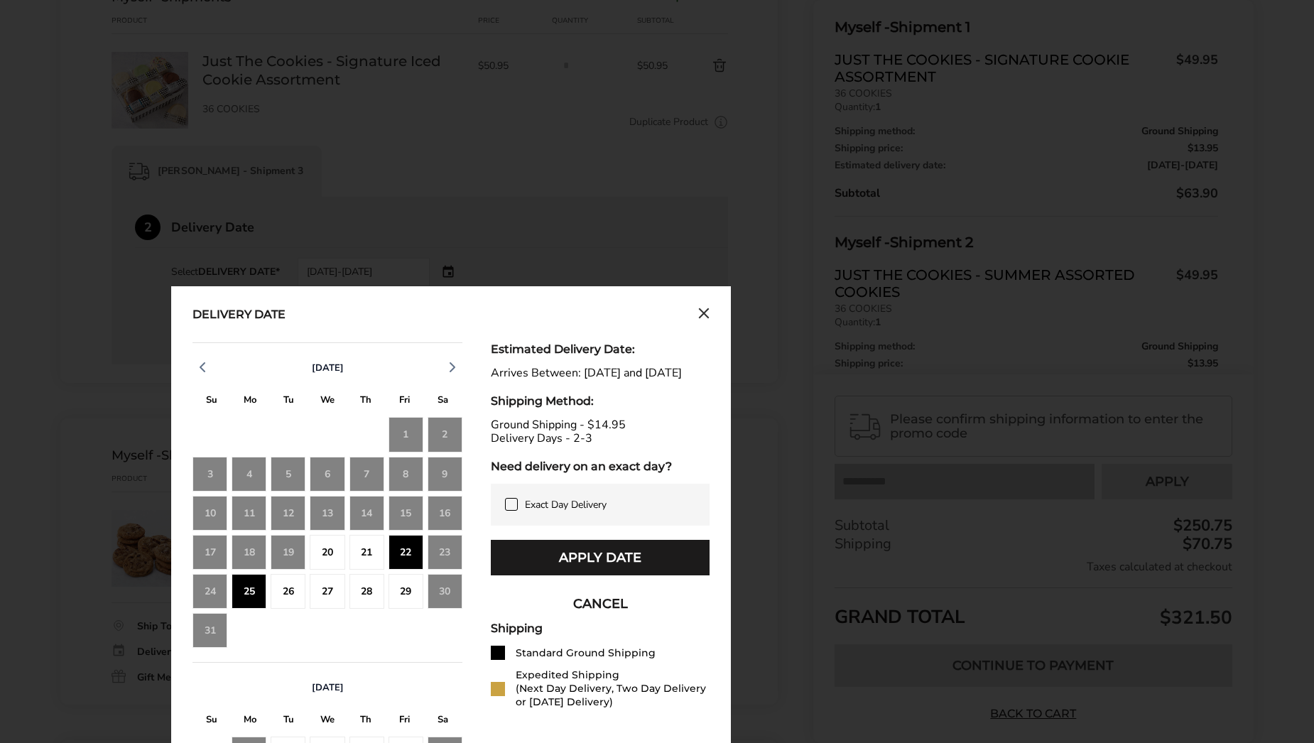
scroll to position [994, 0]
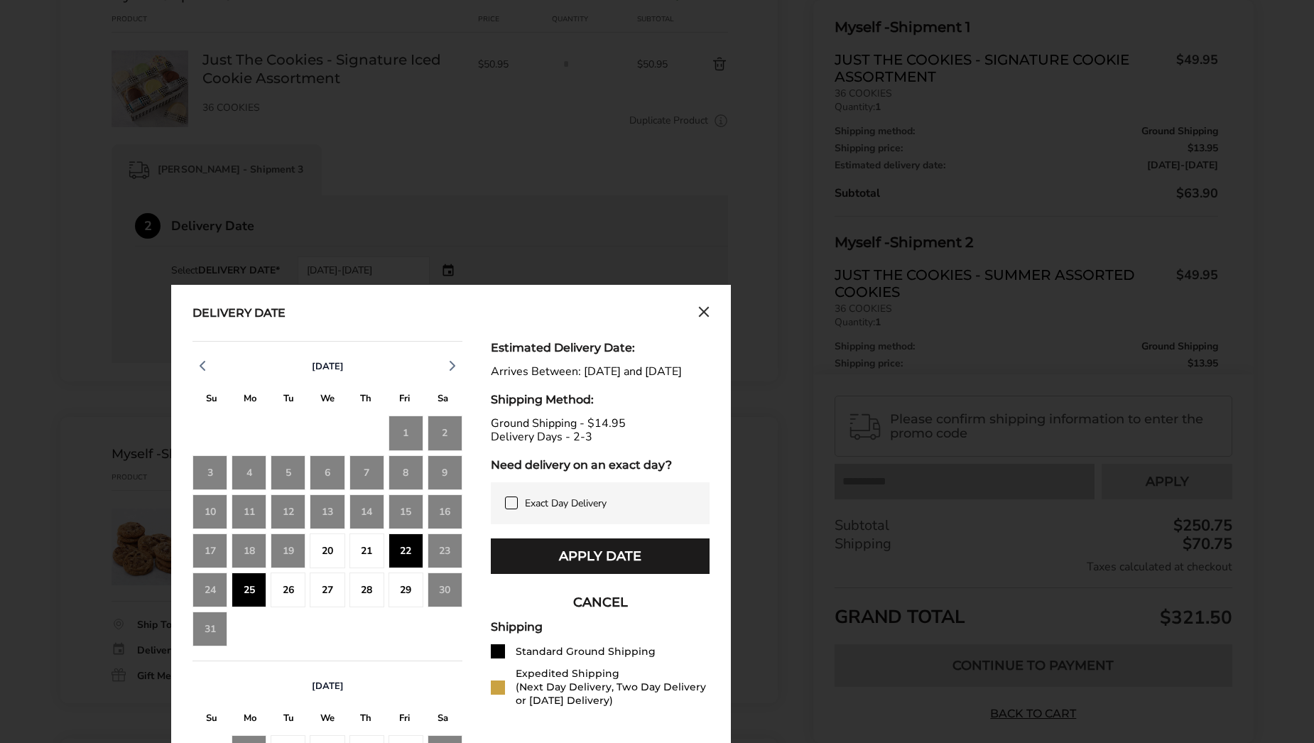
click at [290, 593] on div "26" at bounding box center [288, 589] width 35 height 35
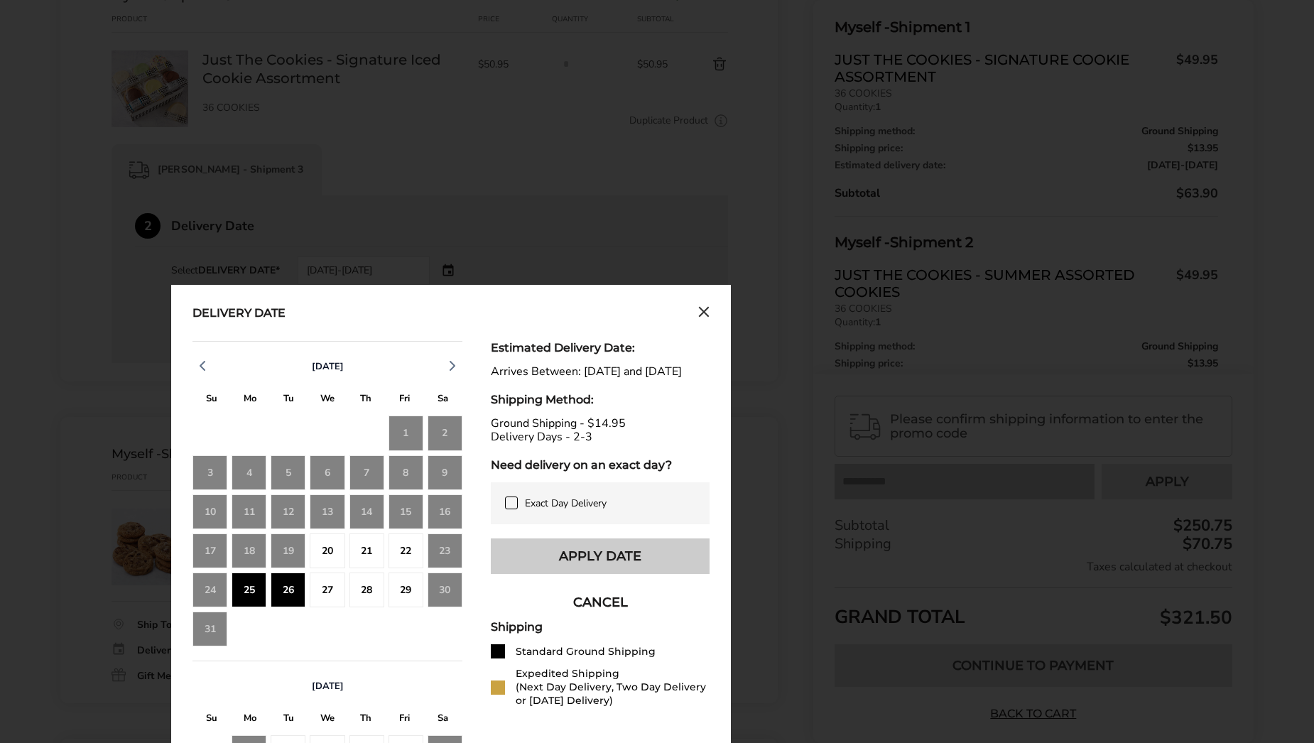
click at [553, 568] on button "Apply Date" at bounding box center [600, 556] width 219 height 36
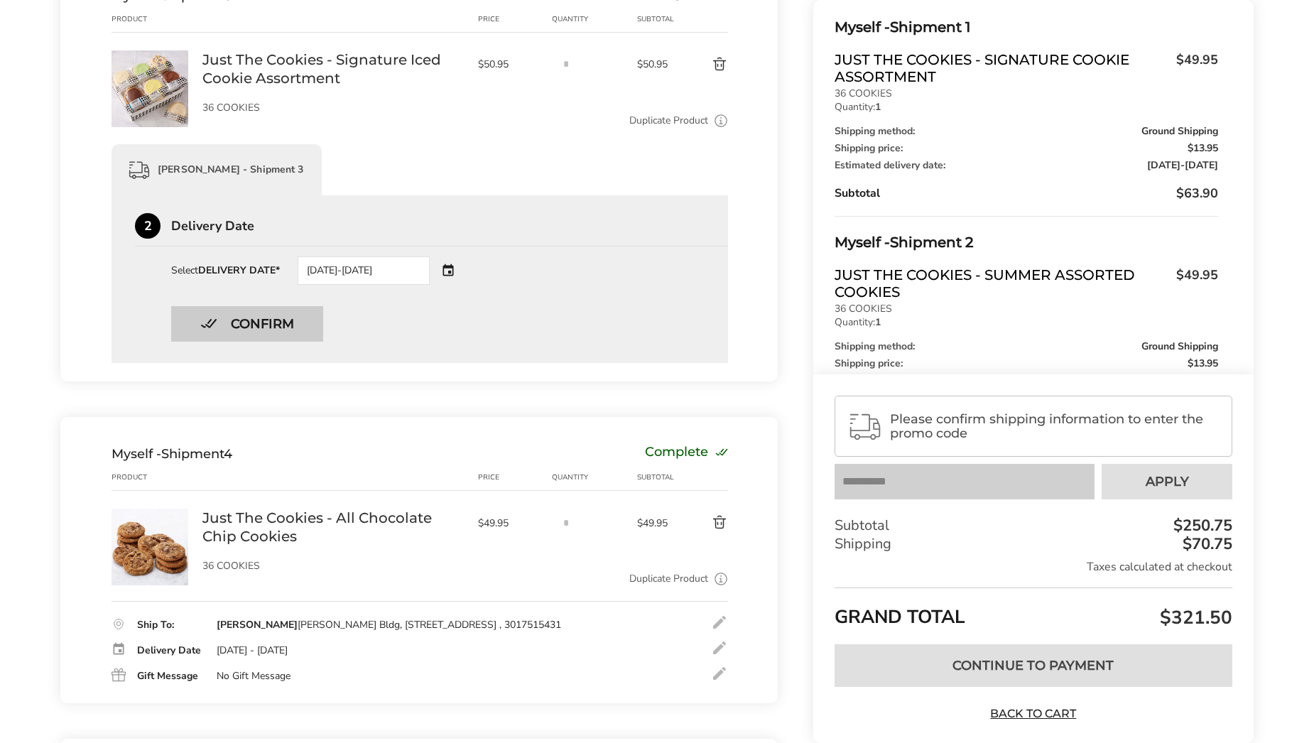
click at [246, 328] on button "Confirm" at bounding box center [247, 324] width 152 height 36
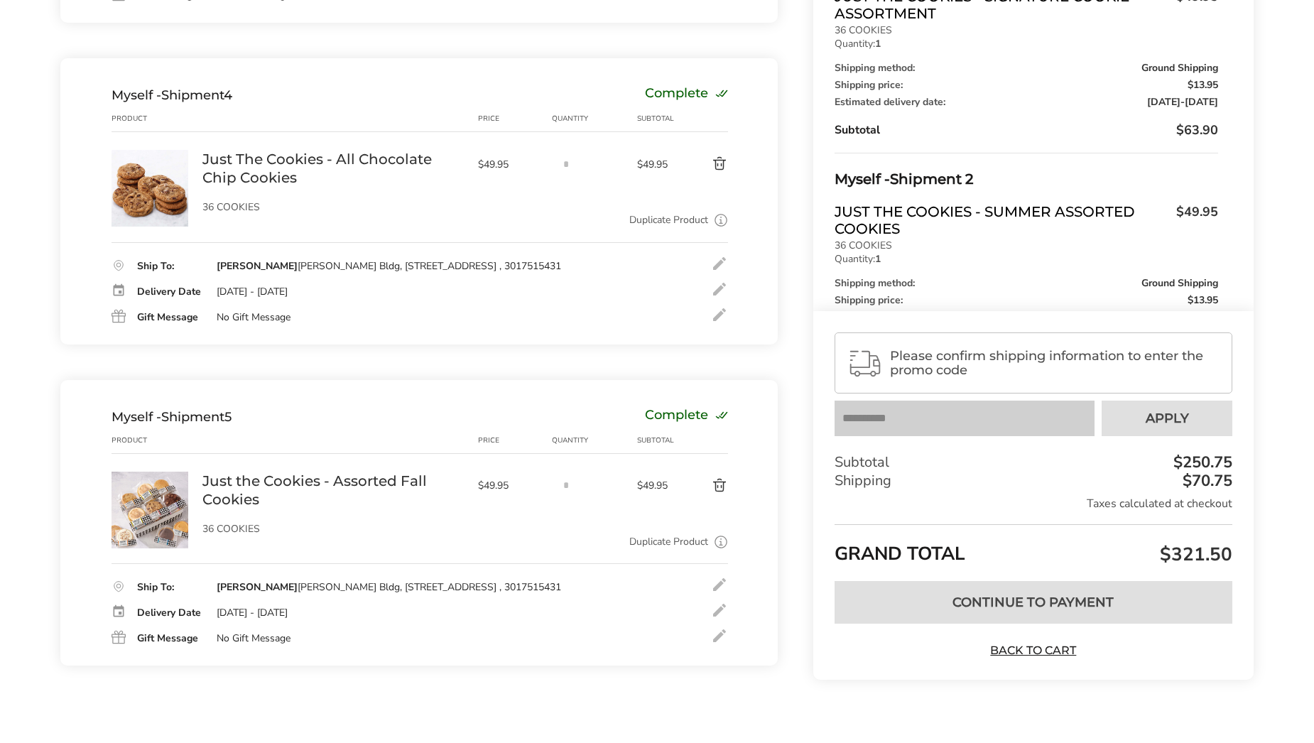
scroll to position [1217, 0]
click at [722, 290] on div at bounding box center [719, 288] width 17 height 17
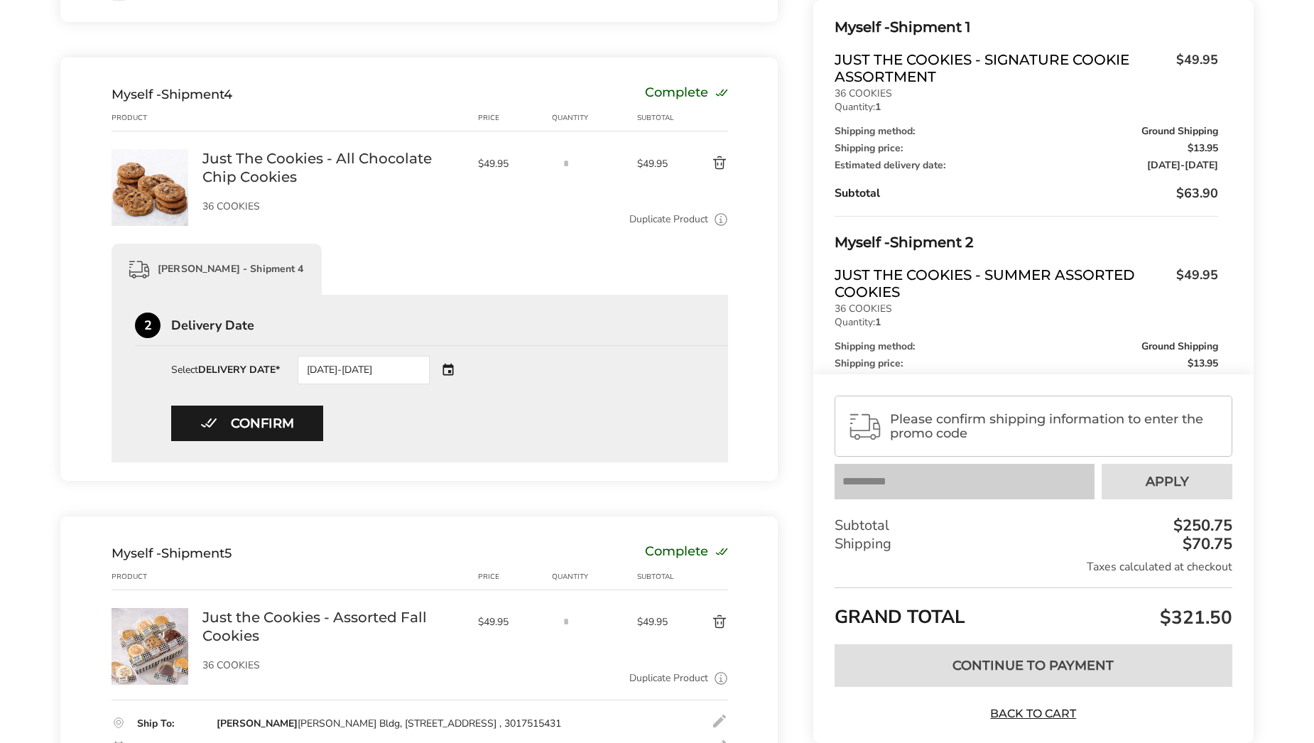
click at [440, 369] on div "08/22/2025-08/25/2025" at bounding box center [384, 370] width 172 height 28
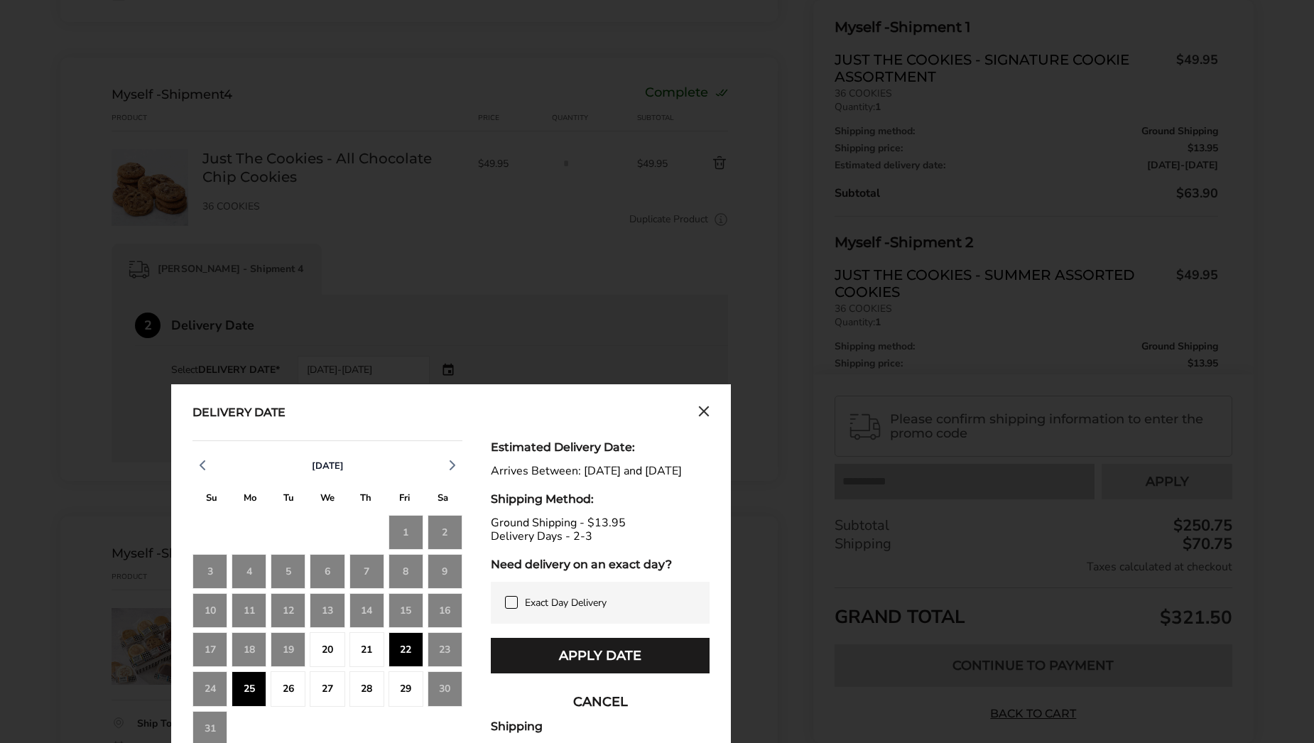
click at [295, 690] on div "26" at bounding box center [288, 688] width 35 height 35
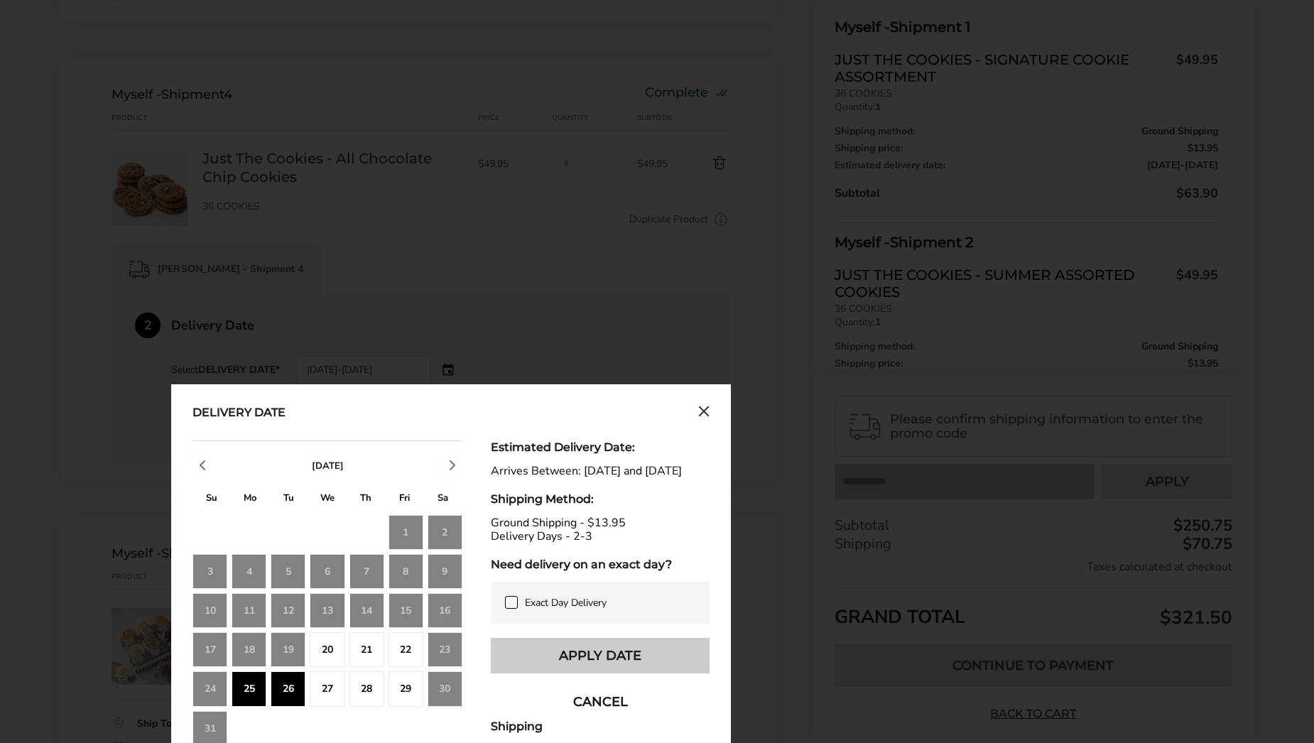
click at [558, 657] on button "Apply Date" at bounding box center [600, 656] width 219 height 36
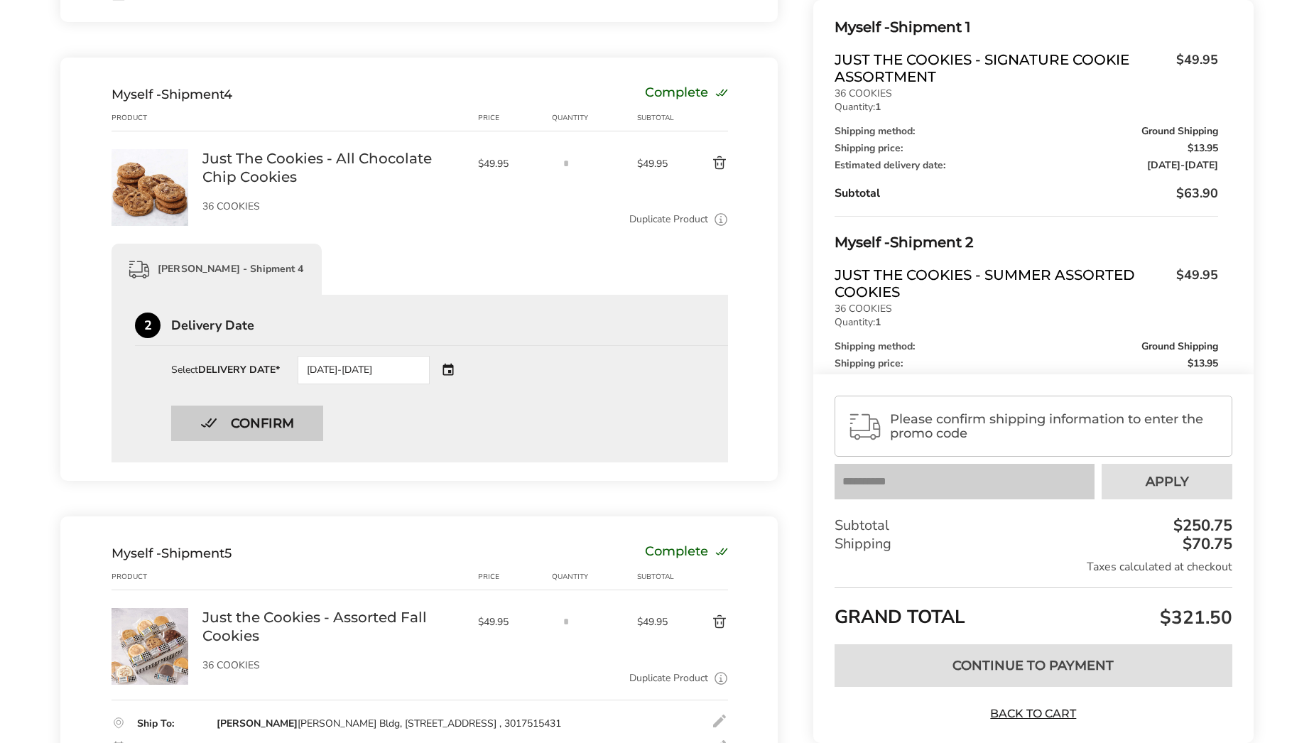
click at [271, 410] on button "Confirm" at bounding box center [247, 424] width 152 height 36
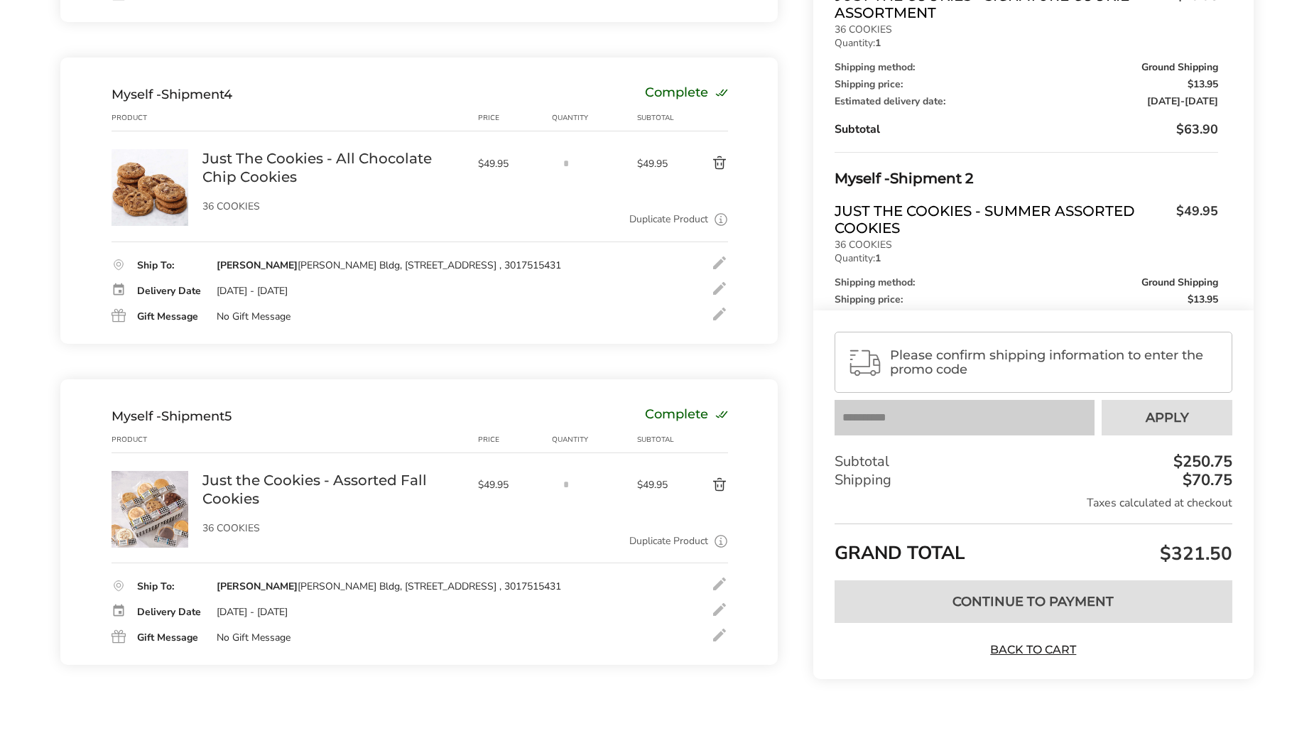
click at [717, 610] on div at bounding box center [719, 609] width 17 height 17
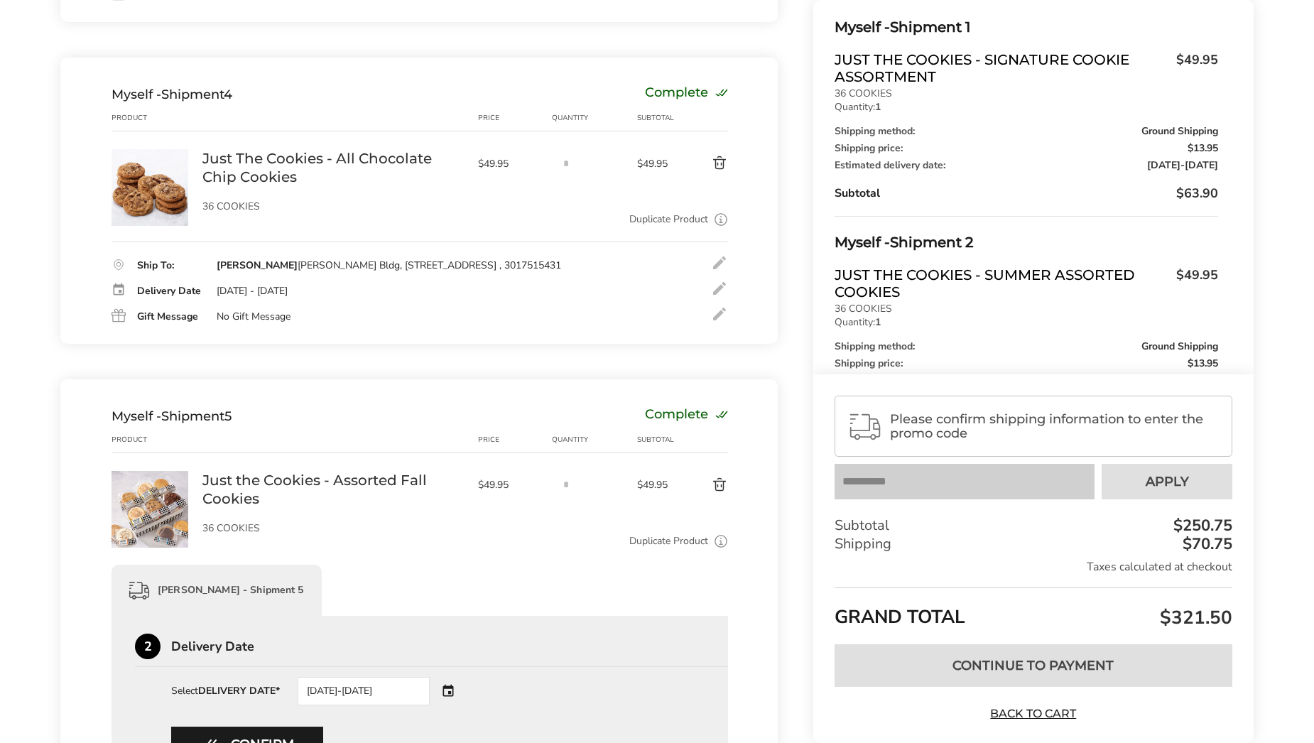
click at [446, 695] on div "08/22/2025-08/25/2025" at bounding box center [384, 691] width 172 height 28
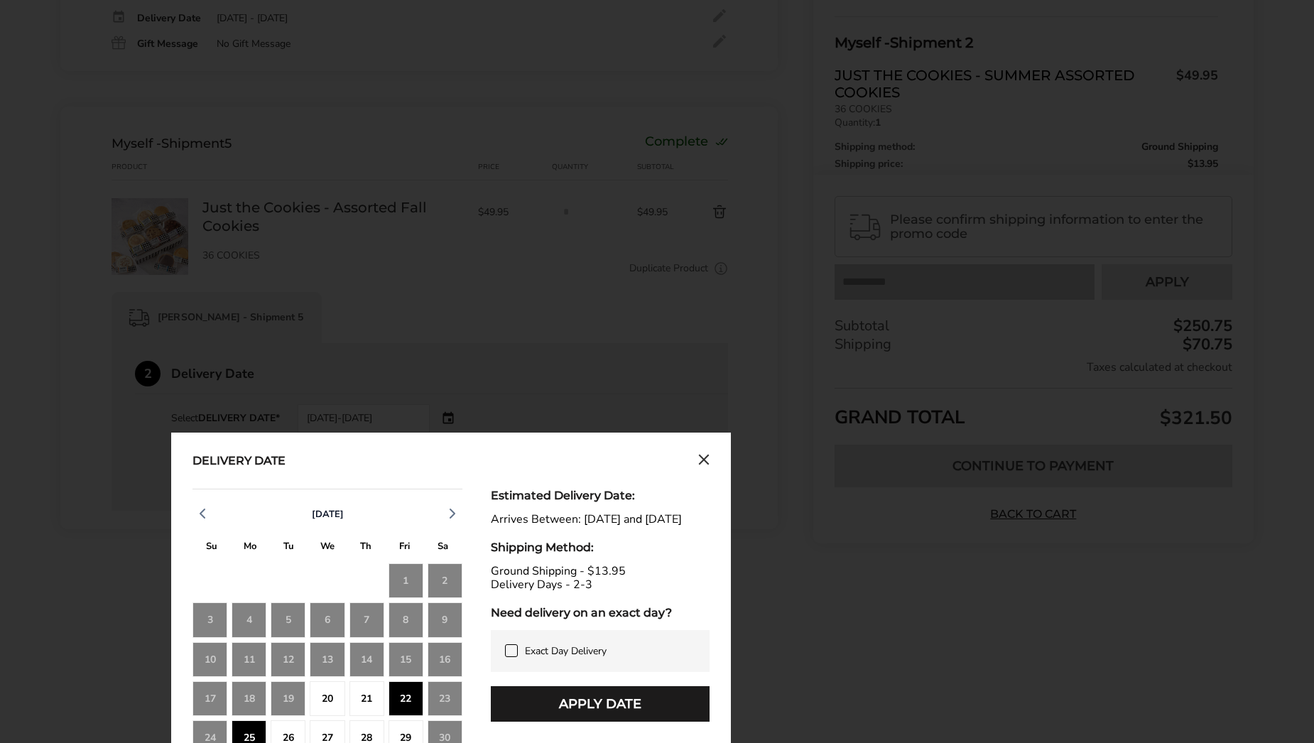
scroll to position [1565, 0]
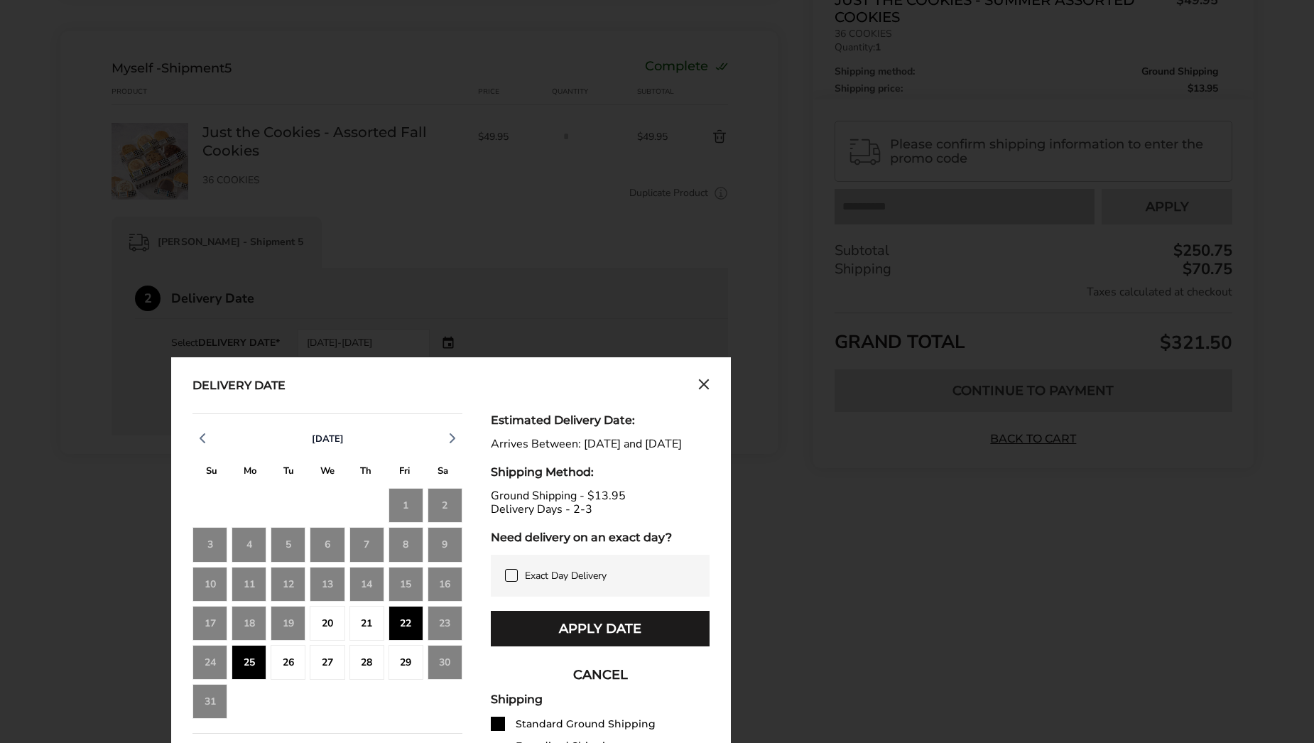
click at [297, 657] on div "26" at bounding box center [288, 662] width 35 height 35
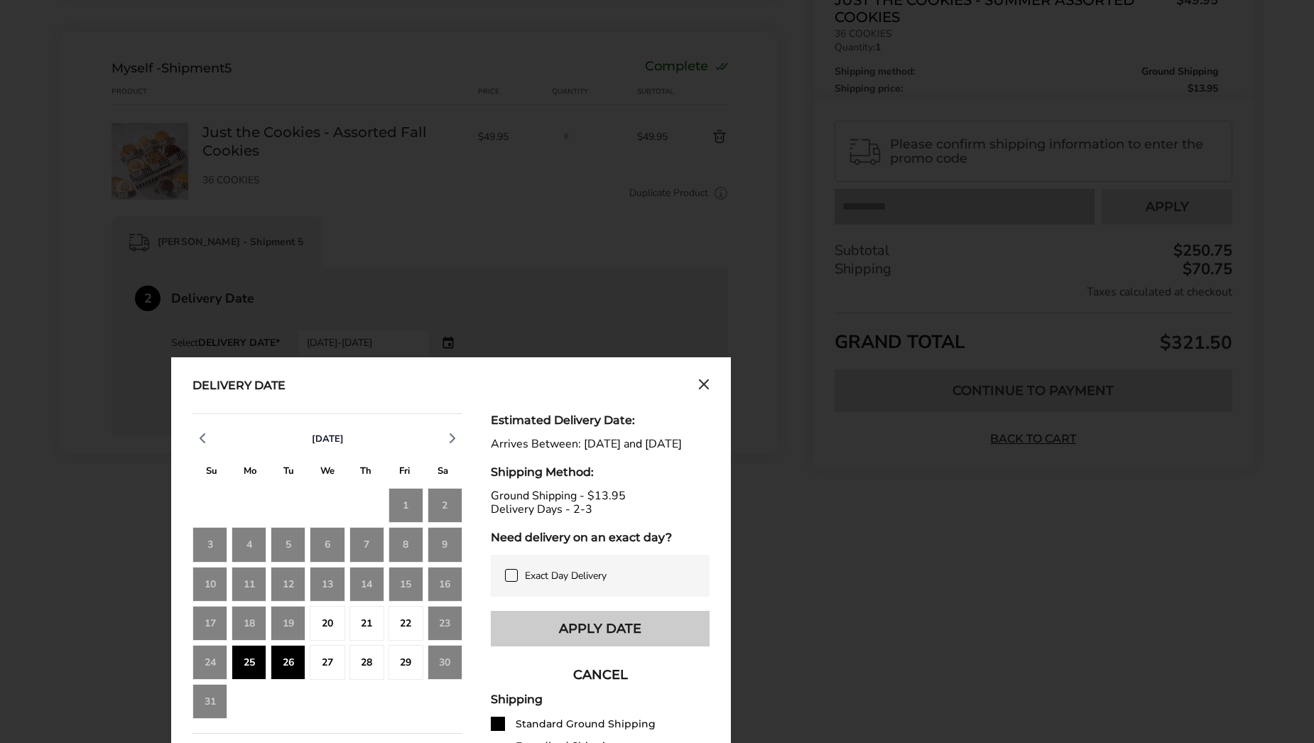
click at [555, 646] on button "Apply Date" at bounding box center [600, 629] width 219 height 36
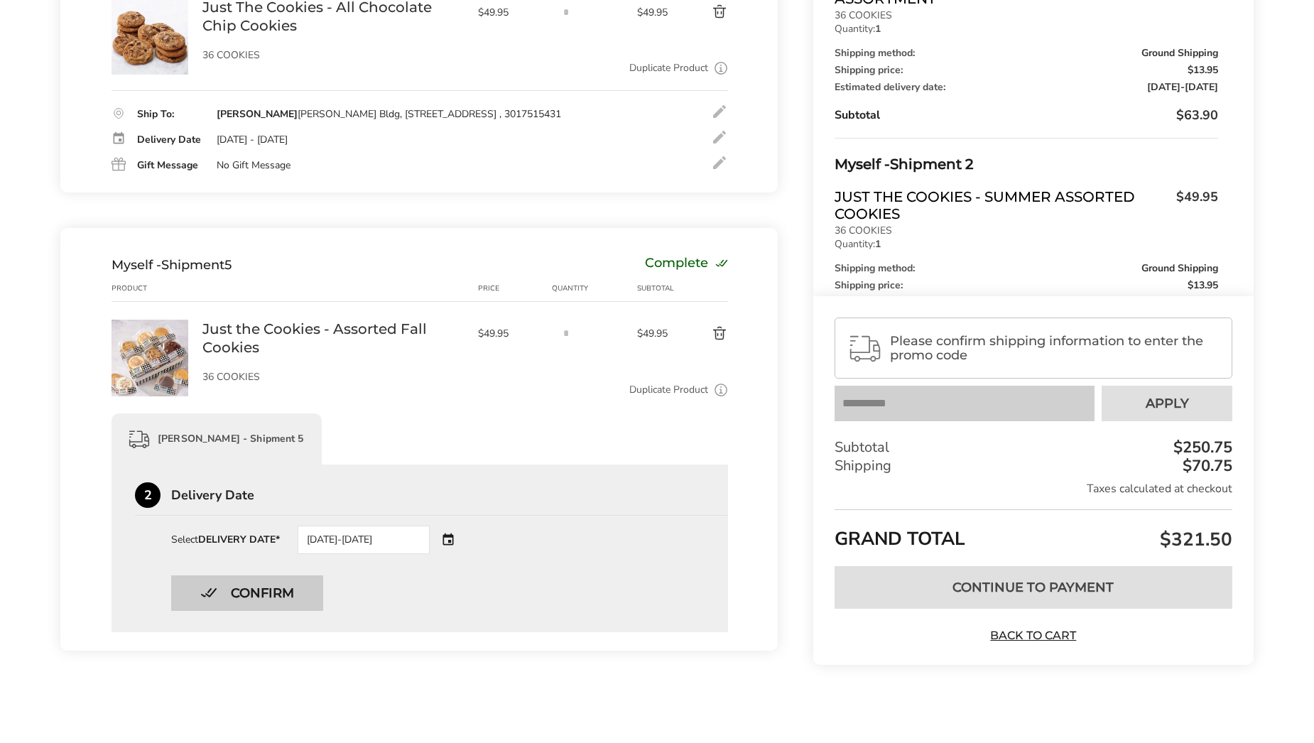
click at [286, 589] on button "Confirm" at bounding box center [247, 593] width 152 height 36
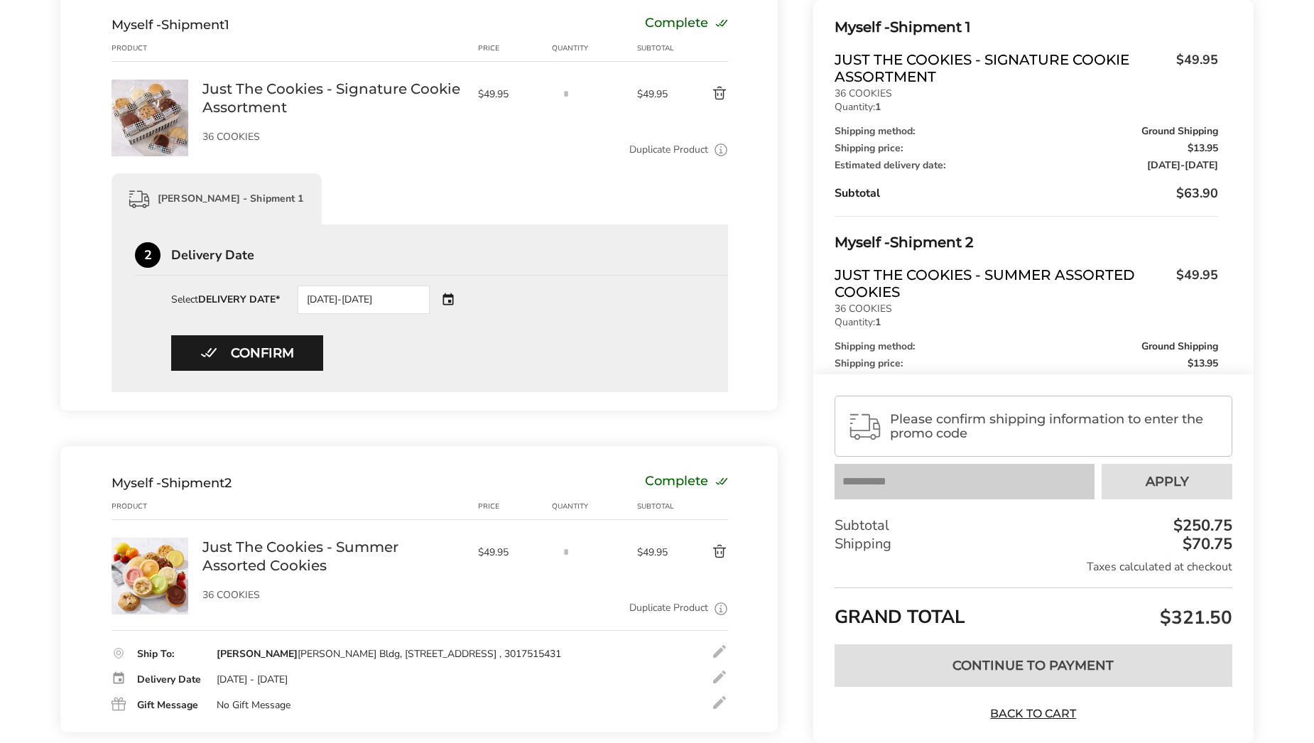
scroll to position [184, 0]
click at [288, 354] on button "Confirm" at bounding box center [247, 355] width 152 height 36
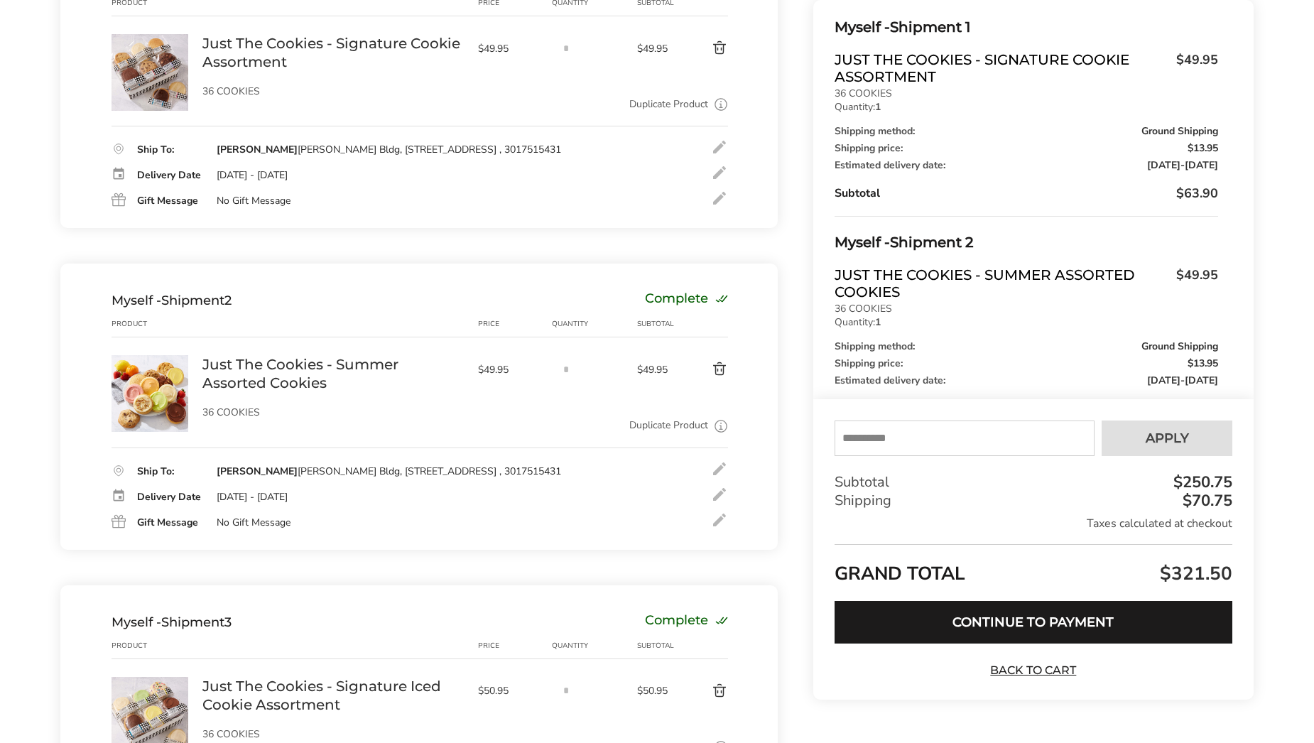
scroll to position [0, 0]
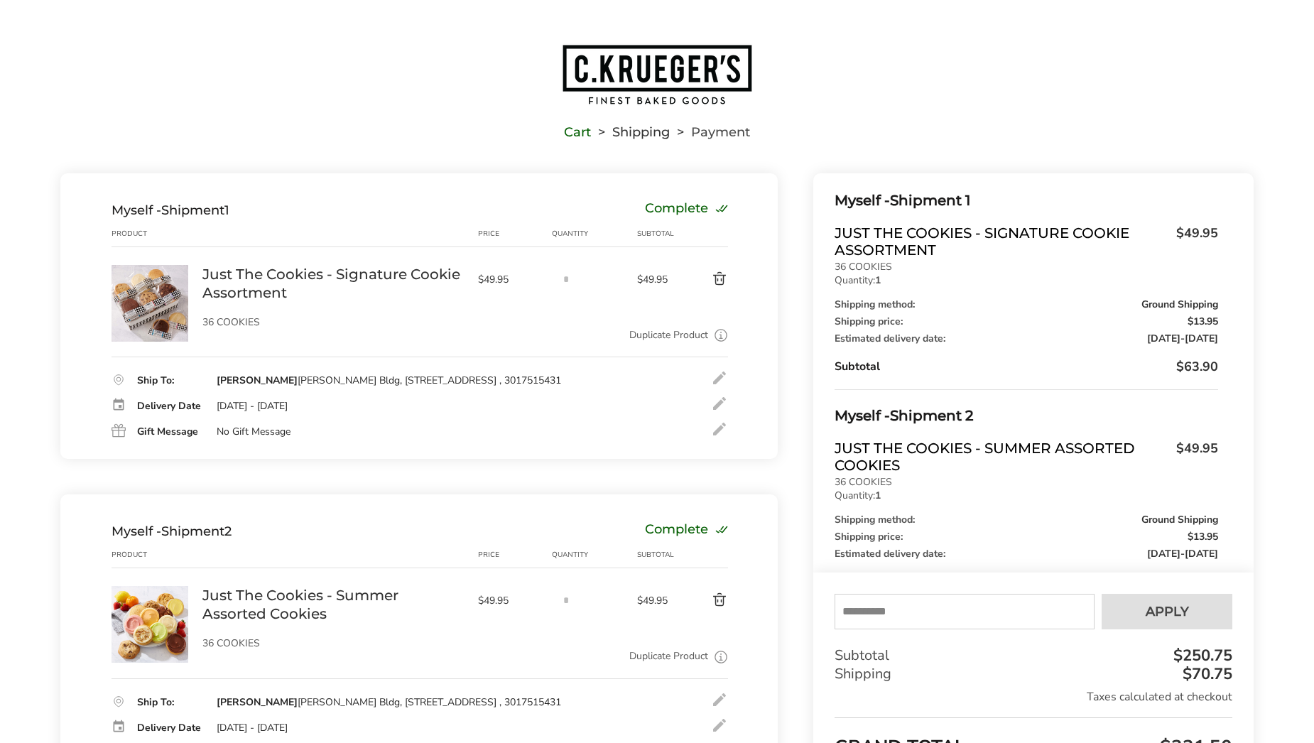
click at [918, 611] on input "text" at bounding box center [964, 612] width 260 height 36
type input "****"
click at [1124, 615] on button "Apply" at bounding box center [1167, 612] width 131 height 36
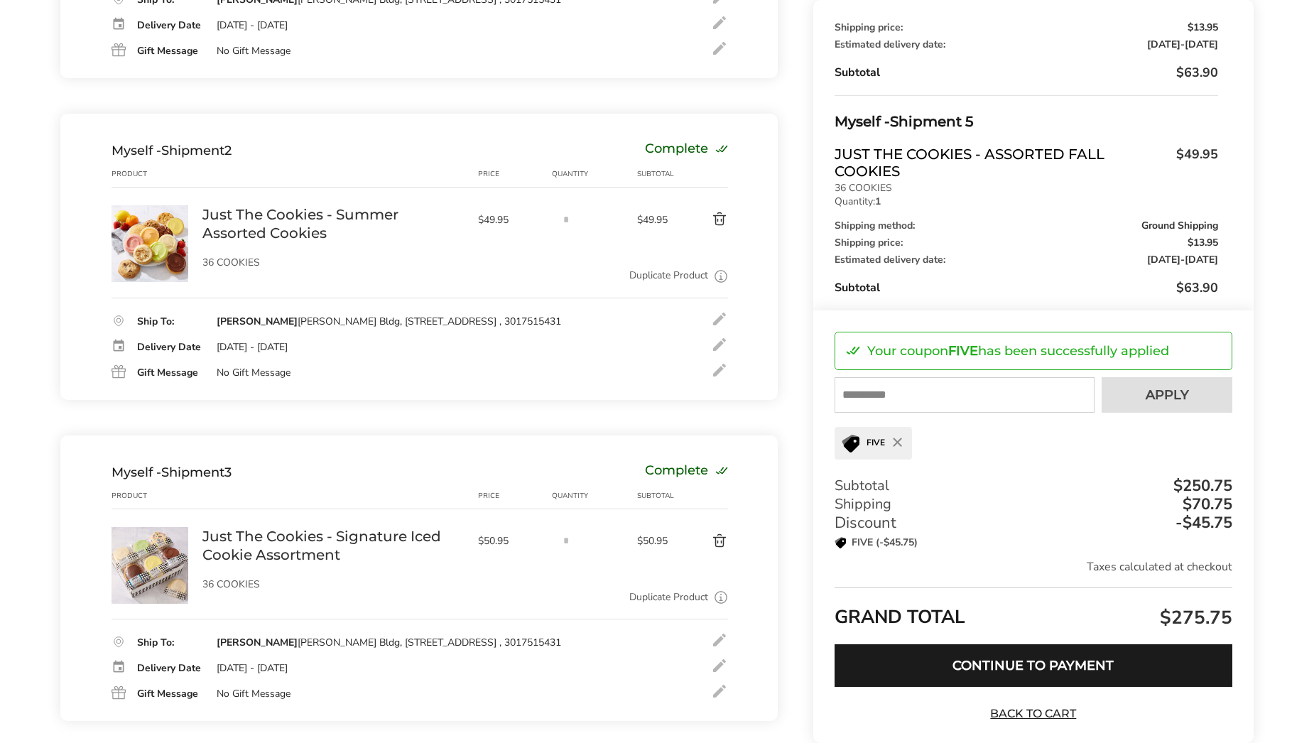
scroll to position [380, 0]
click at [914, 397] on input "text" at bounding box center [964, 395] width 260 height 36
type input "*********"
click at [1152, 392] on span "Apply" at bounding box center [1167, 394] width 43 height 13
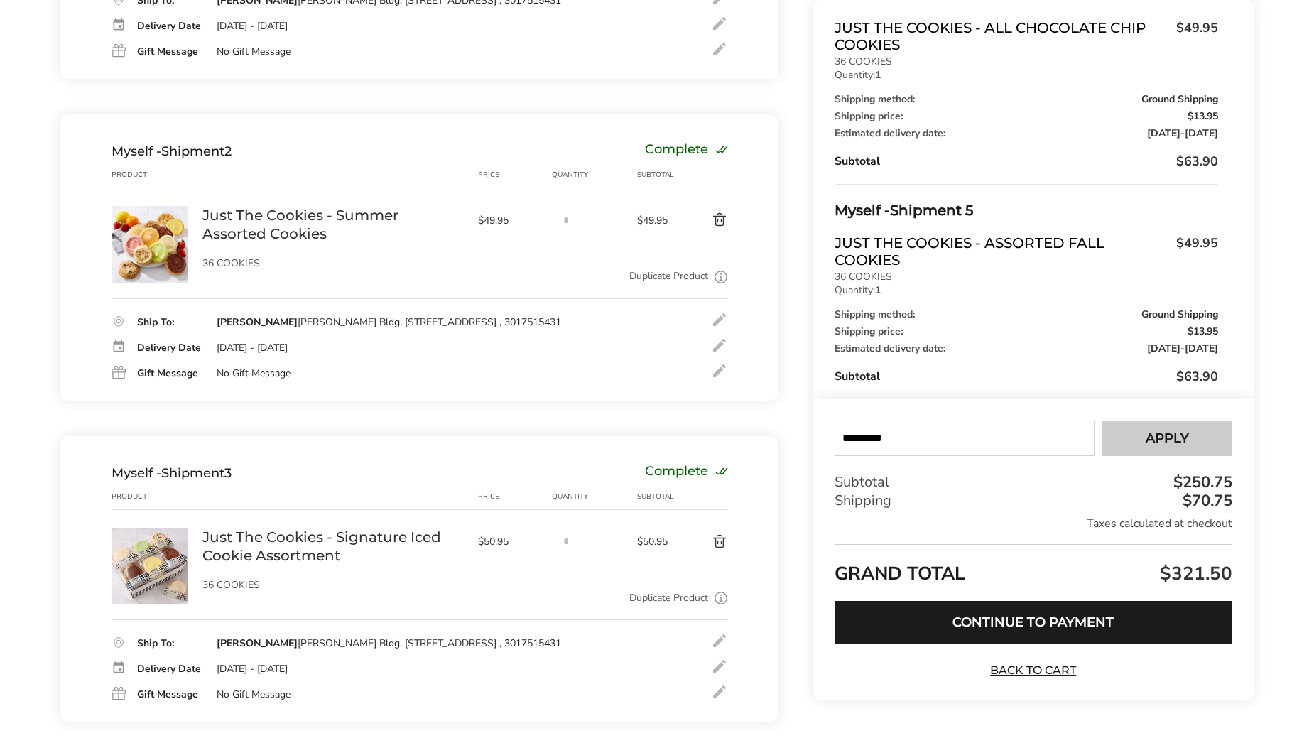
scroll to position [694, 0]
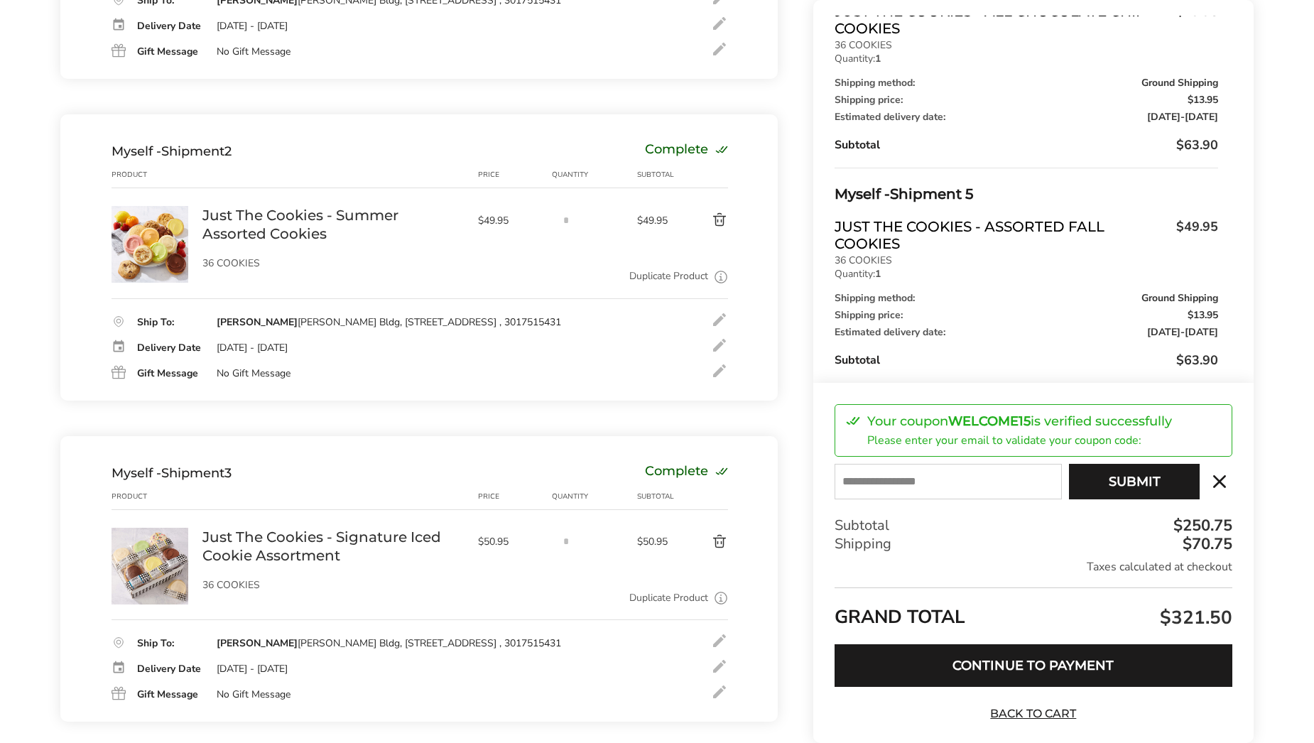
click at [993, 479] on input "E-mail" at bounding box center [947, 482] width 227 height 36
type input "**********"
click at [1106, 477] on button "Submit" at bounding box center [1134, 482] width 131 height 36
type input "**********"
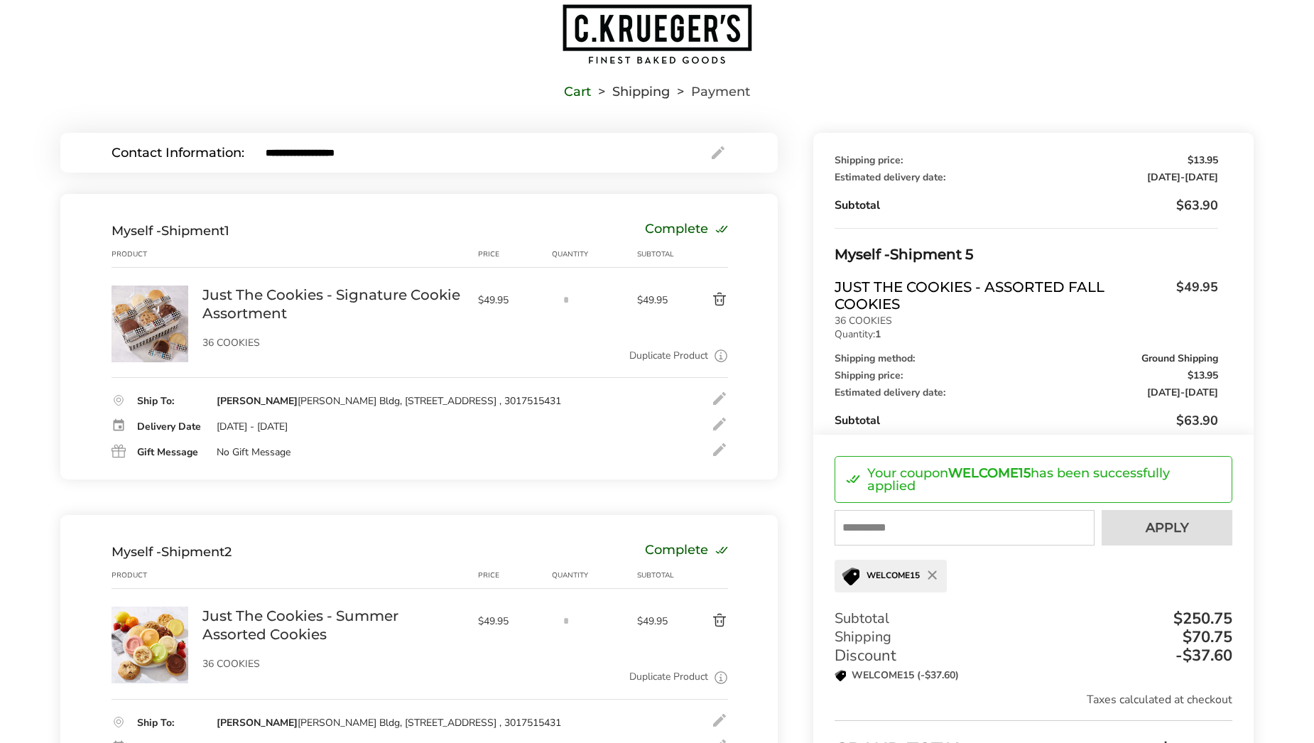
scroll to position [40, 0]
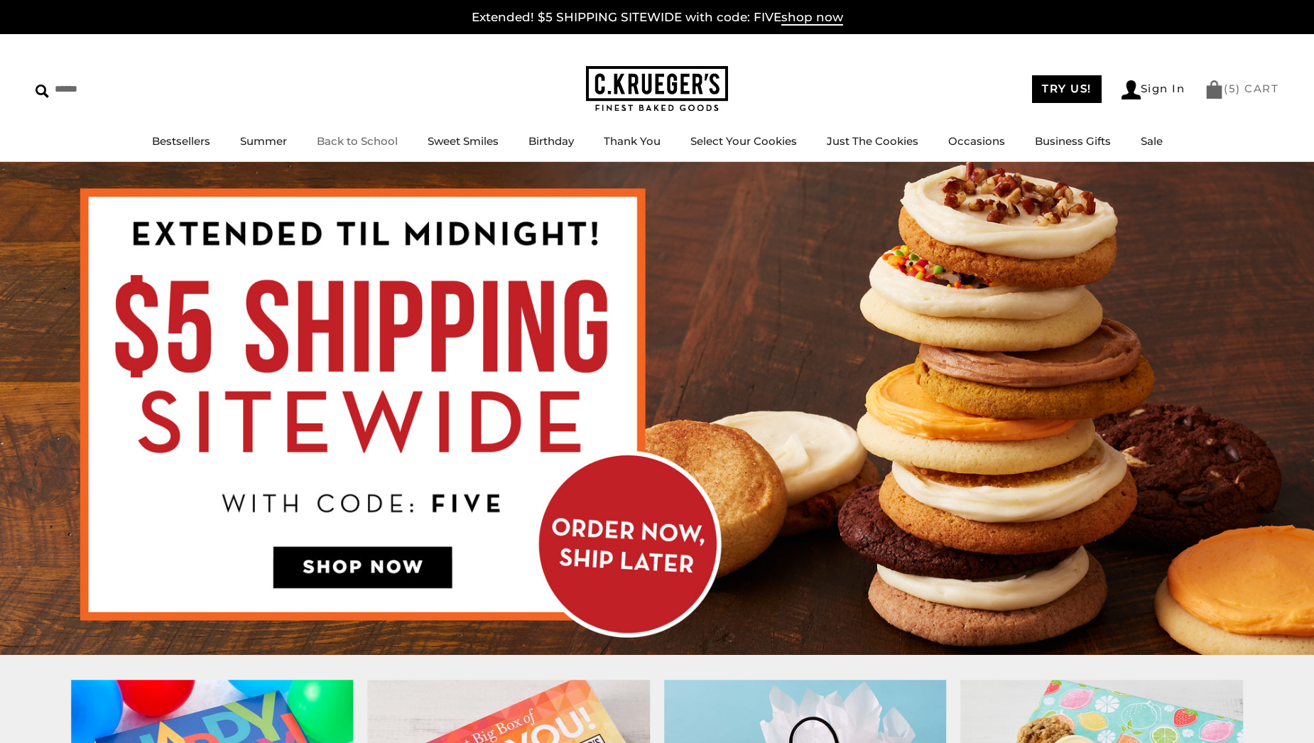
click at [1268, 94] on link "( 5 ) CART" at bounding box center [1242, 88] width 74 height 13
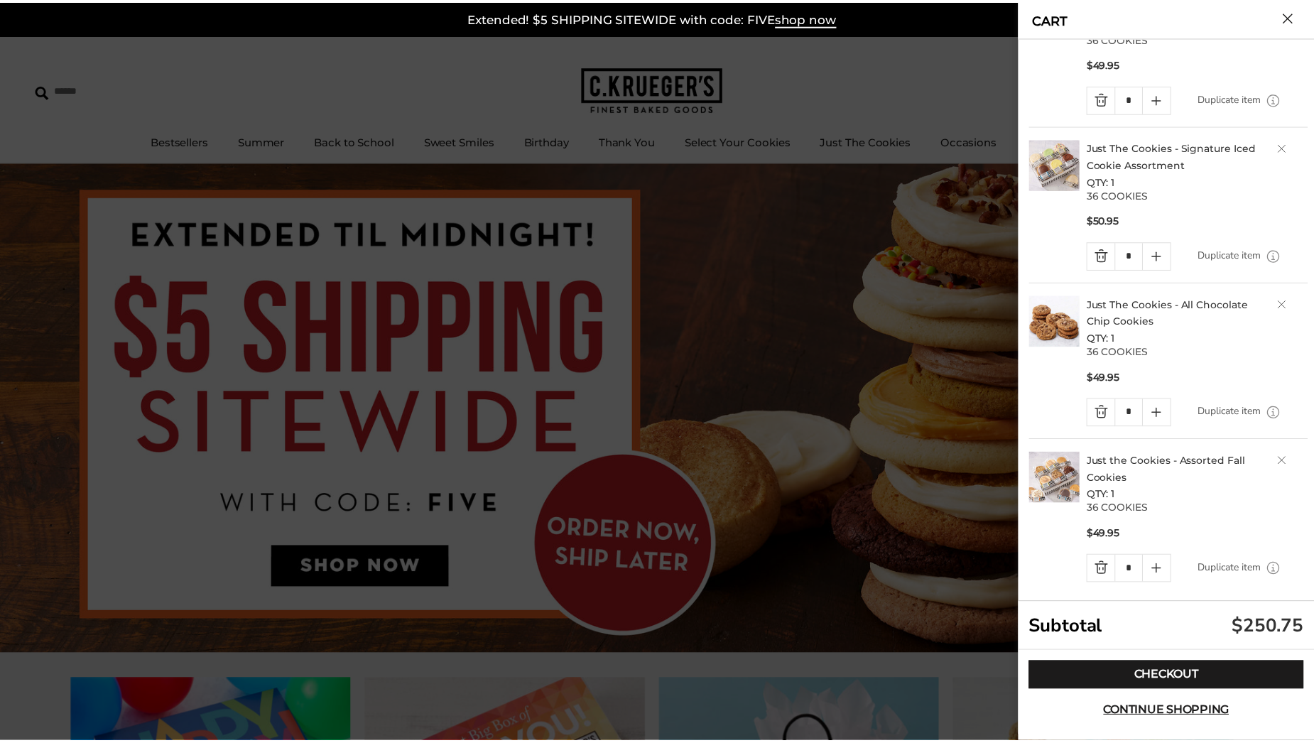
scroll to position [246, 0]
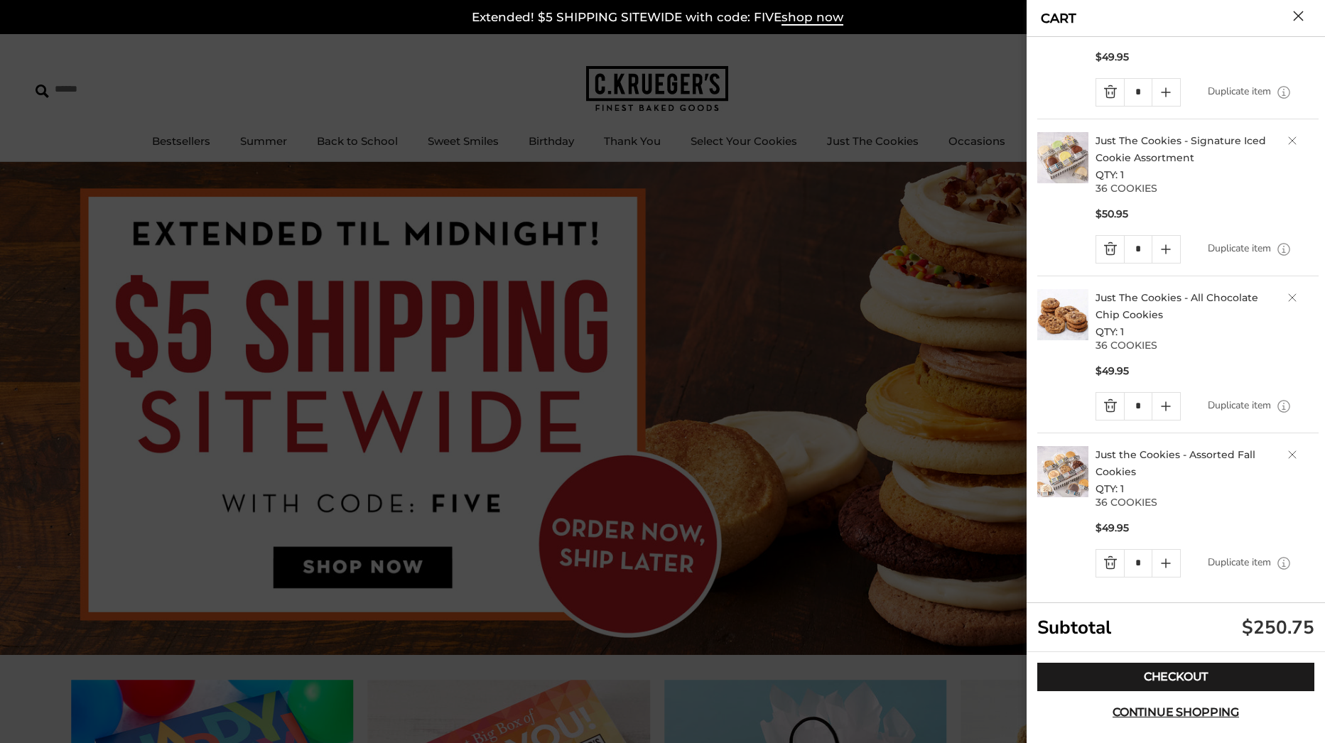
click at [925, 66] on div at bounding box center [662, 371] width 1325 height 743
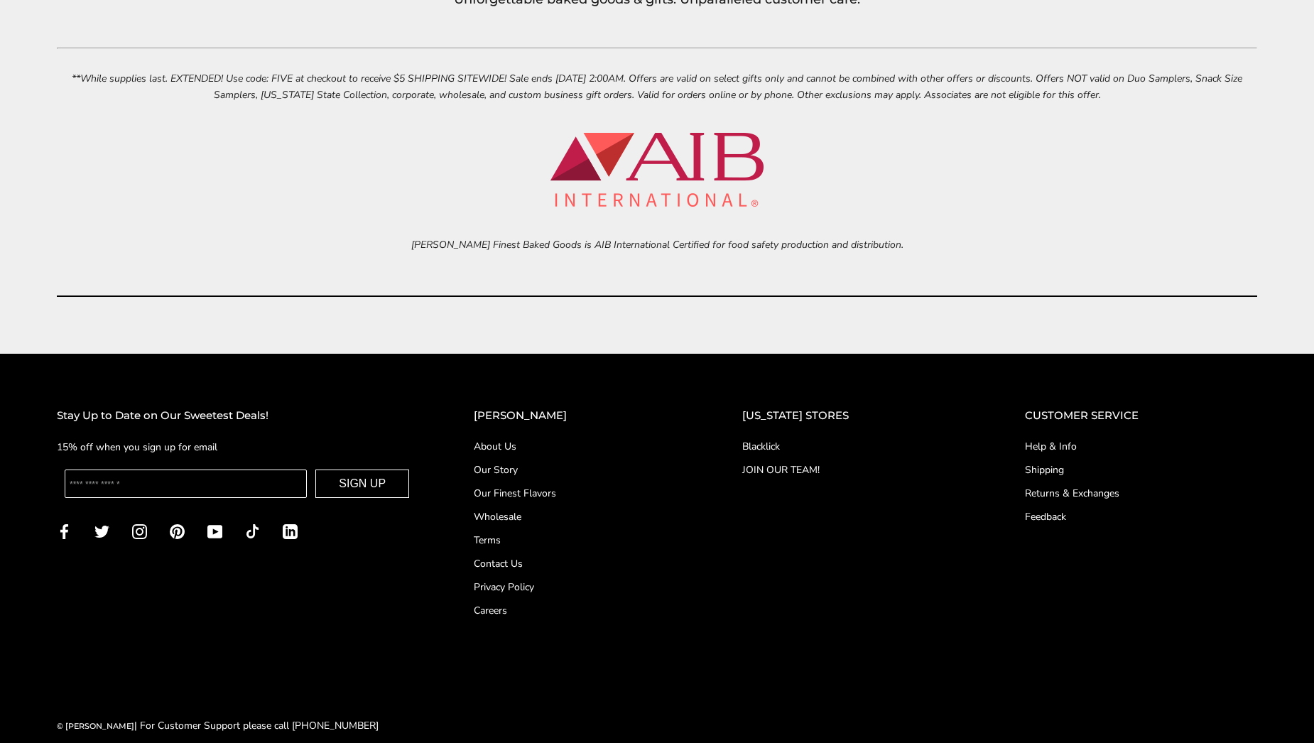
scroll to position [6429, 0]
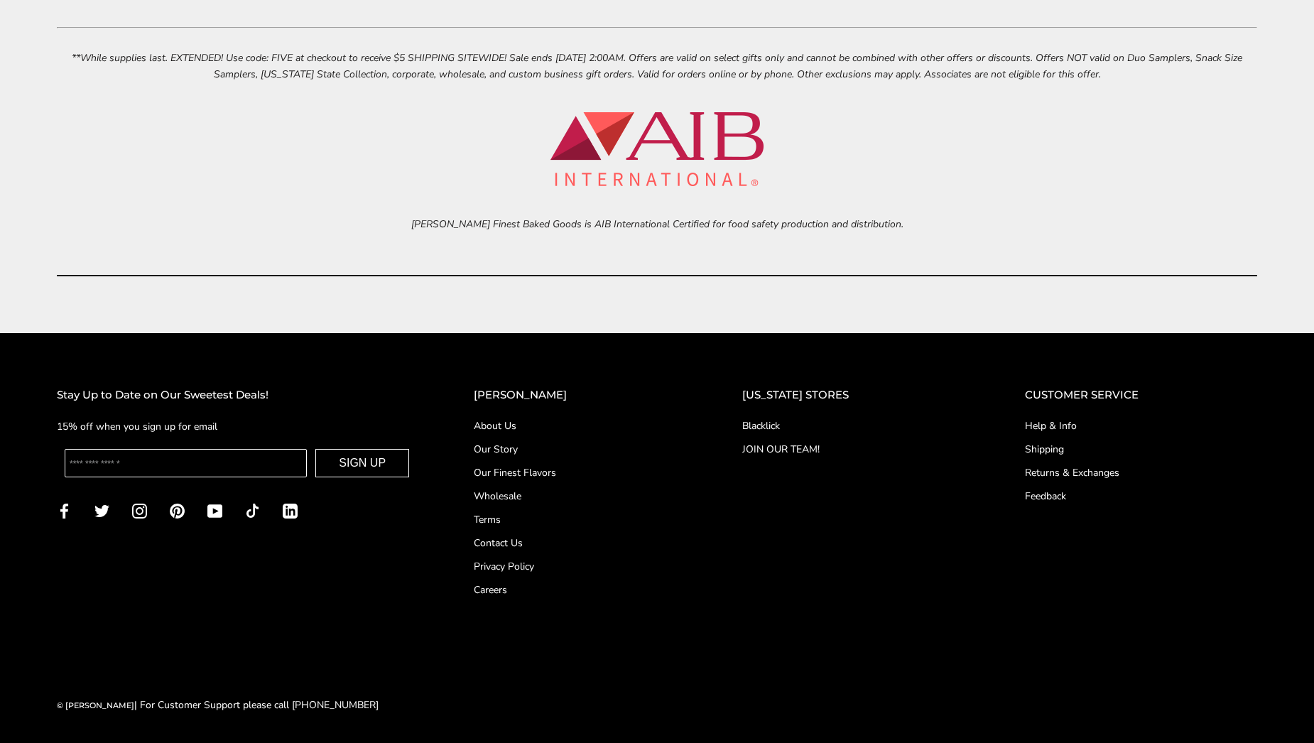
click at [1058, 424] on link "Help & Info" at bounding box center [1141, 425] width 232 height 15
